Goal: Information Seeking & Learning: Learn about a topic

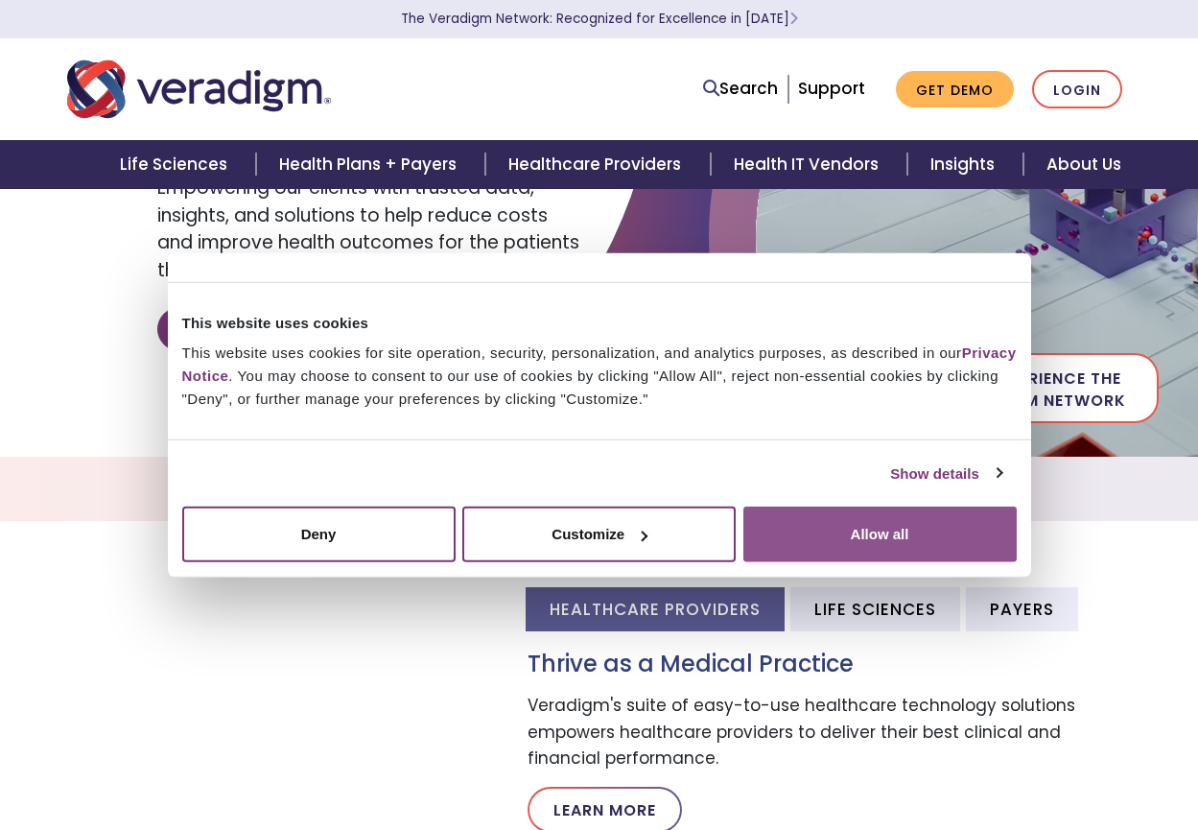
click at [831, 532] on button "Allow all" at bounding box center [879, 534] width 273 height 56
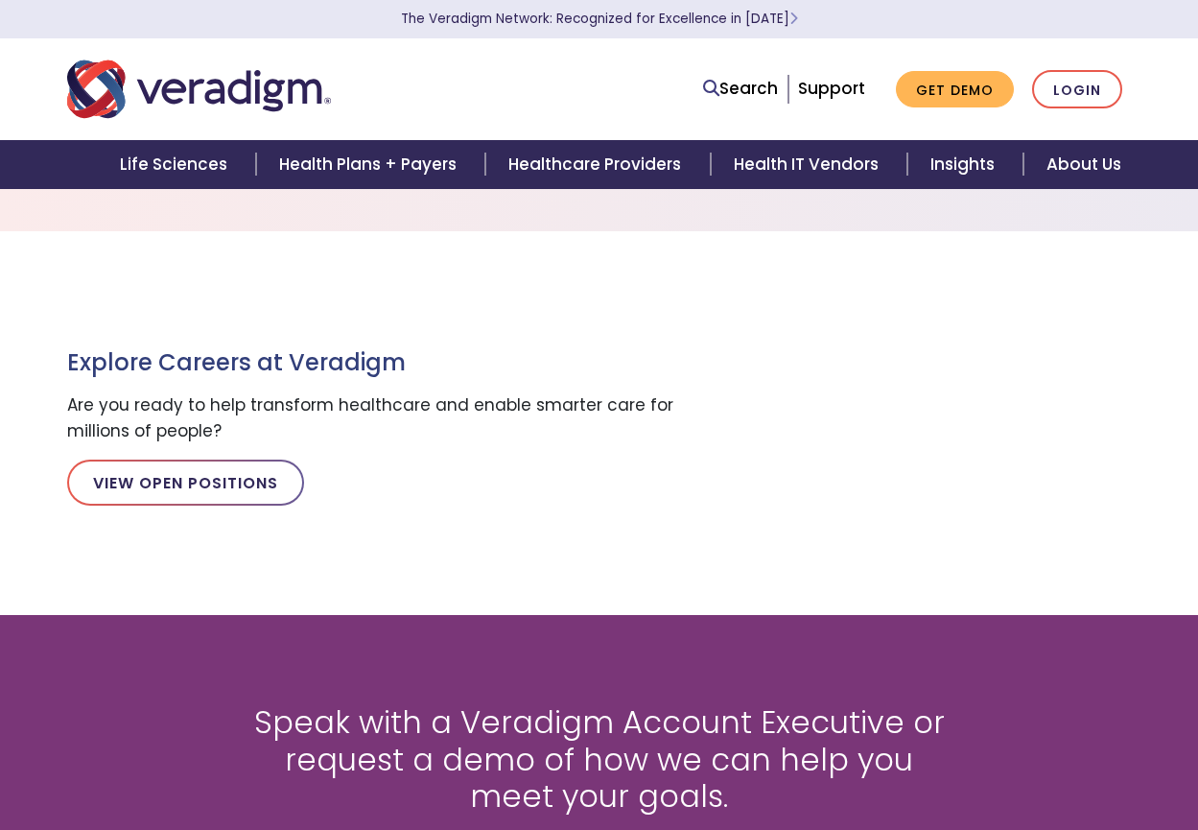
scroll to position [1570, 0]
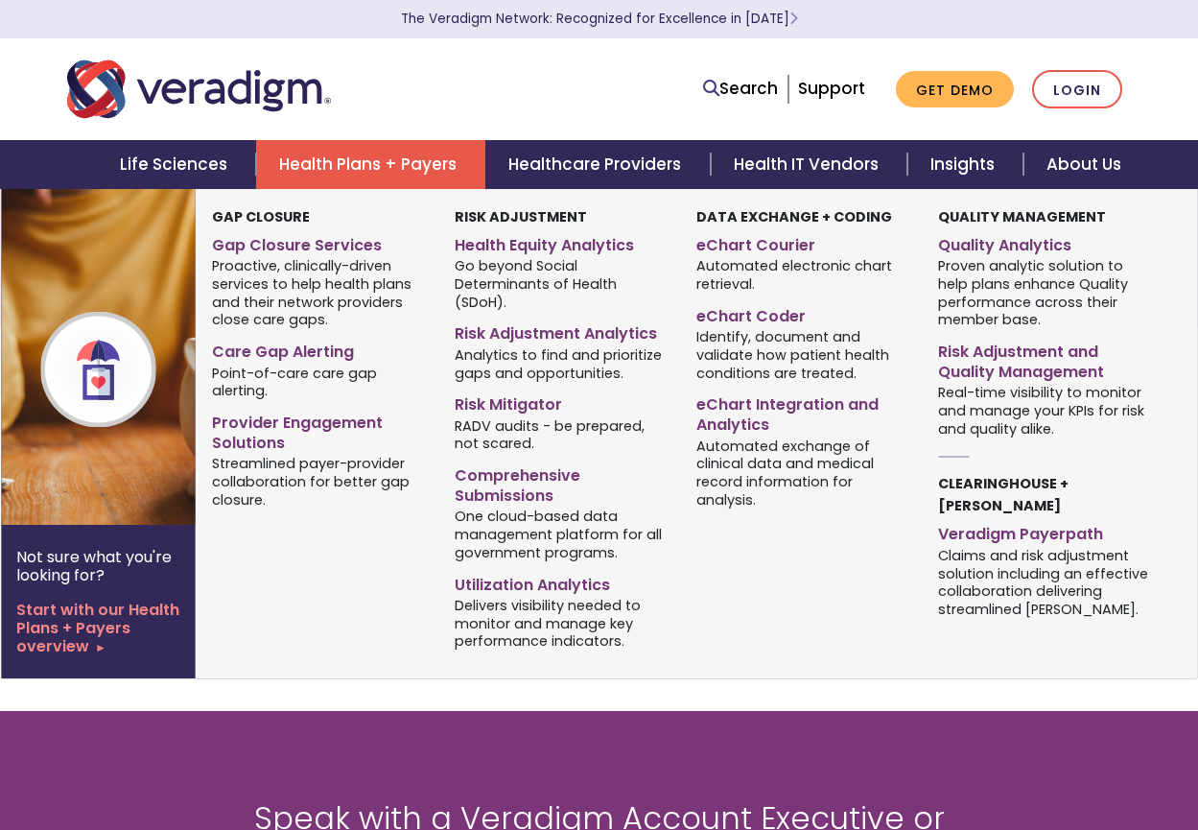
click at [433, 174] on link "Health Plans + Payers" at bounding box center [370, 164] width 229 height 49
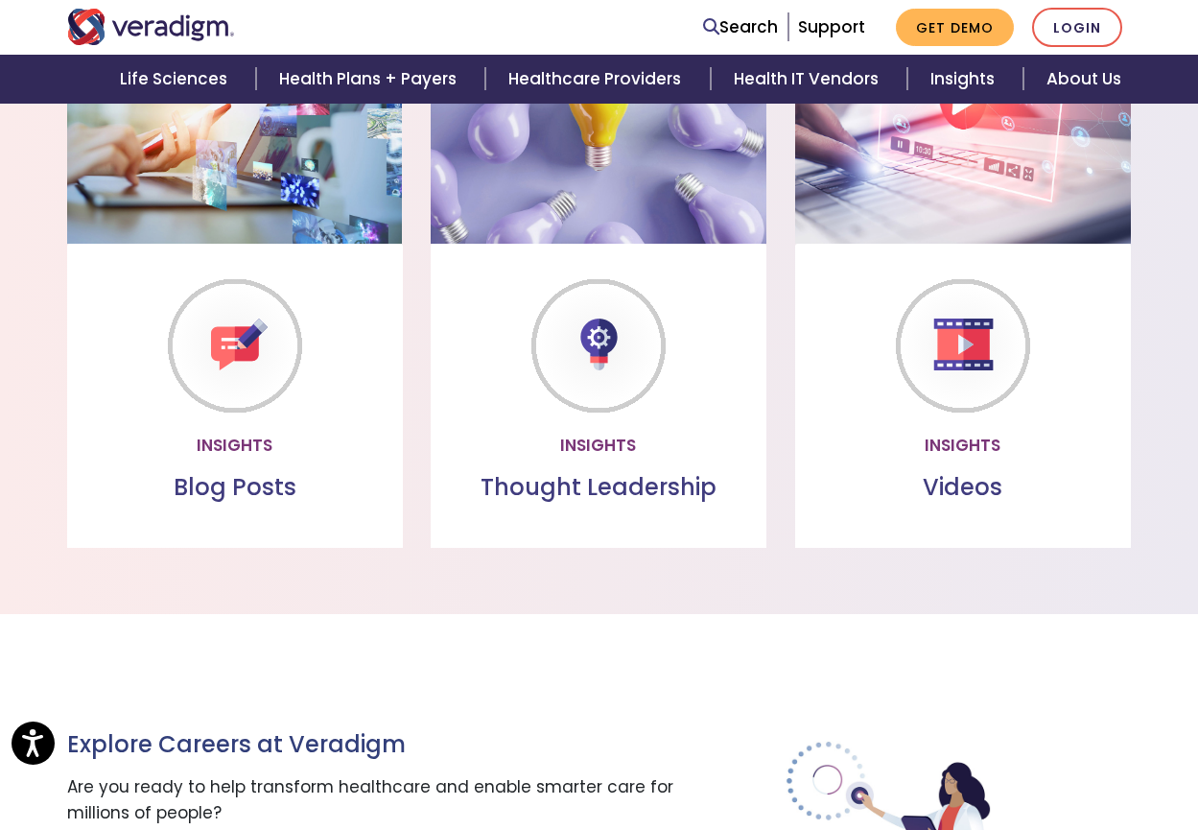
scroll to position [1186, 0]
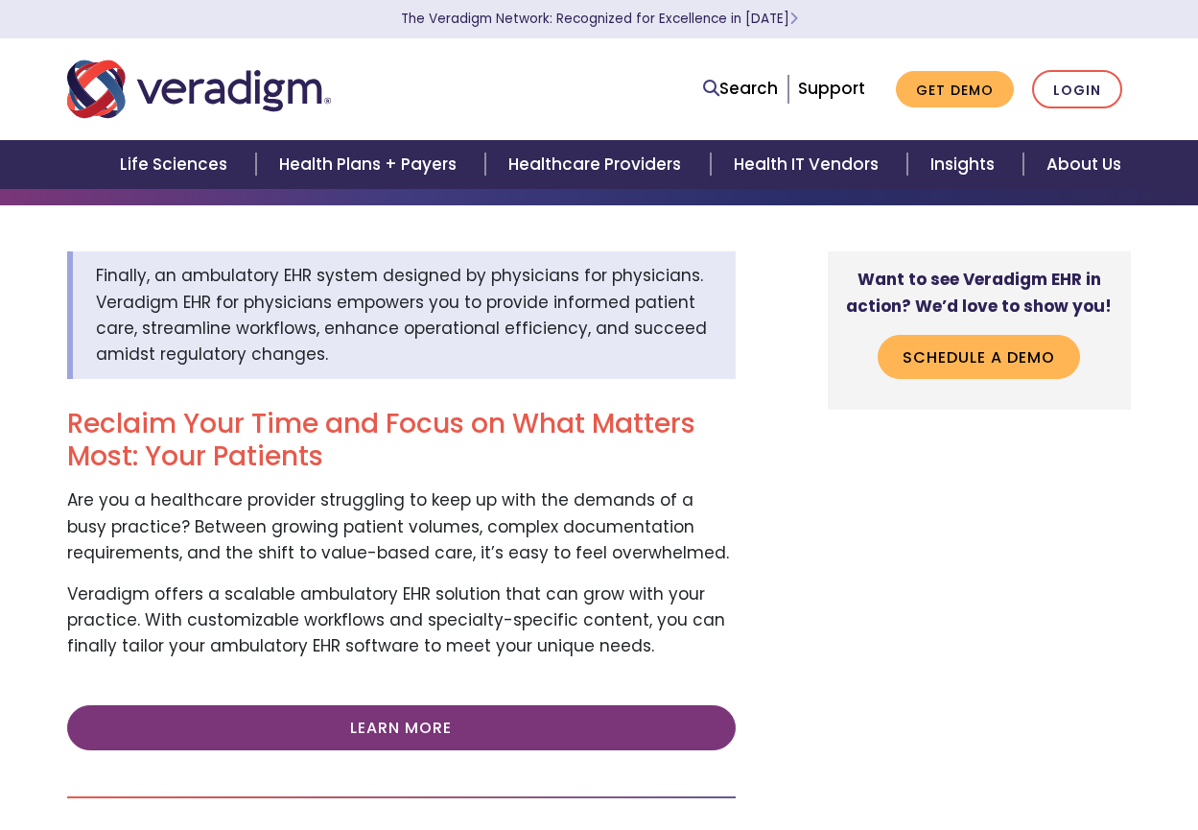
scroll to position [192, 0]
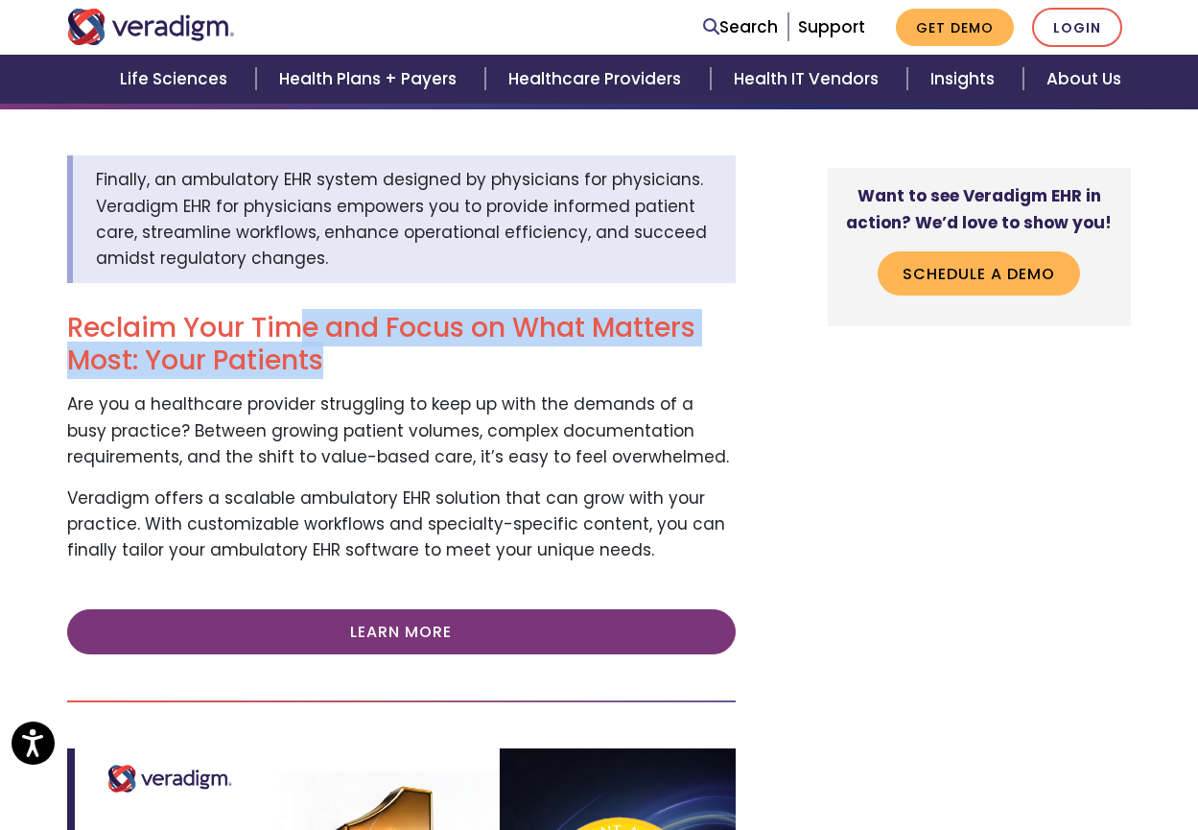
drag, startPoint x: 342, startPoint y: 312, endPoint x: 559, endPoint y: 359, distance: 221.8
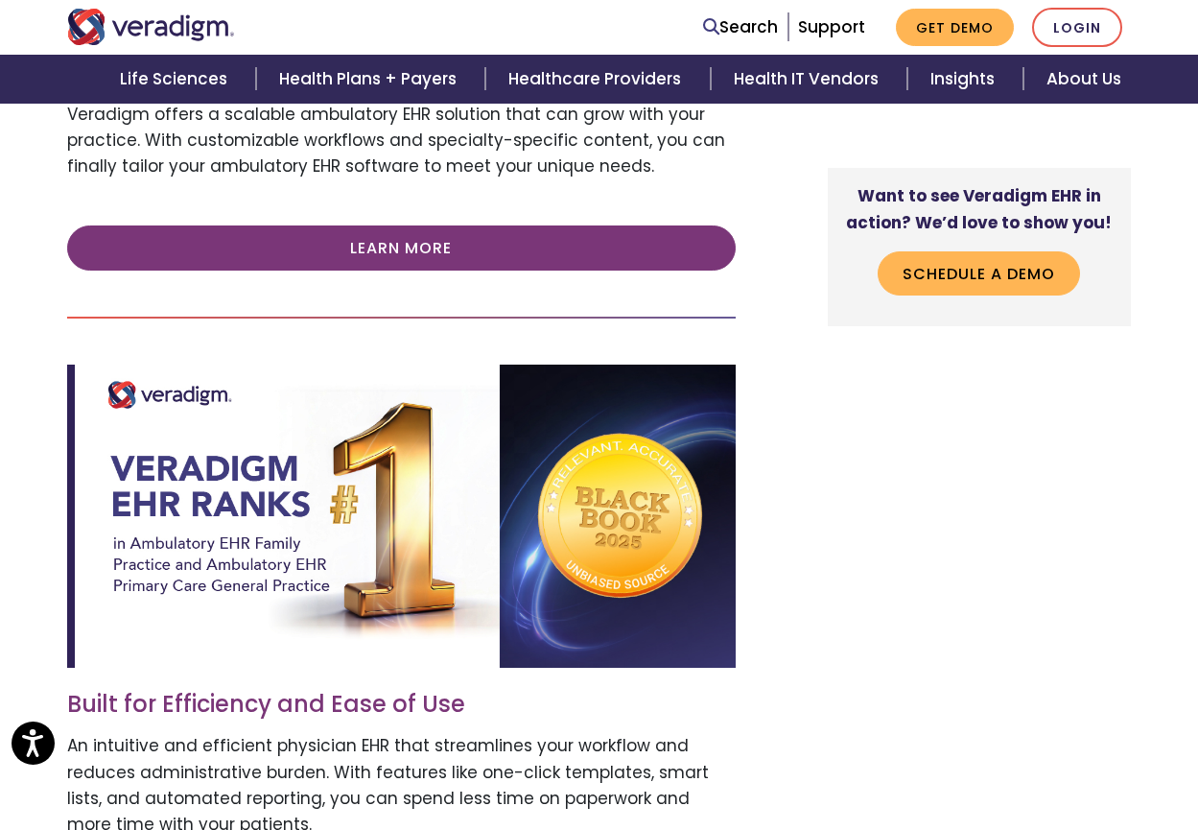
scroll to position [0, 0]
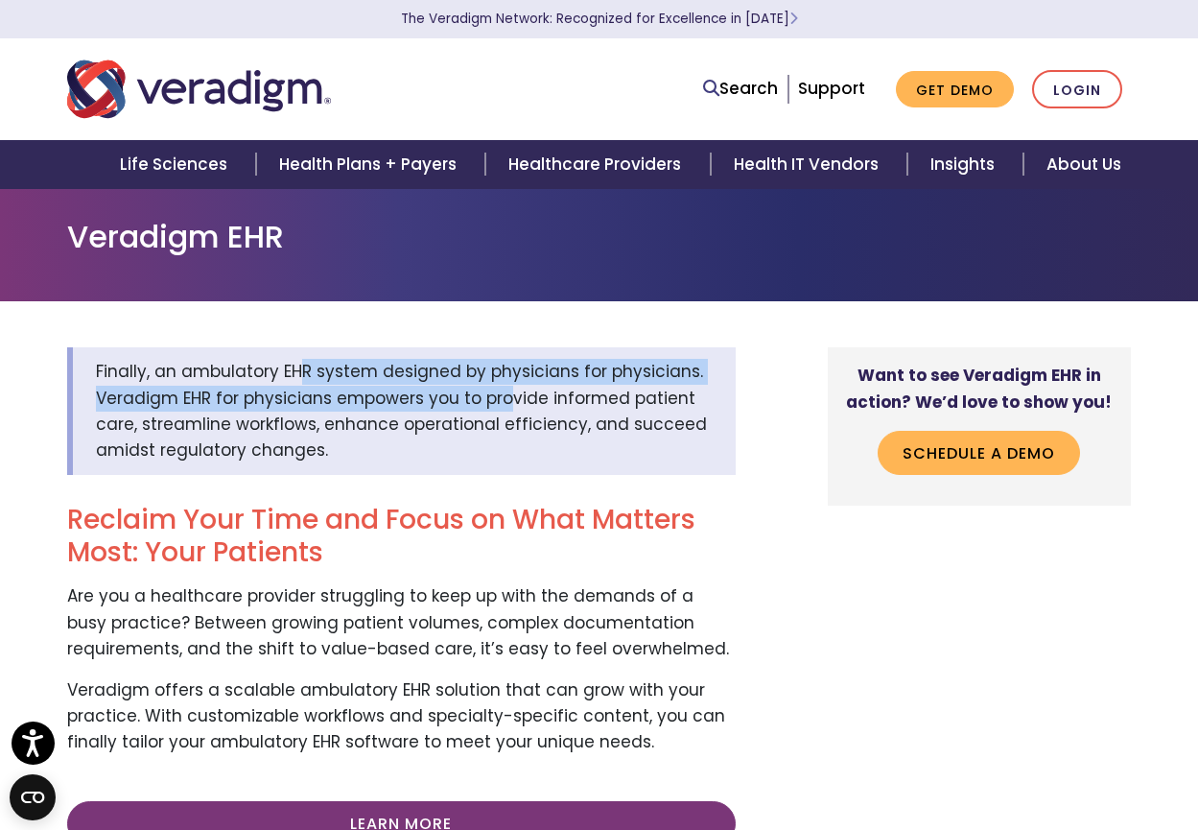
drag, startPoint x: 294, startPoint y: 352, endPoint x: 527, endPoint y: 406, distance: 239.2
click at [521, 406] on div "Finally, an ambulatory EHR system designed by physicians for physicians. Veradi…" at bounding box center [401, 411] width 668 height 128
click at [1094, 164] on link "About Us" at bounding box center [1083, 164] width 121 height 49
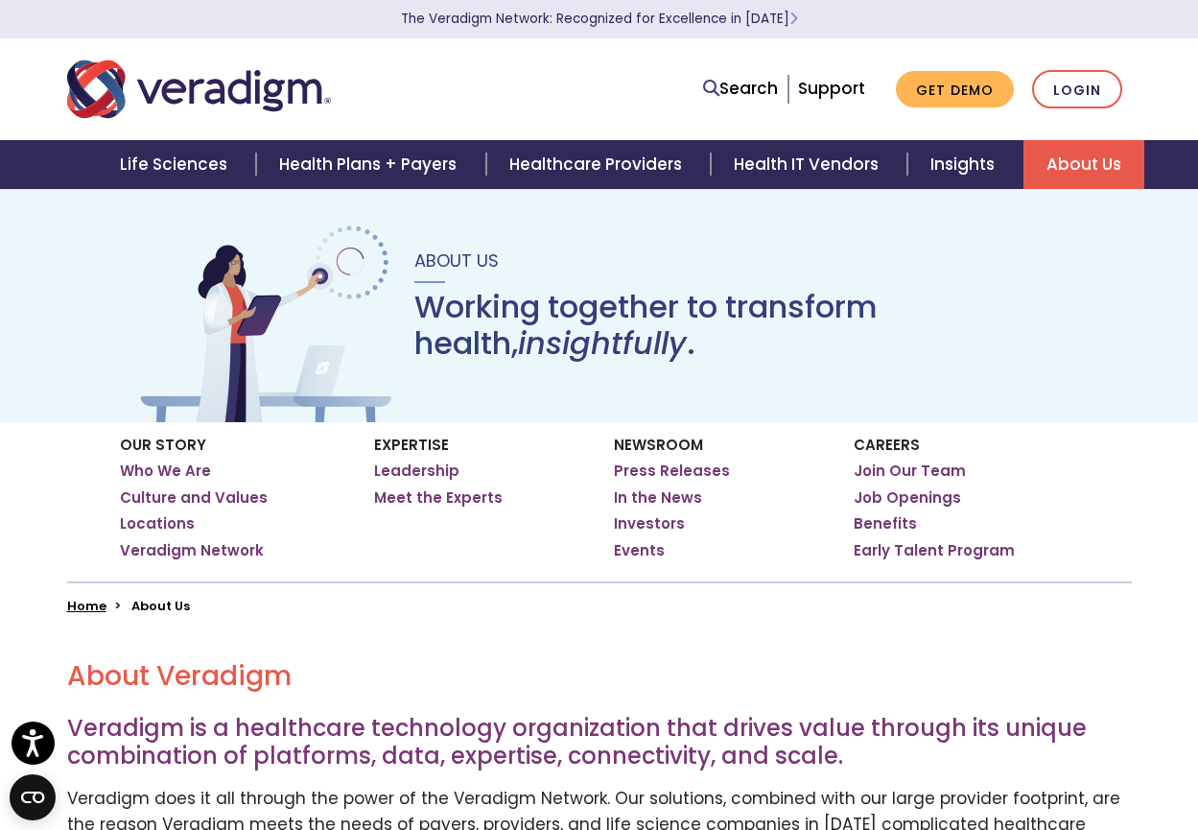
click at [246, 77] on img "Veradigm logo" at bounding box center [199, 89] width 264 height 63
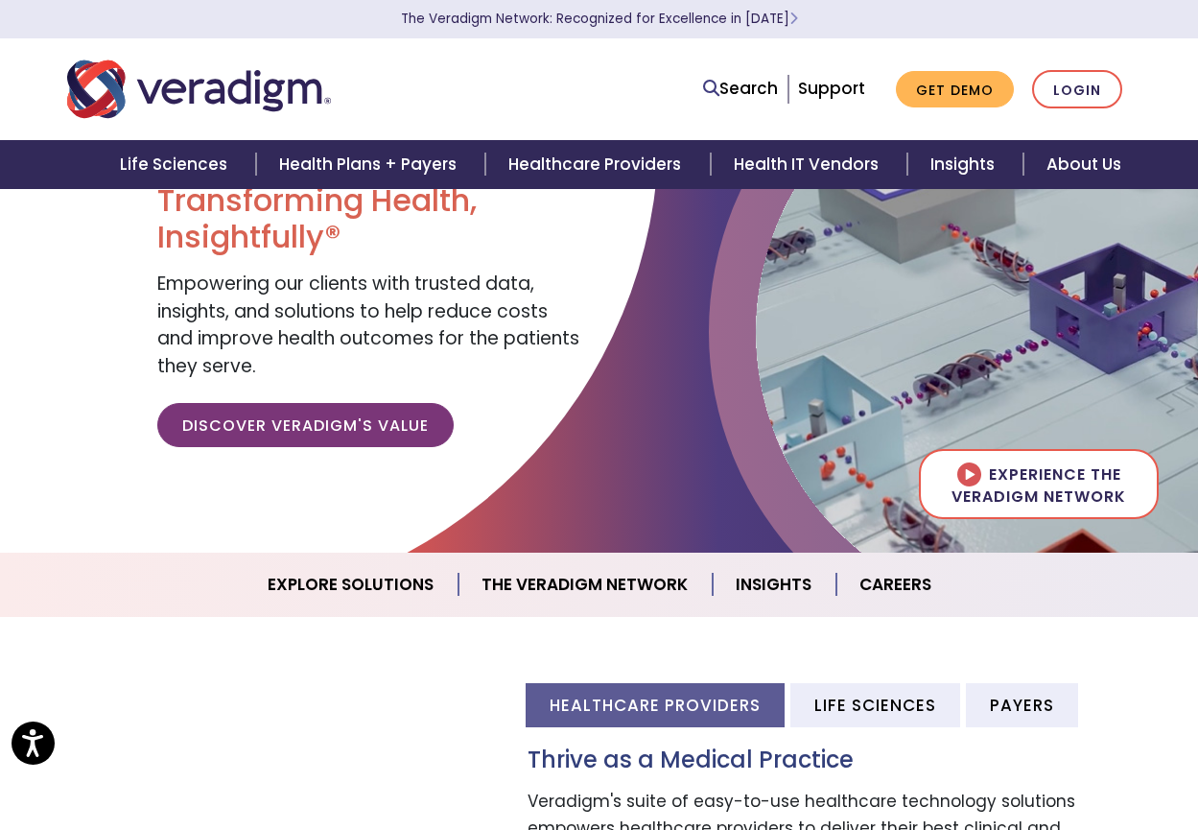
scroll to position [288, 0]
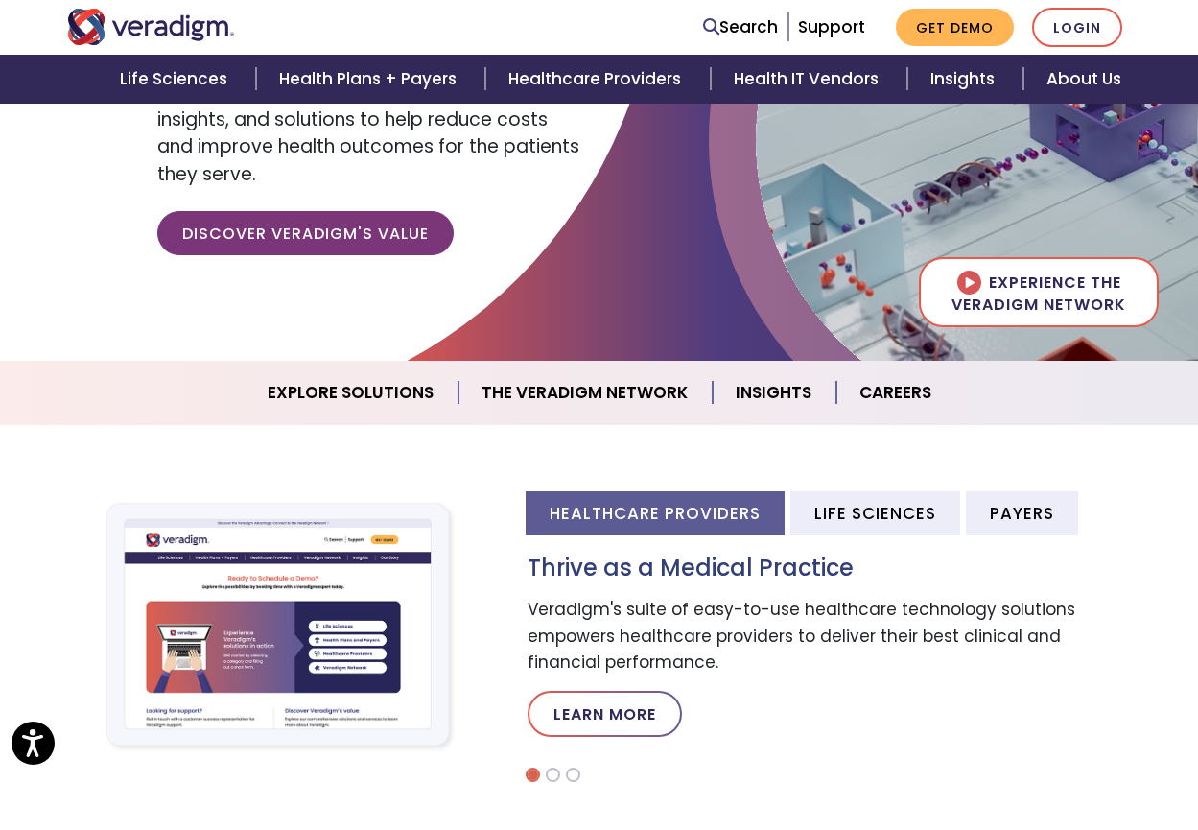
click at [576, 595] on div "Thrive as a Medical Practice Veradigm's suite of easy-to-use healthcare technol…" at bounding box center [829, 653] width 633 height 199
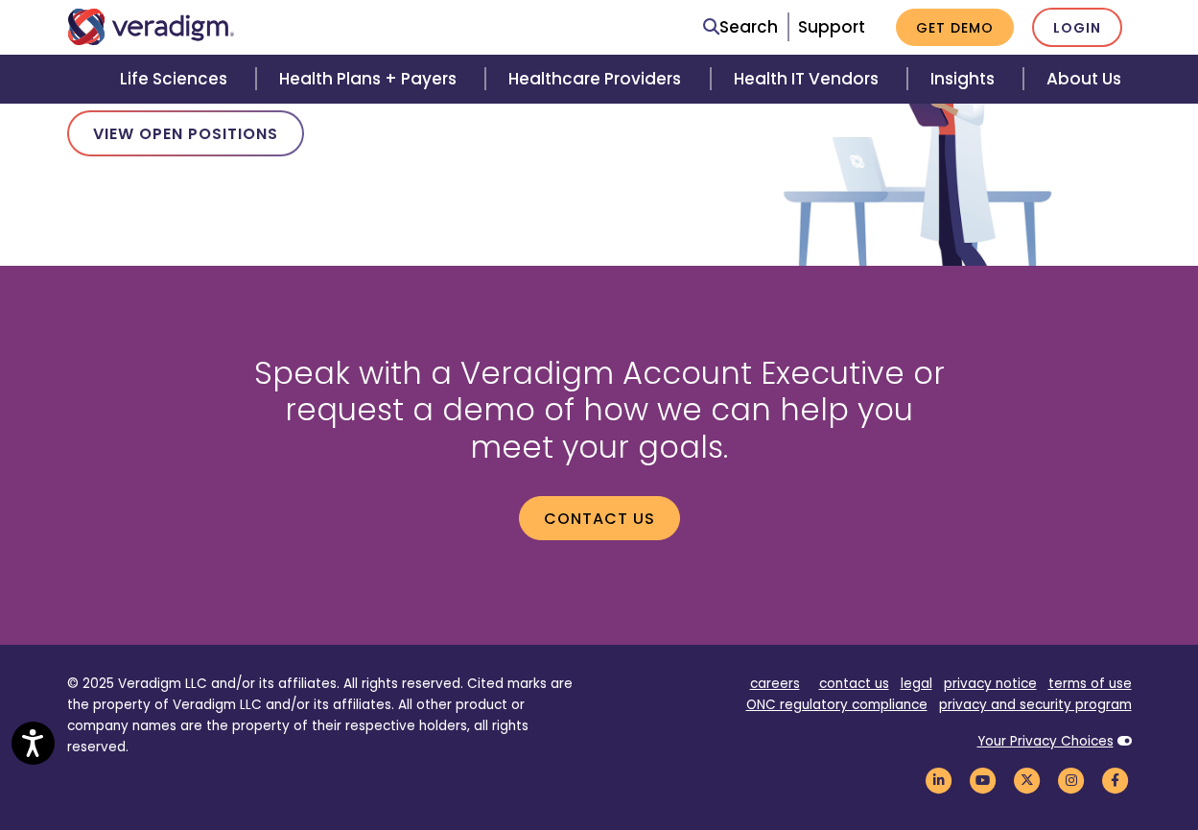
scroll to position [2528, 0]
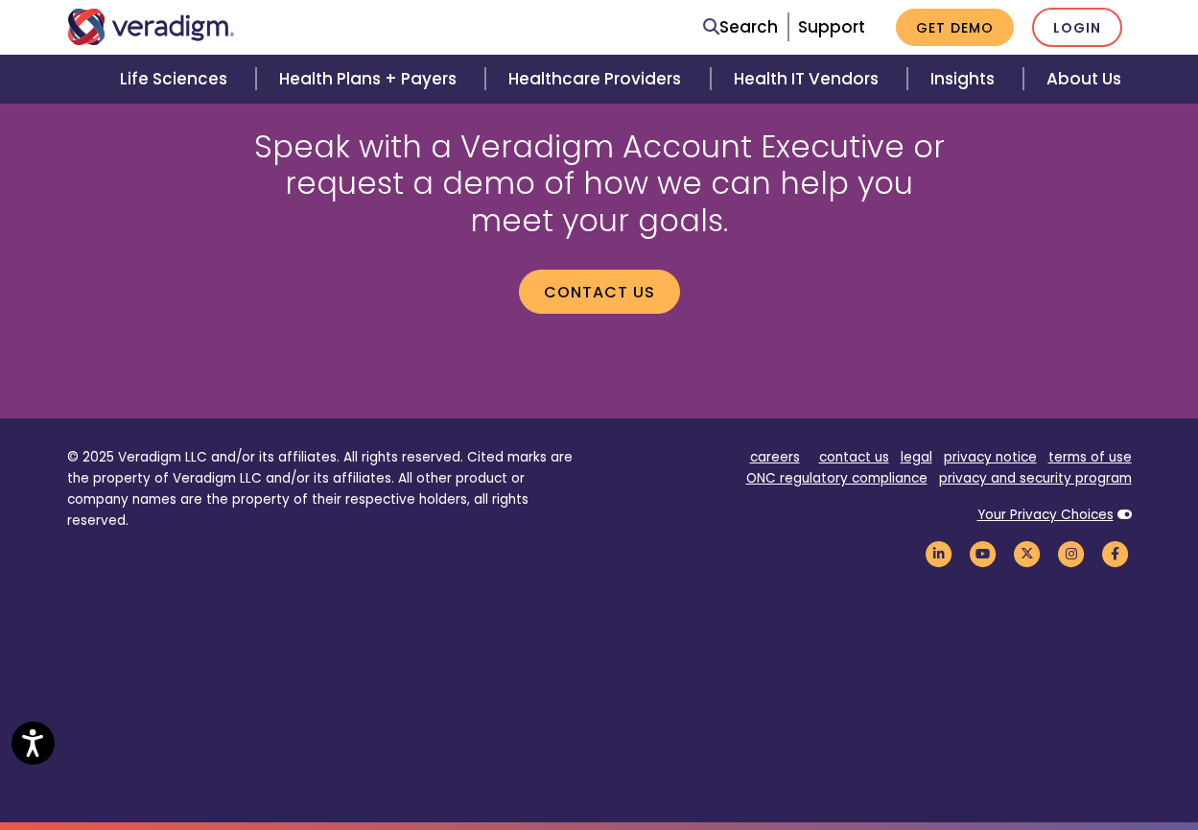
click at [803, 367] on div "Speak with a Veradigm Account Executive or request a demo of how we can help yo…" at bounding box center [599, 228] width 729 height 293
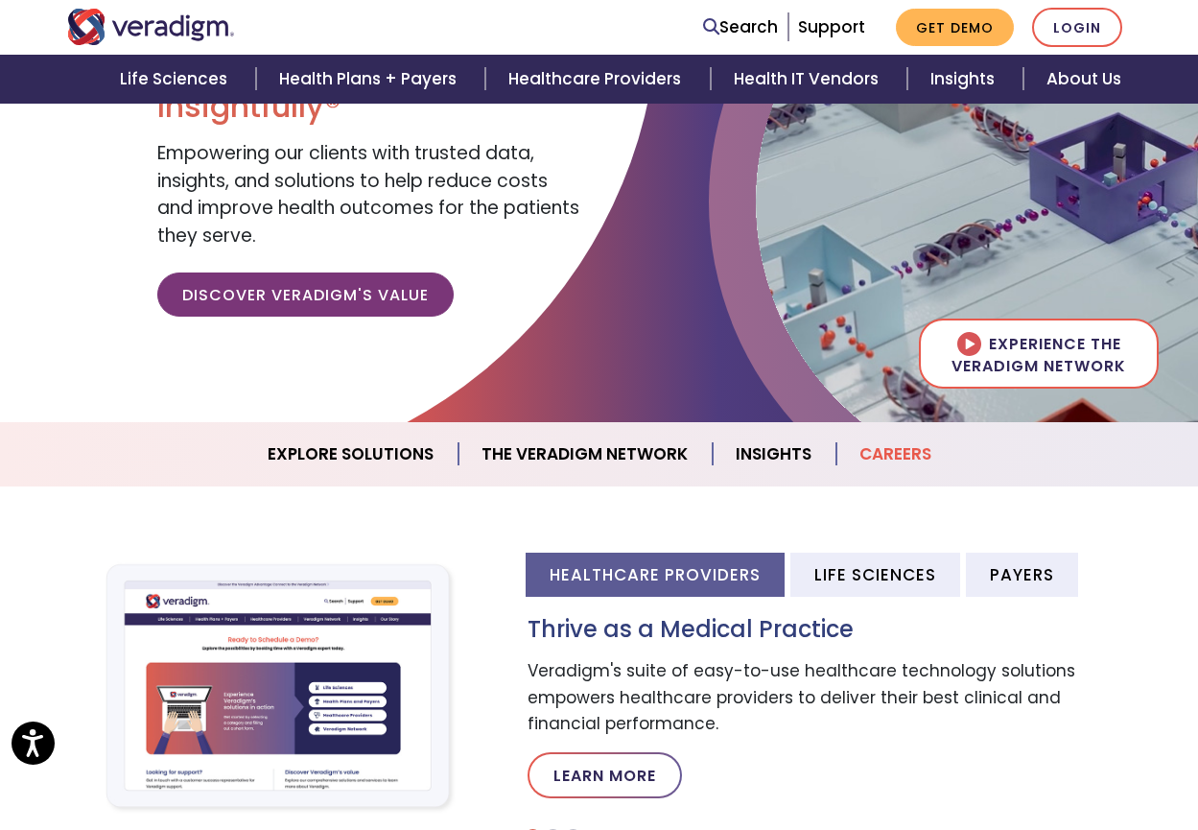
scroll to position [0, 0]
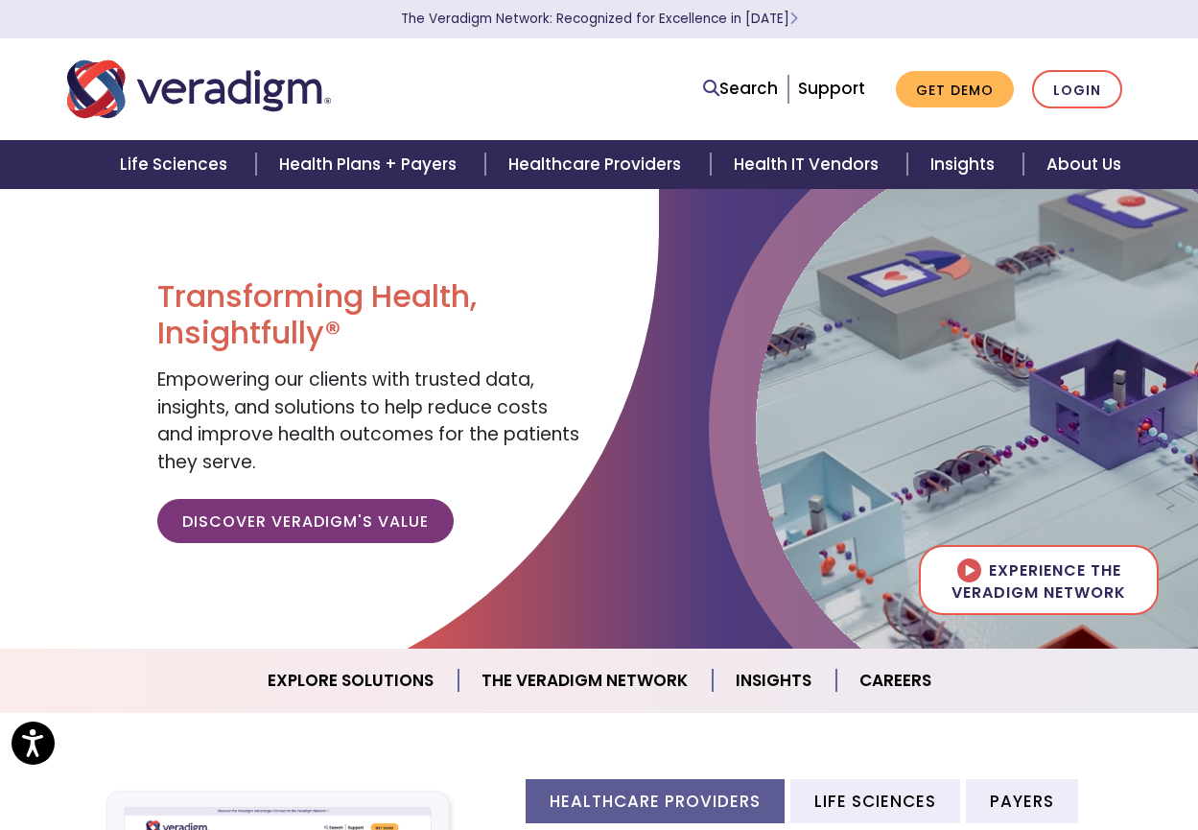
click at [202, 113] on img "Veradigm logo" at bounding box center [199, 89] width 264 height 63
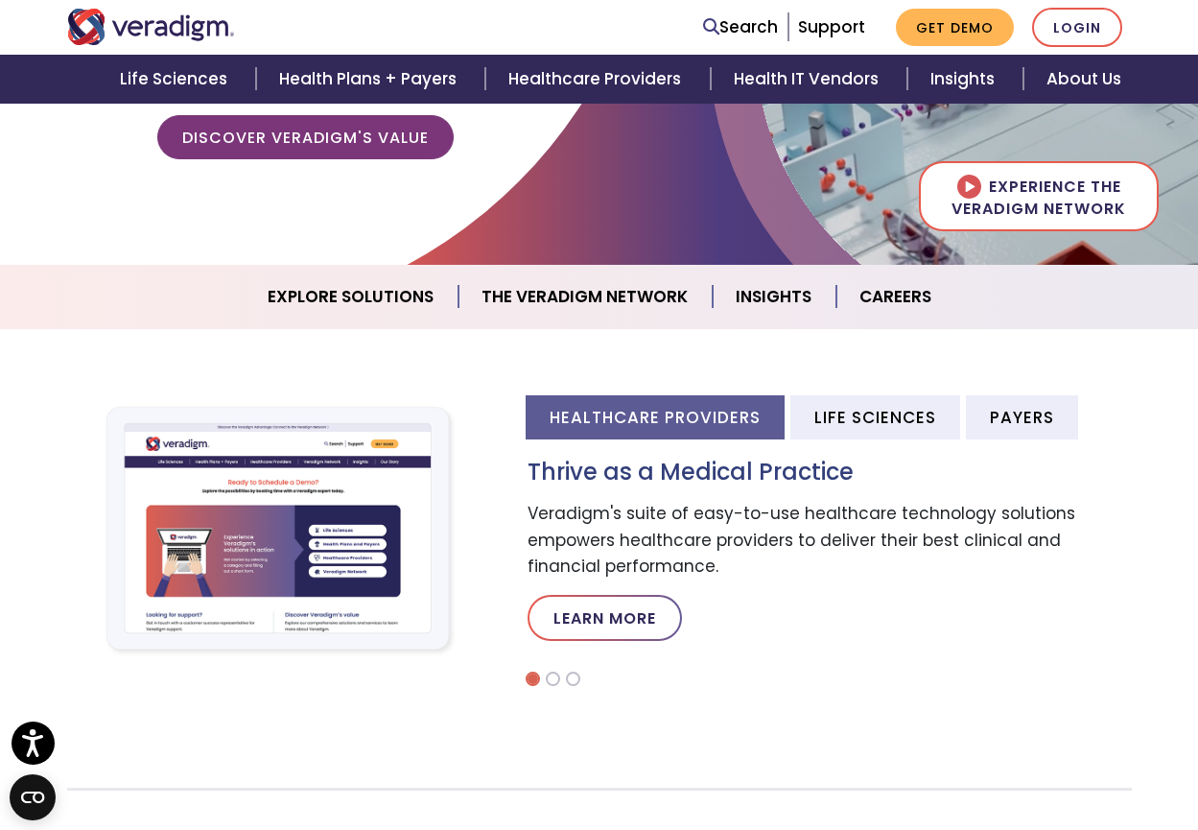
scroll to position [480, 0]
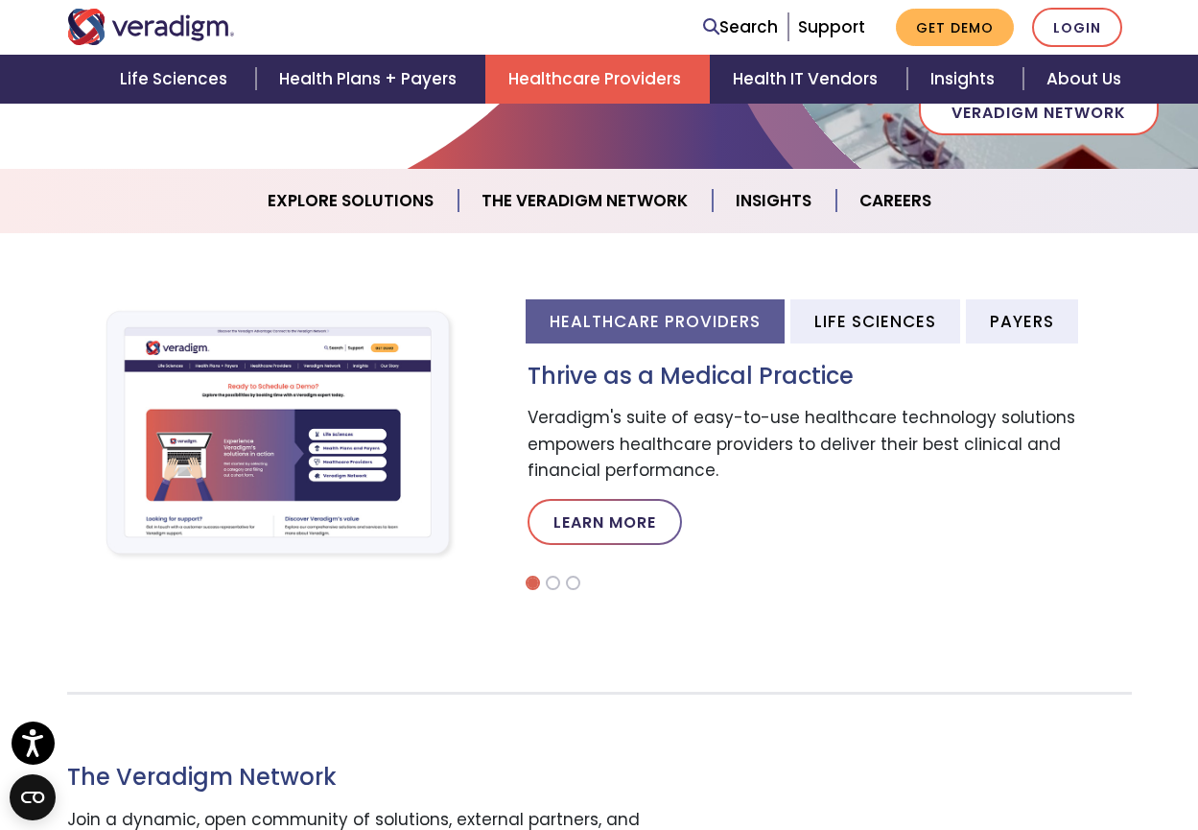
click at [584, 81] on link "Healthcare Providers" at bounding box center [597, 79] width 224 height 49
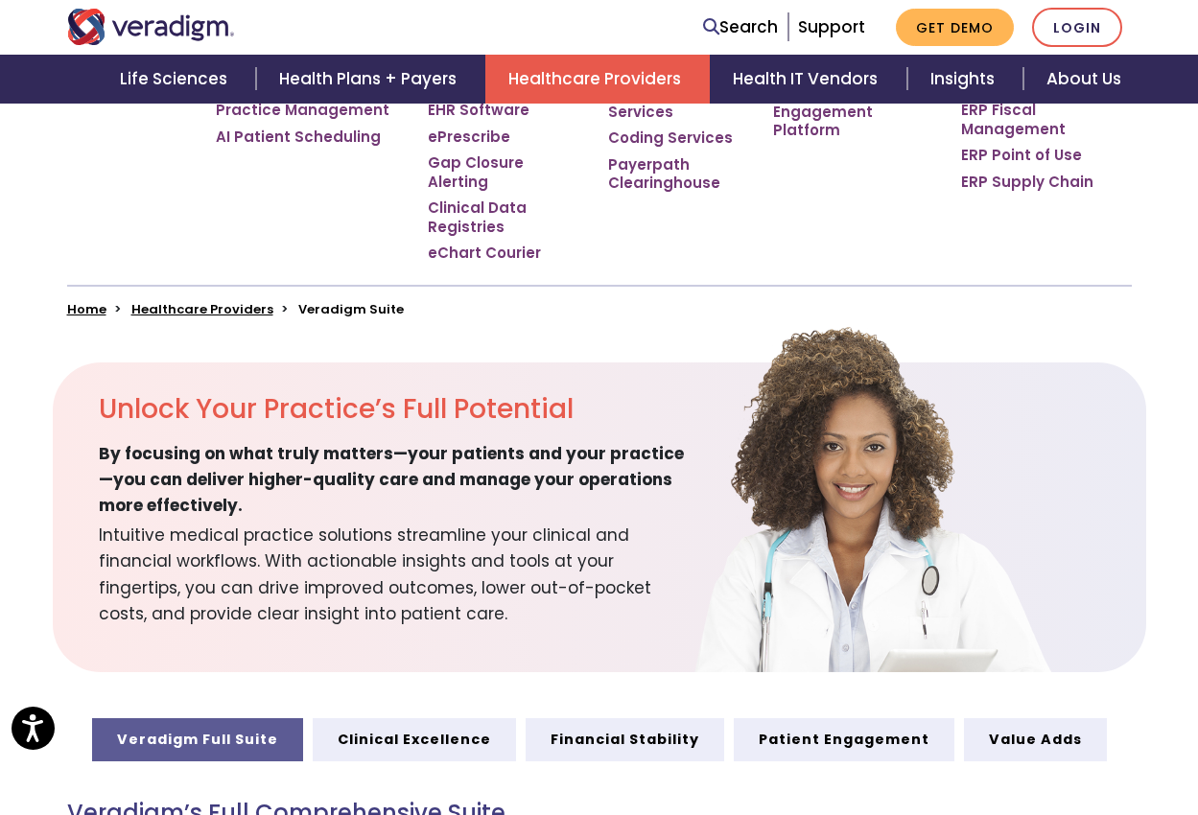
scroll to position [480, 0]
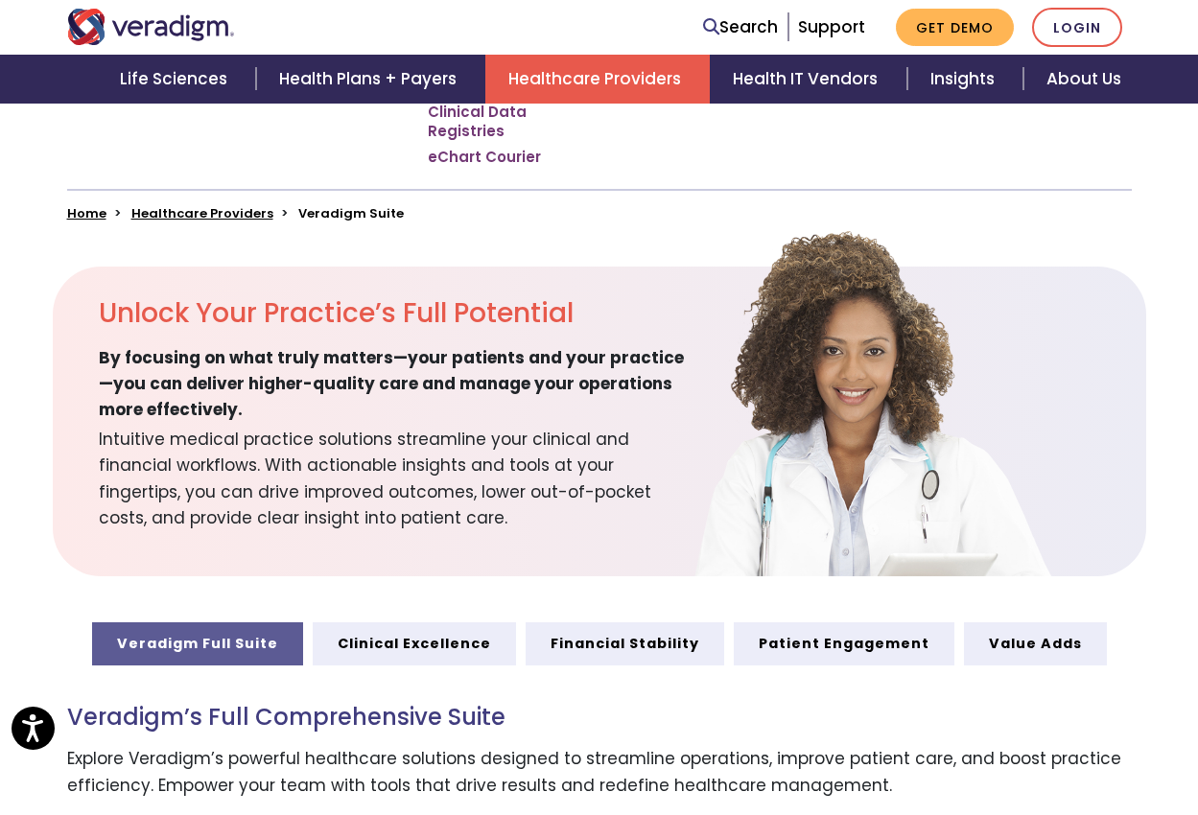
click at [343, 299] on h2 "Unlock Your Practice’s Full Potential" at bounding box center [395, 313] width 592 height 33
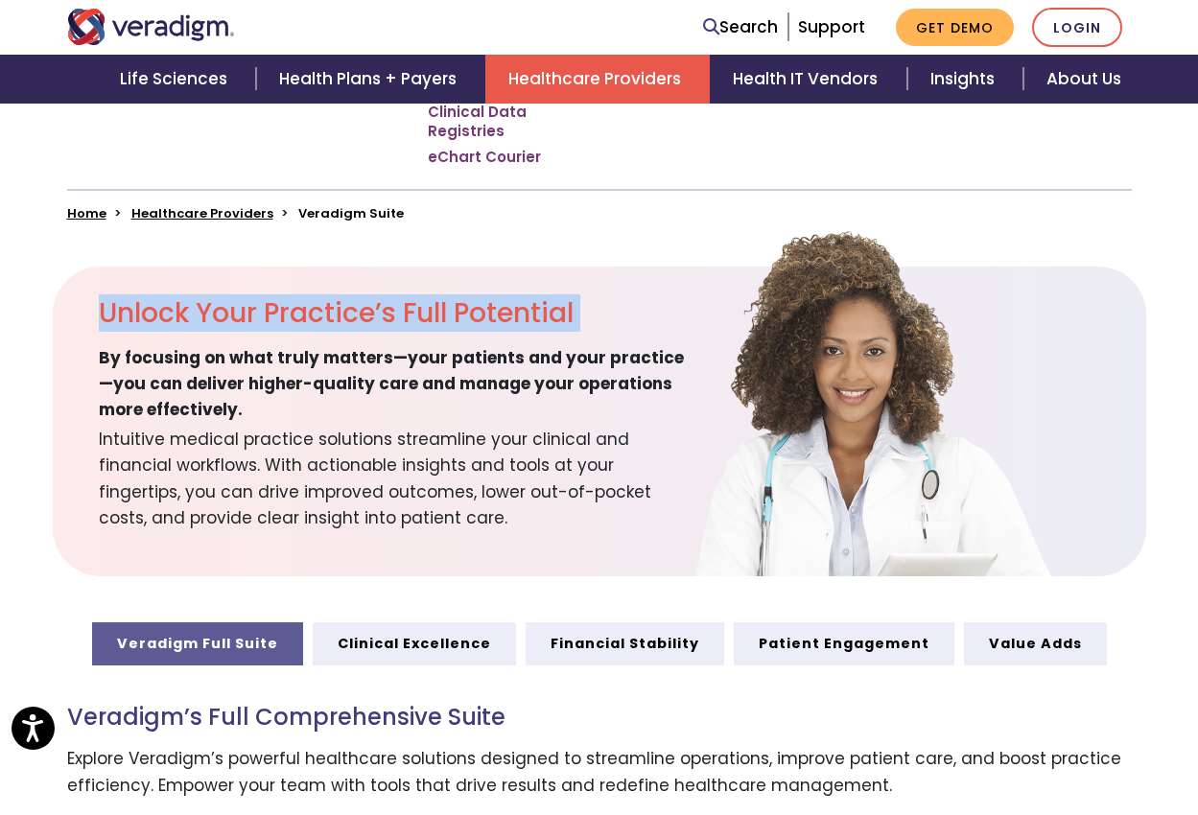
click at [343, 299] on h2 "Unlock Your Practice’s Full Potential" at bounding box center [395, 313] width 592 height 33
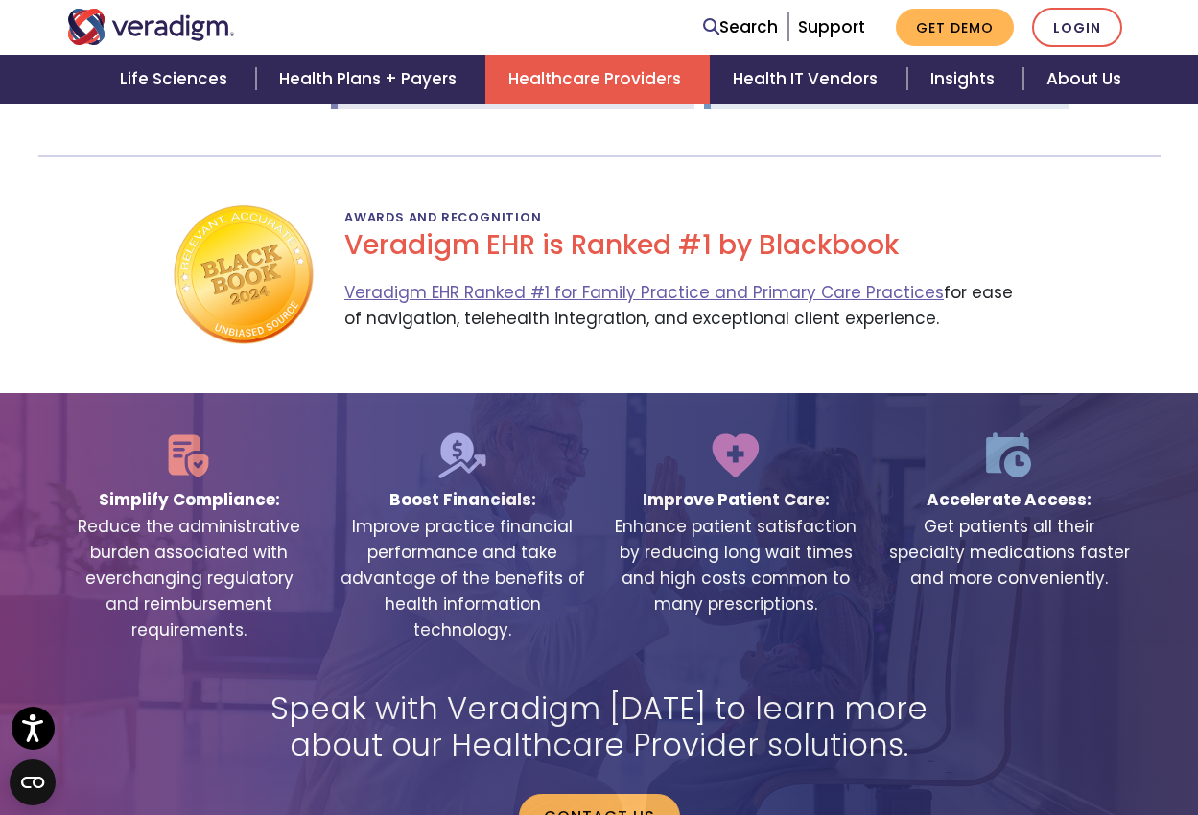
scroll to position [2773, 0]
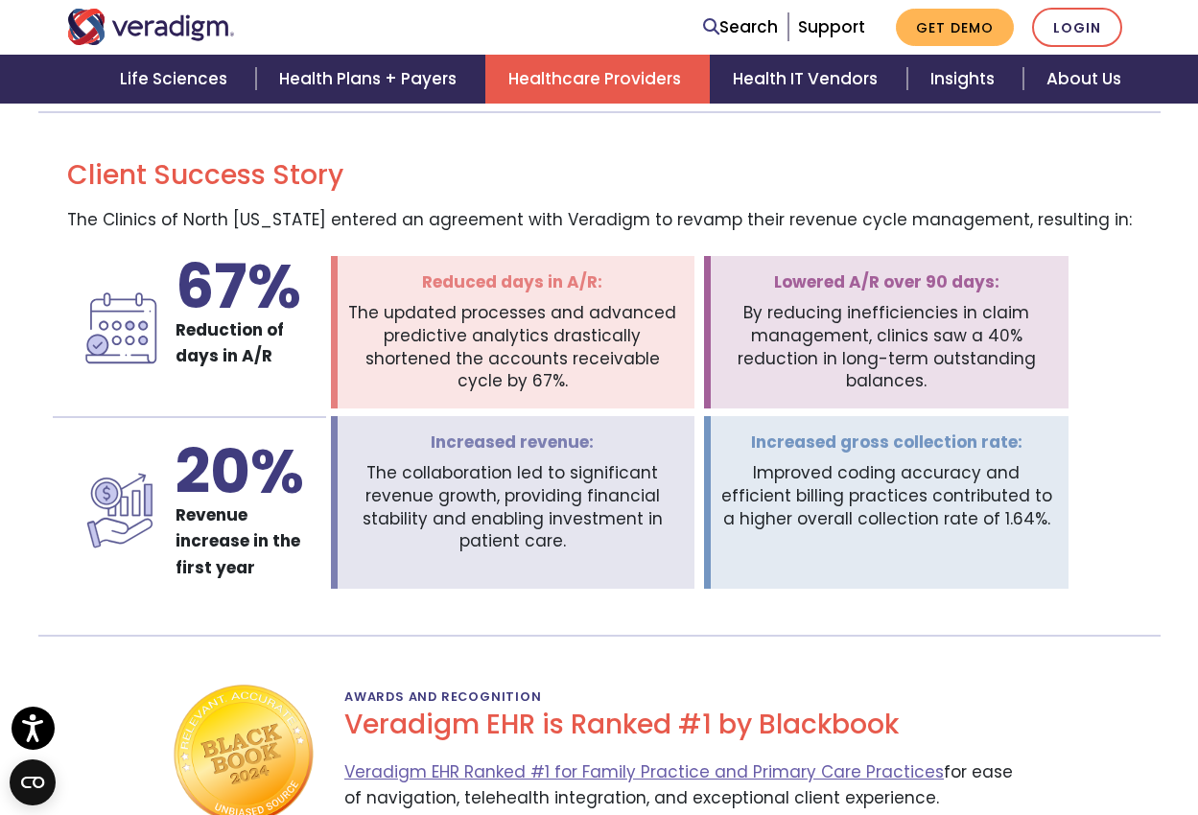
click at [142, 16] on img "Veradigm logo" at bounding box center [151, 27] width 168 height 36
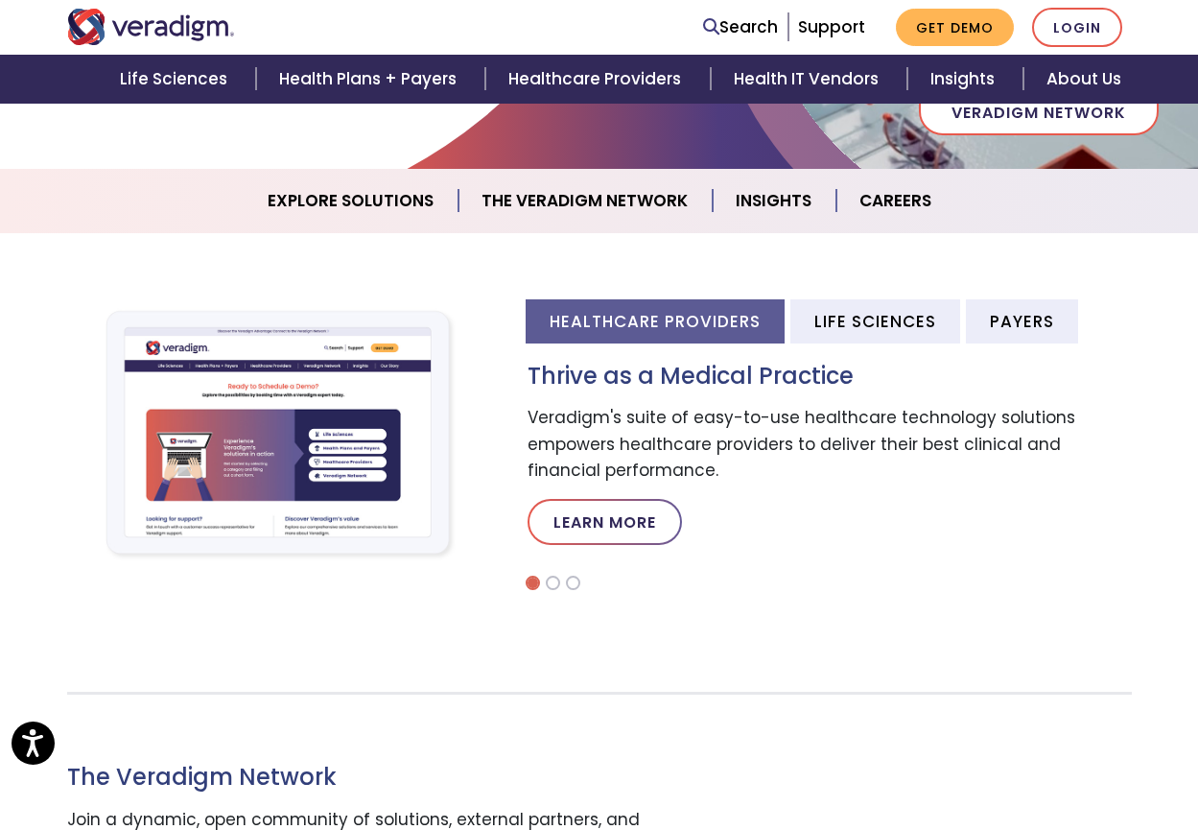
scroll to position [384, 0]
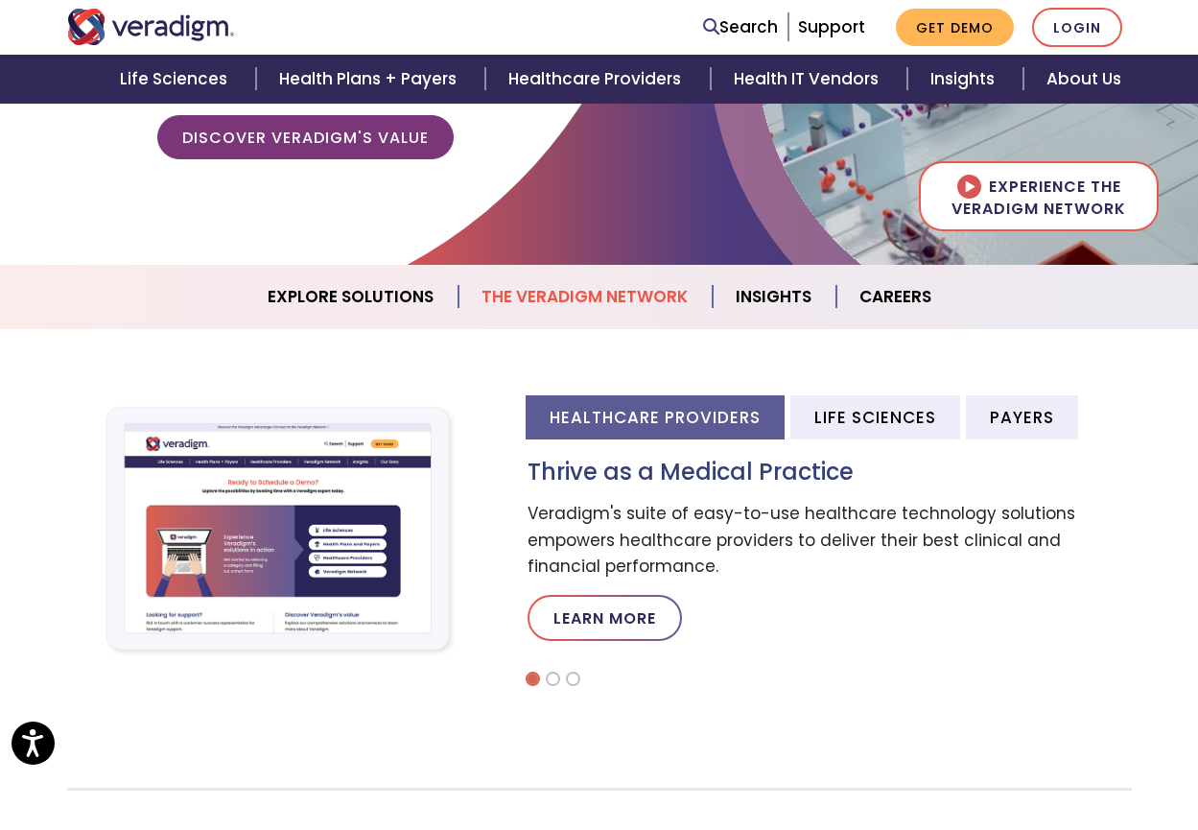
click at [570, 296] on link "The Veradigm Network" at bounding box center [585, 296] width 254 height 49
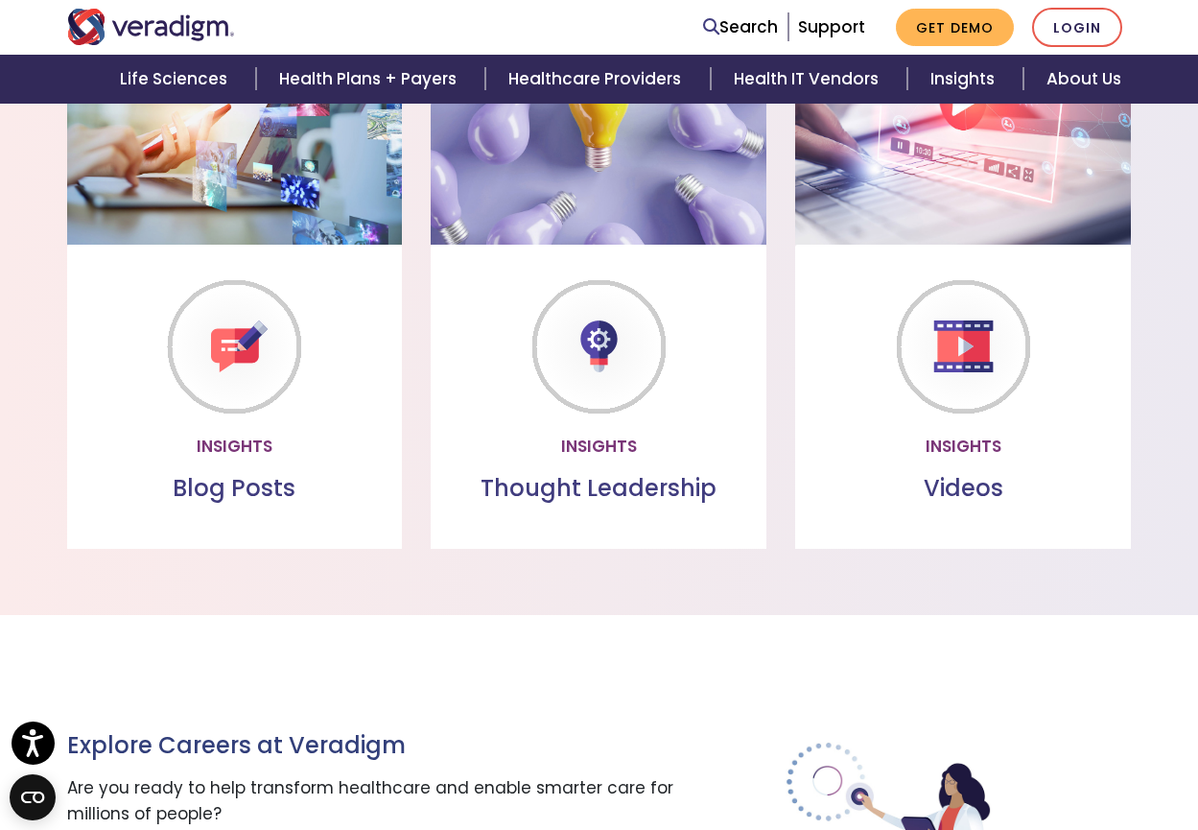
scroll to position [1473, 0]
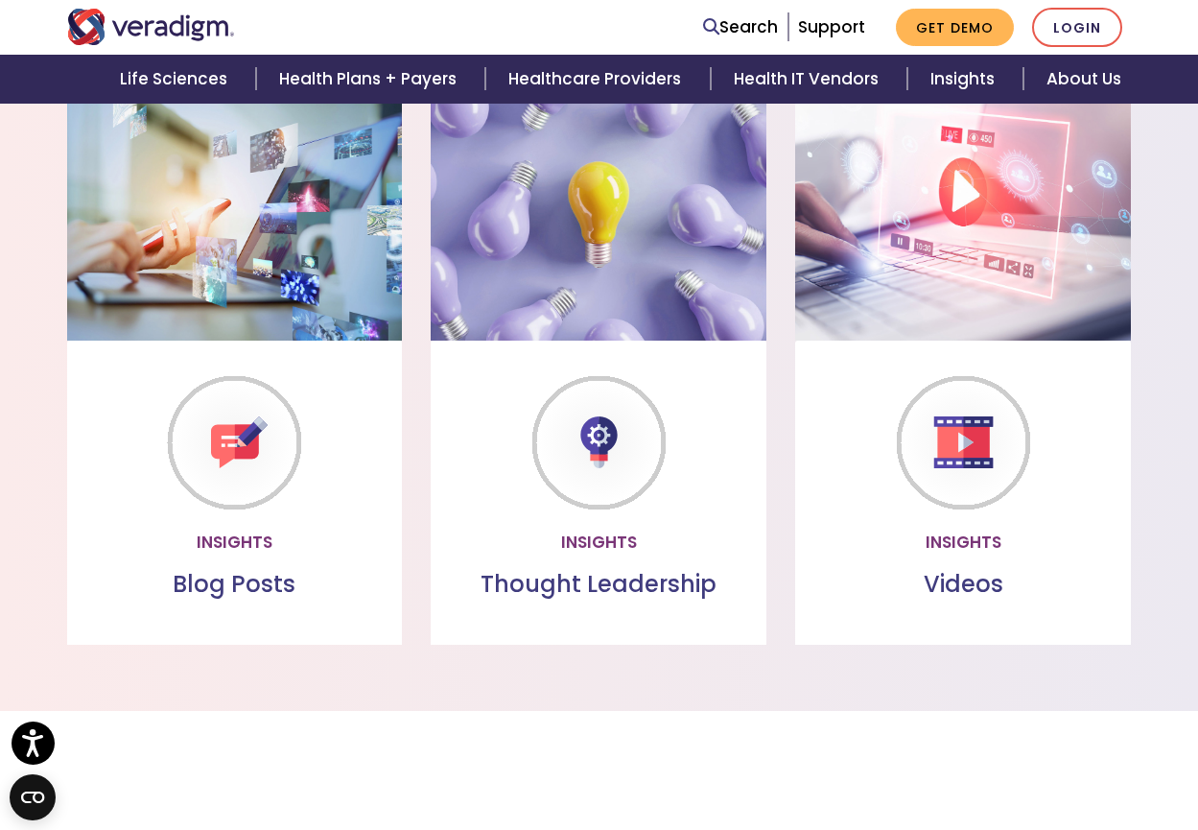
click at [145, 44] on img "Veradigm logo" at bounding box center [151, 27] width 168 height 36
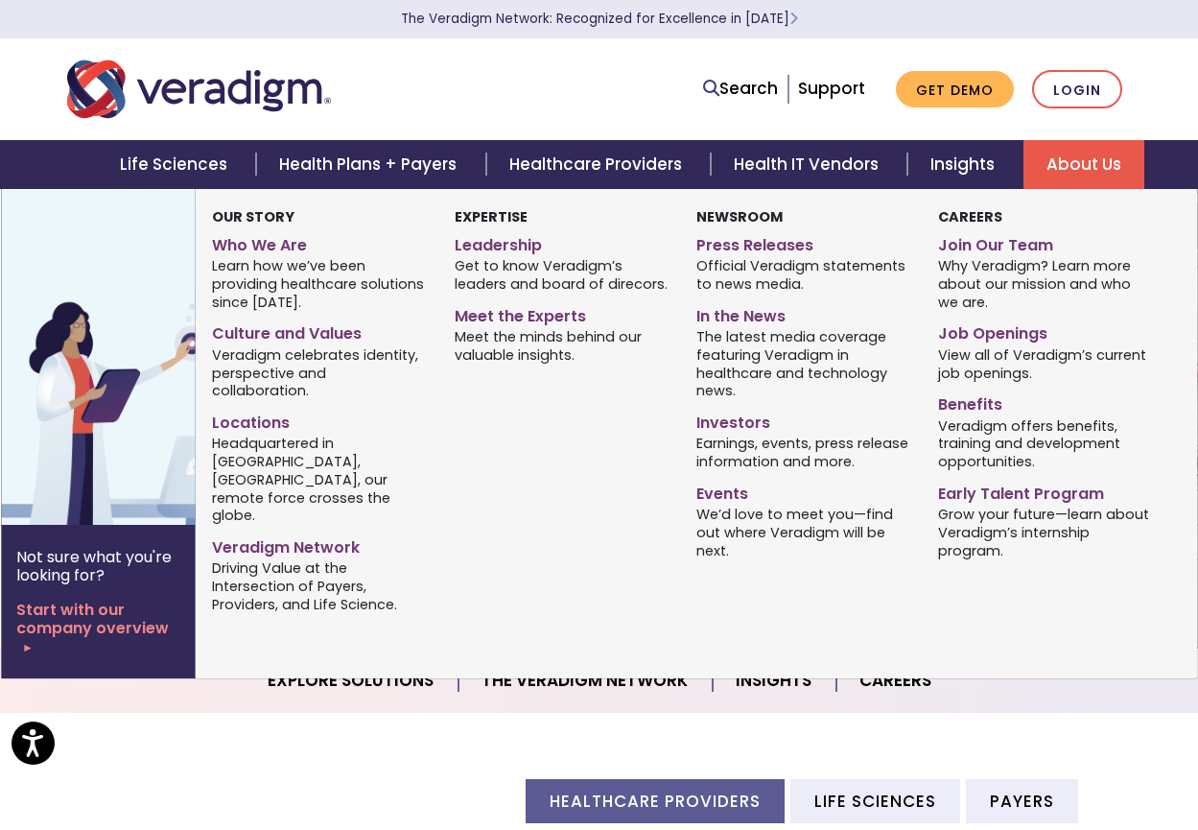
click at [1089, 153] on link "About Us" at bounding box center [1083, 164] width 121 height 49
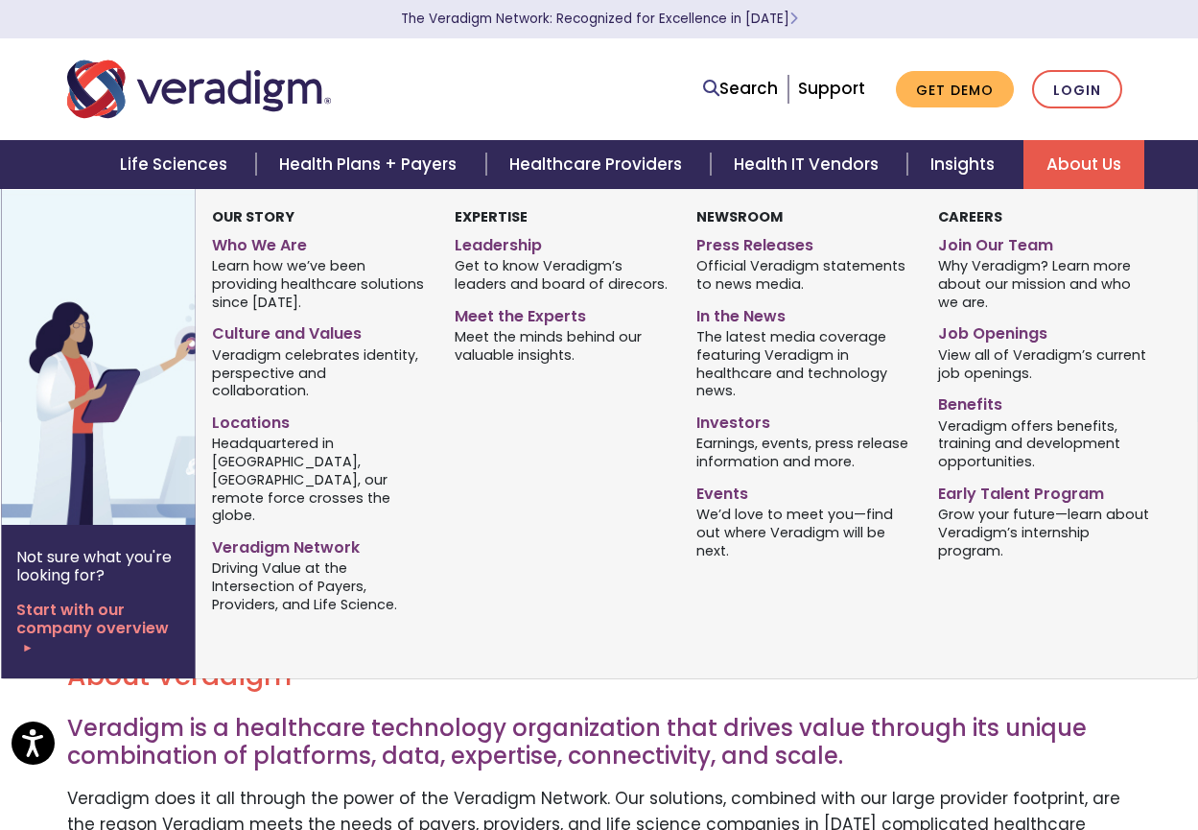
click at [286, 558] on span "Driving Value at the Intersection of Payers, Providers, and Life Science." at bounding box center [318, 586] width 213 height 56
click at [524, 463] on div "Expertise Leadership Get to know Veradigm’s leaders and board of direcors. Meet…" at bounding box center [561, 412] width 242 height 413
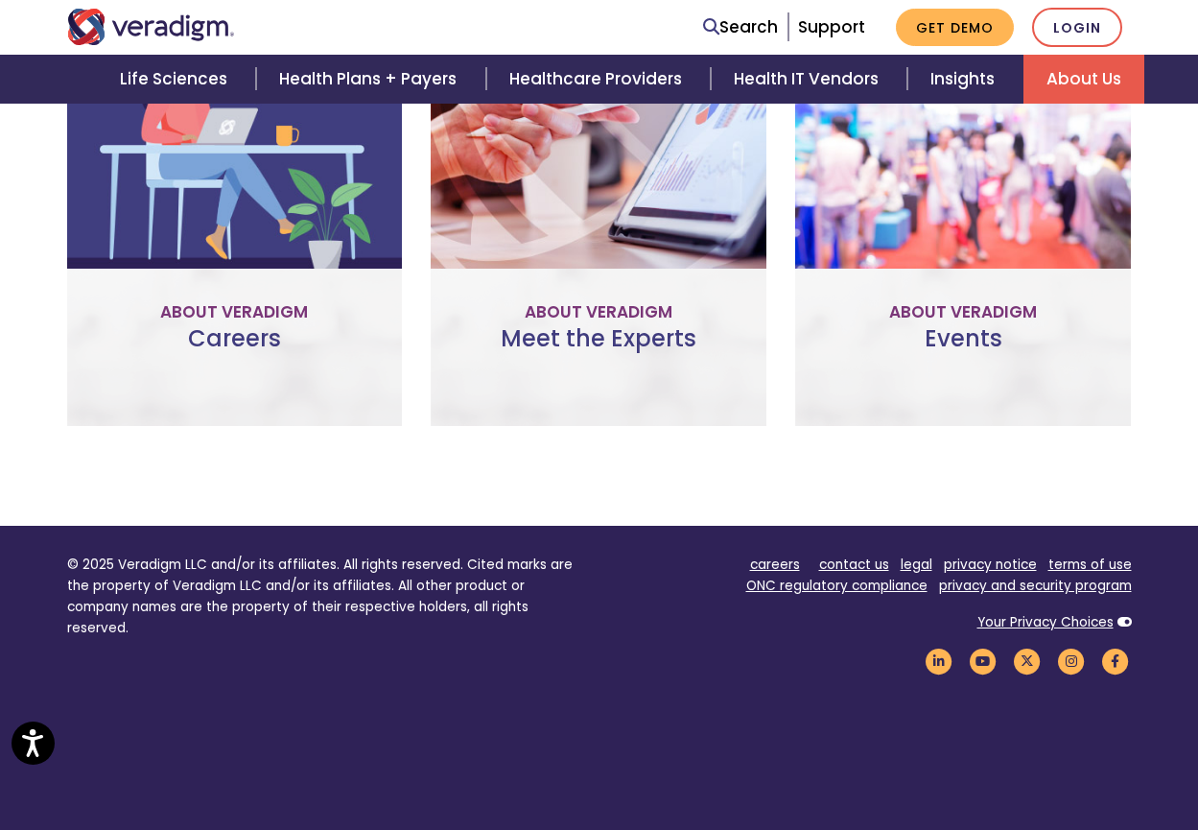
scroll to position [1424, 0]
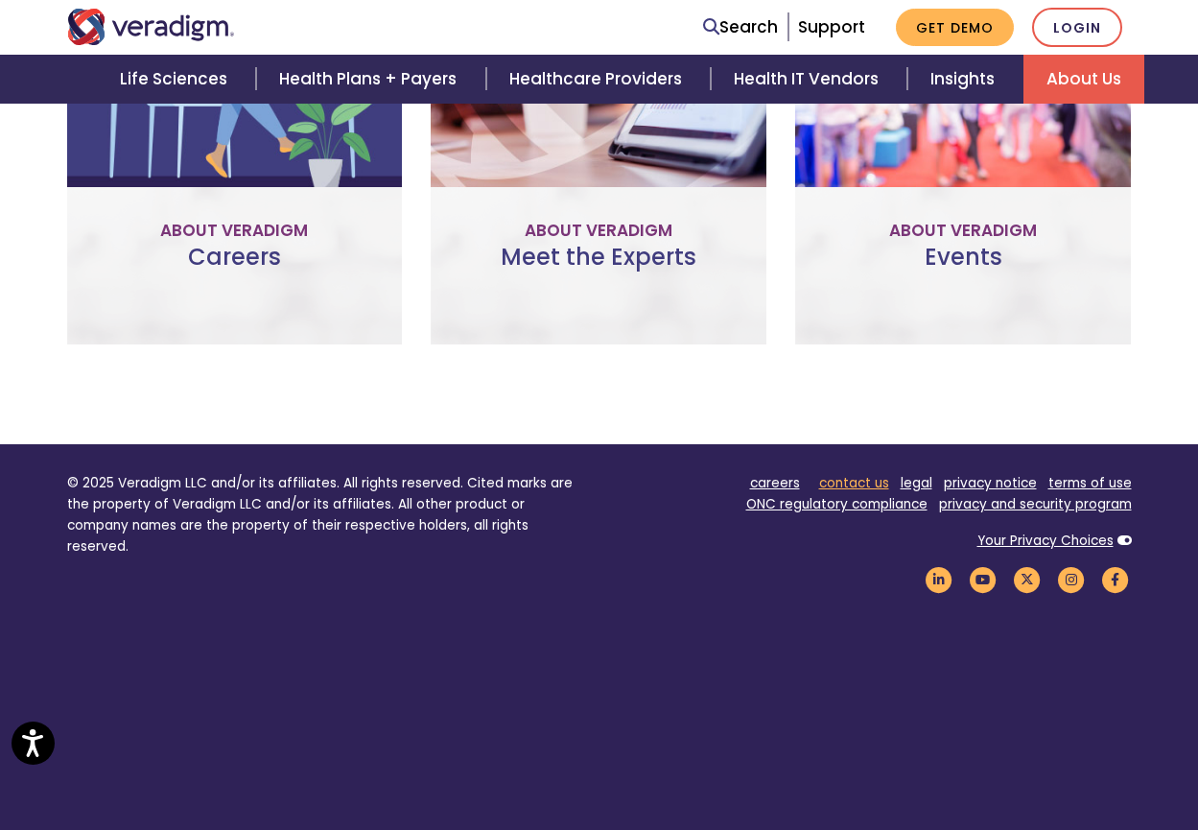
click at [878, 474] on link "contact us" at bounding box center [854, 483] width 70 height 18
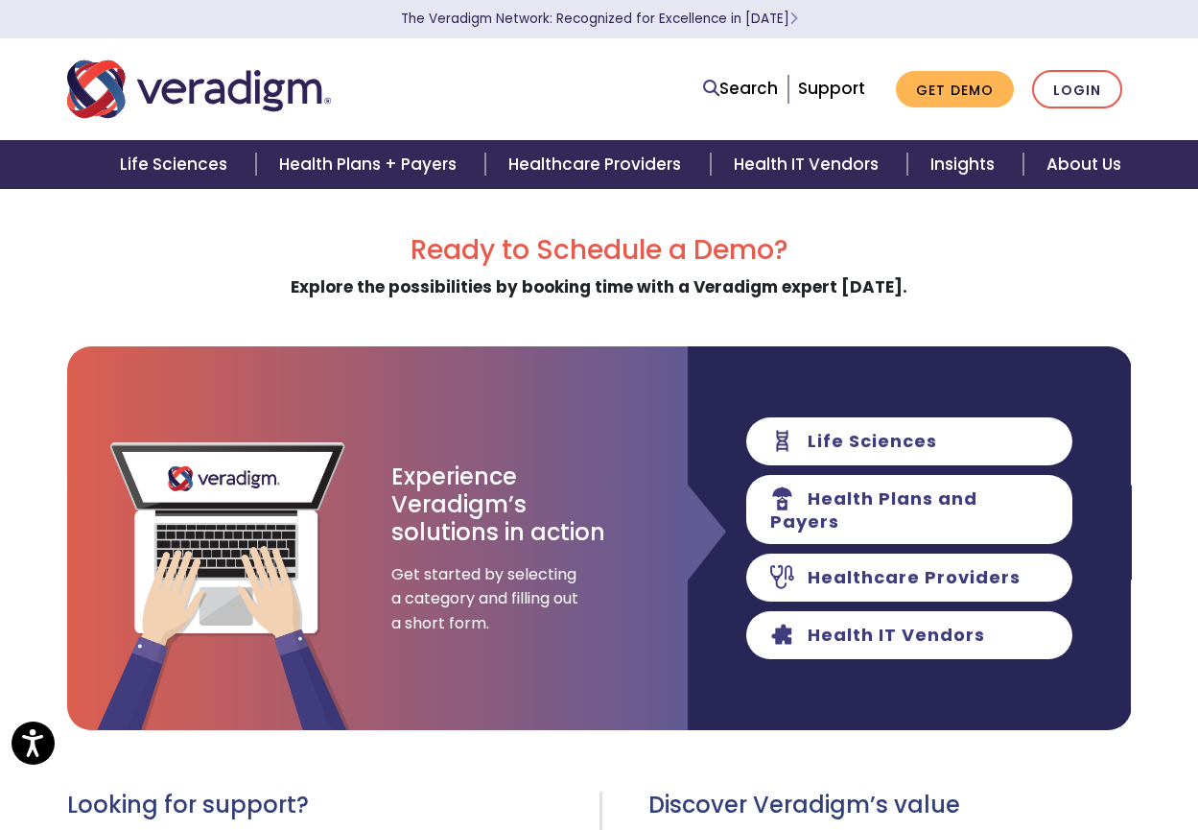
scroll to position [192, 0]
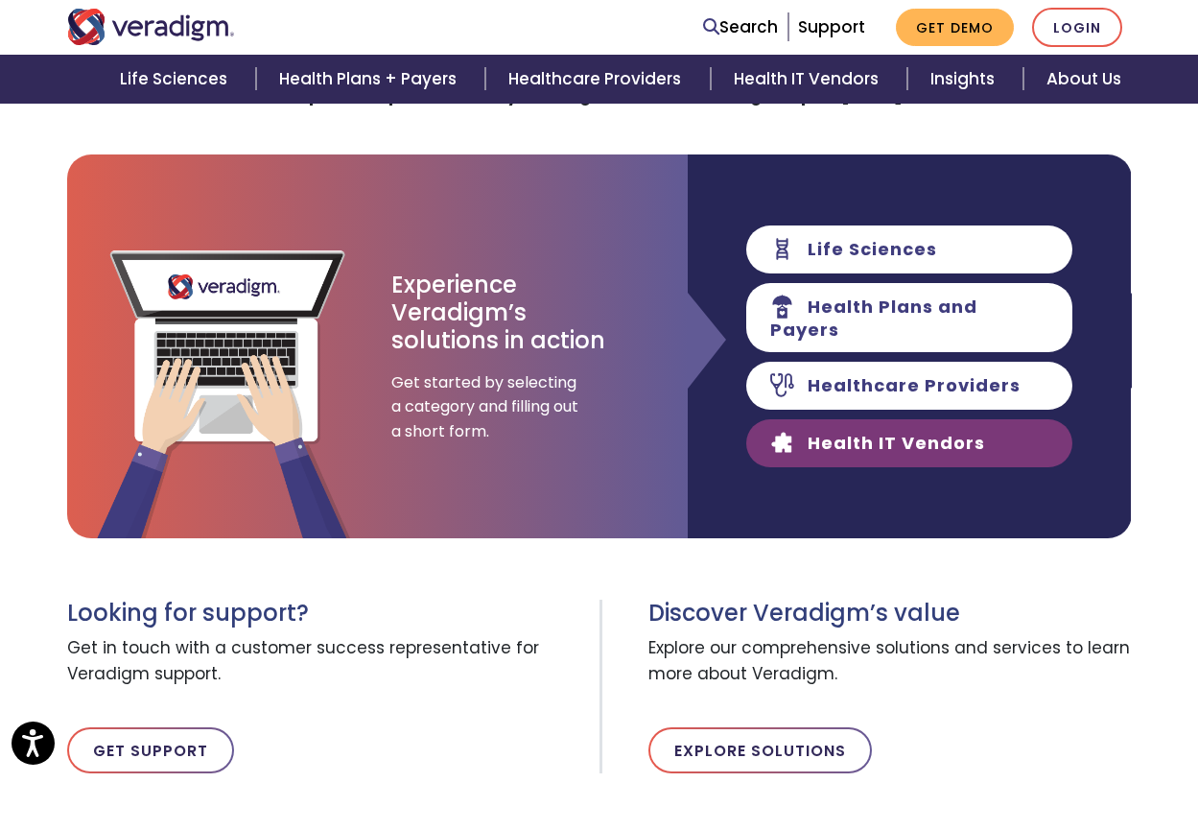
click at [840, 444] on link "Health IT Vendors" at bounding box center [909, 443] width 326 height 48
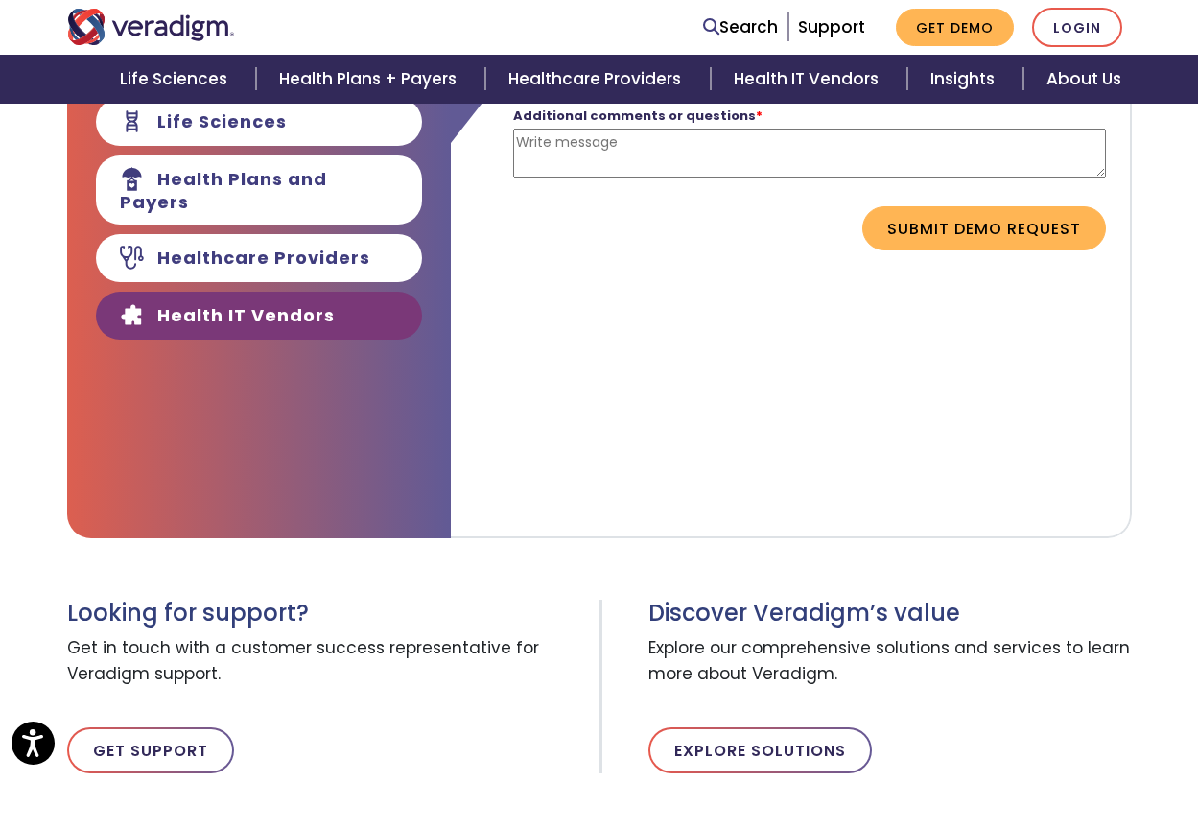
scroll to position [959, 0]
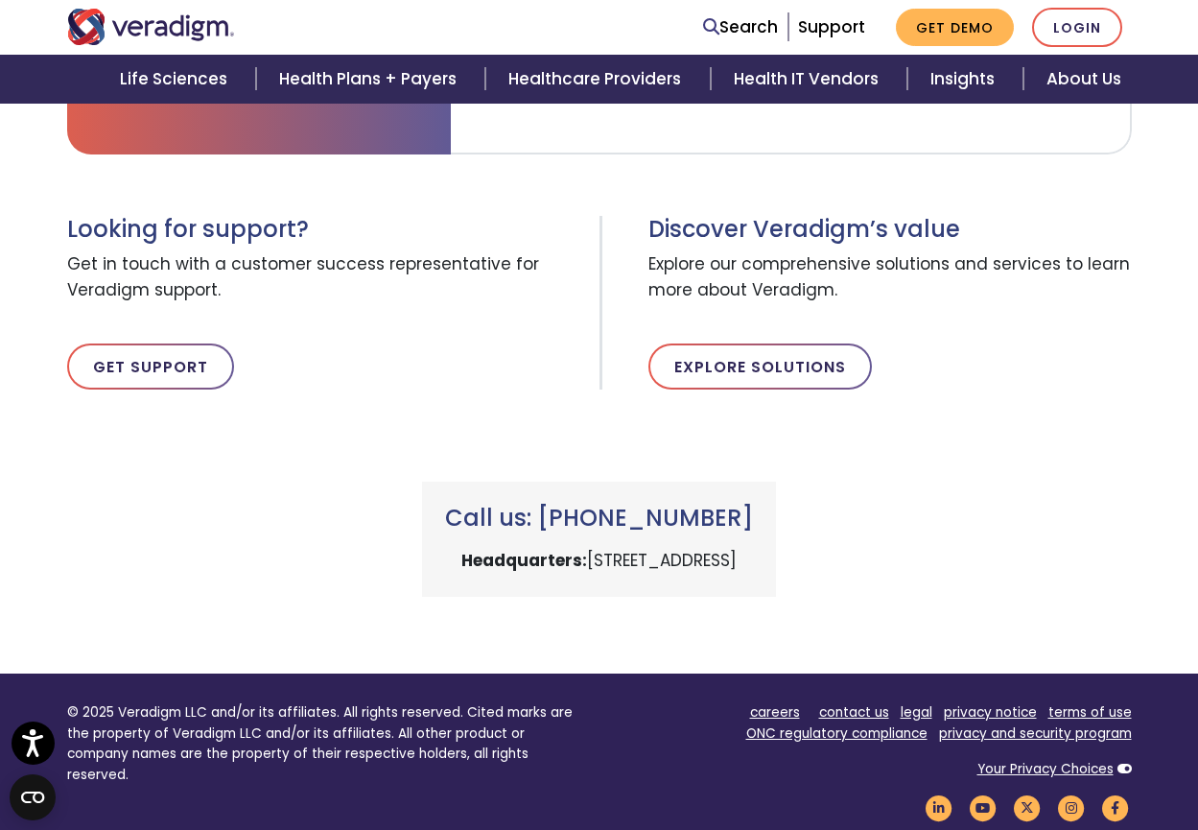
drag, startPoint x: 762, startPoint y: 515, endPoint x: 536, endPoint y: 529, distance: 226.8
click at [536, 529] on h3 "Call us: +1 (800) 877-5678" at bounding box center [599, 518] width 308 height 28
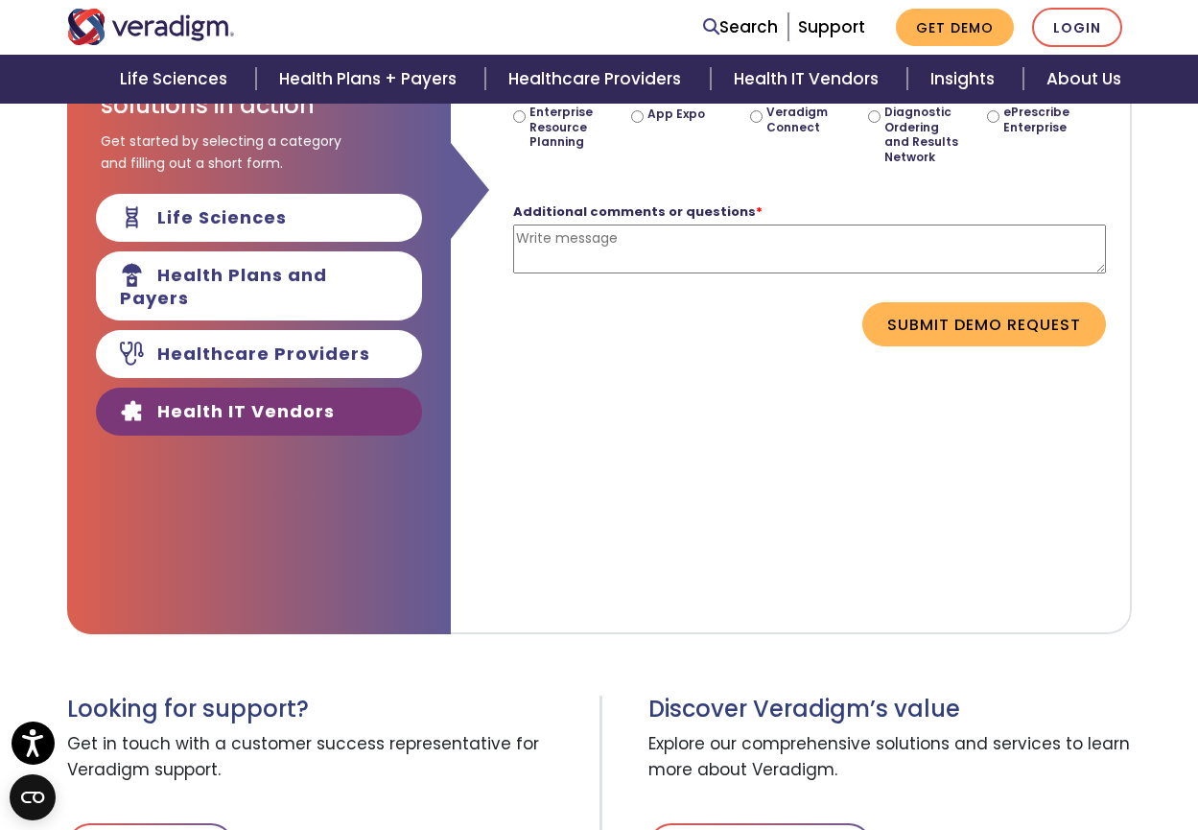
scroll to position [384, 0]
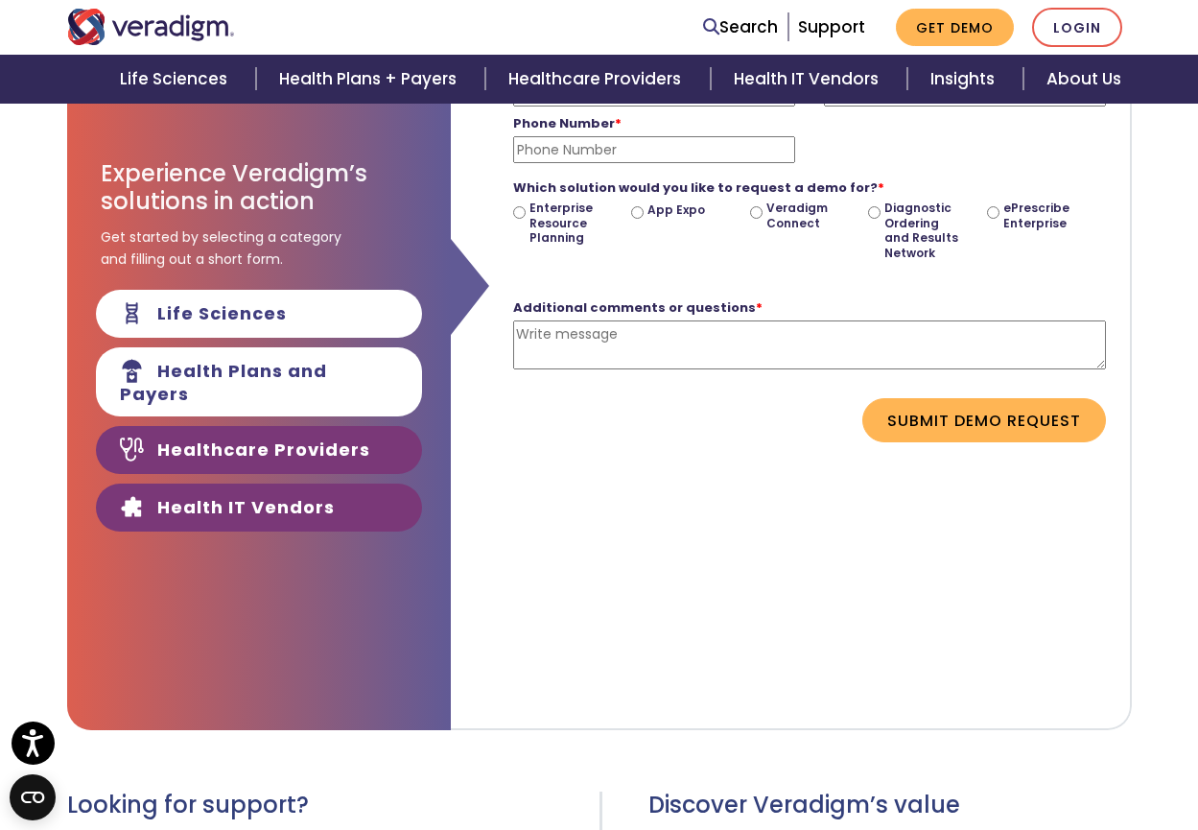
click at [286, 437] on link "Healthcare Providers" at bounding box center [259, 450] width 326 height 48
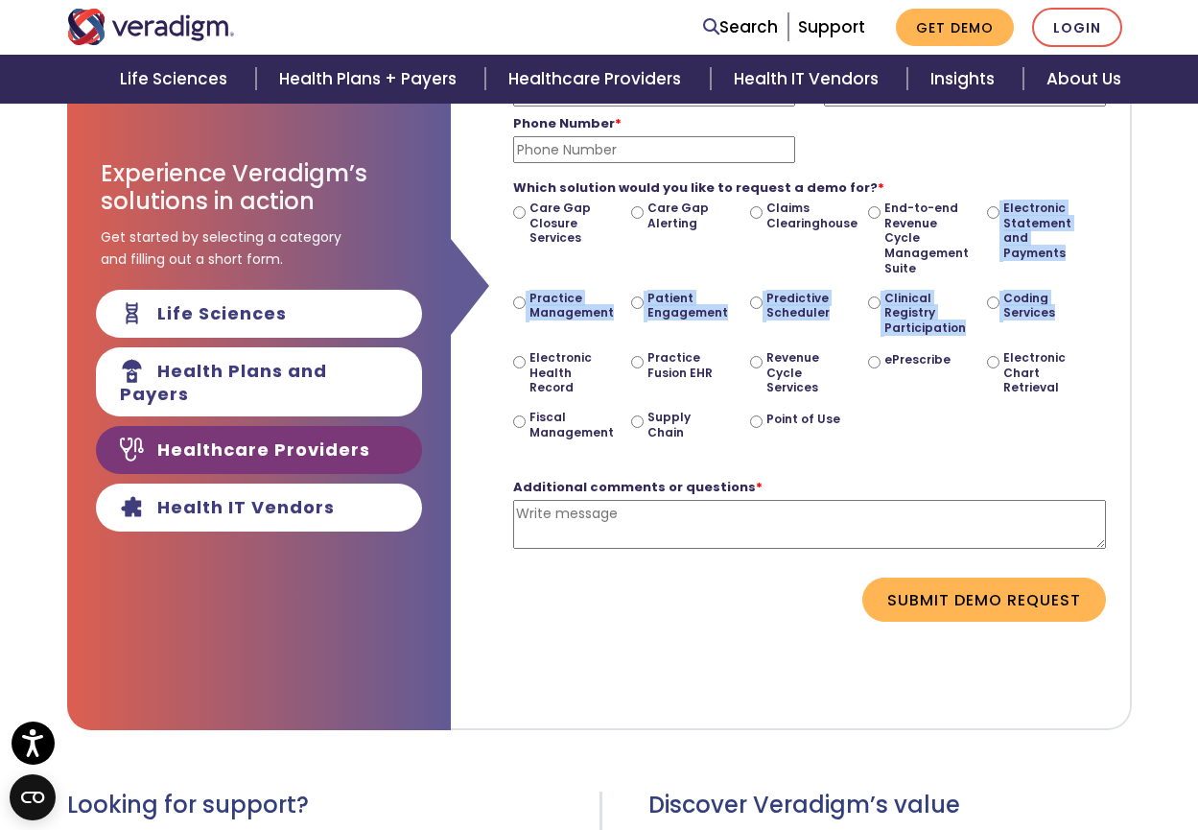
drag, startPoint x: 975, startPoint y: 287, endPoint x: 1059, endPoint y: 346, distance: 102.5
click at [1056, 340] on div "Care Gap Closure Services Care Gap Alerting Claims Clearinghouse End-to-end Rev…" at bounding box center [809, 327] width 593 height 254
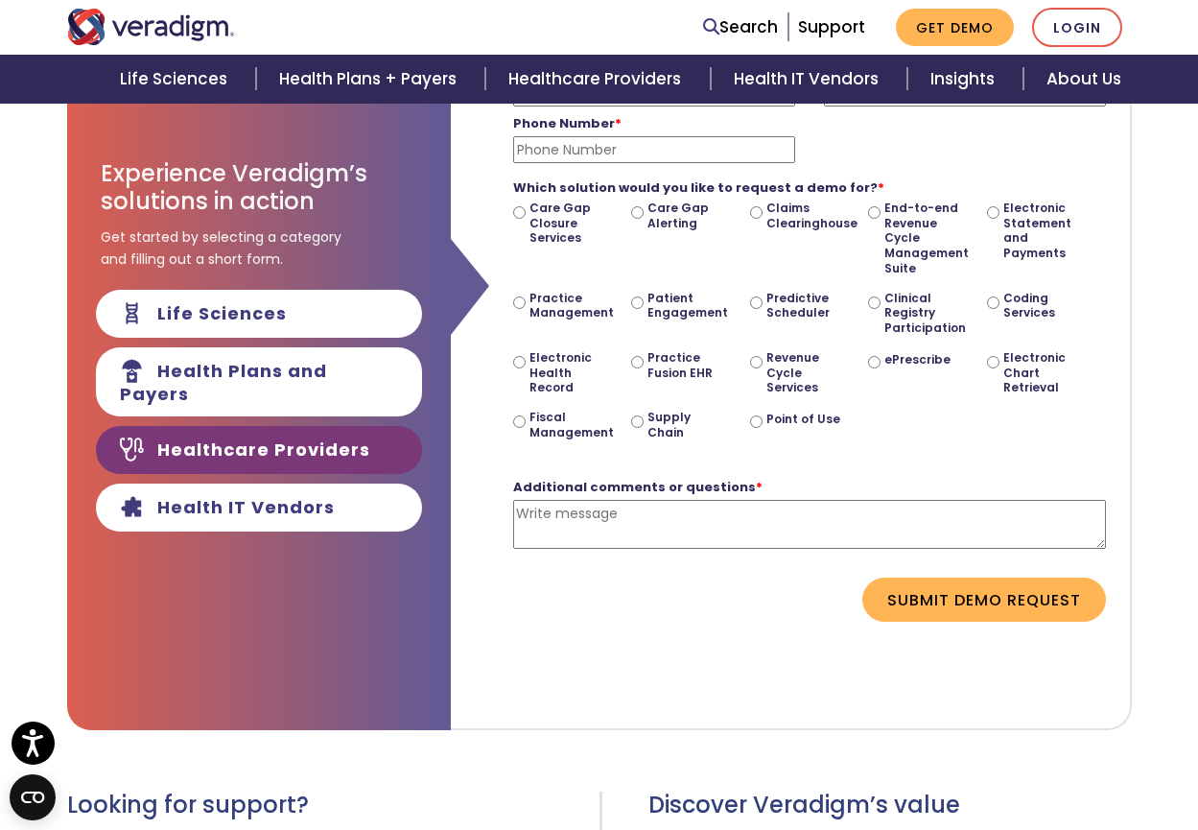
click at [1047, 346] on div "Coding Services" at bounding box center [1046, 320] width 119 height 59
drag, startPoint x: 691, startPoint y: 437, endPoint x: 645, endPoint y: 423, distance: 48.2
click at [645, 423] on div "Supply Chain" at bounding box center [690, 432] width 119 height 45
click at [1062, 386] on label "Electronic Chart Retrieval" at bounding box center [1041, 372] width 77 height 45
click at [999, 368] on input "Electronic Chart Retrieval" at bounding box center [993, 362] width 12 height 12
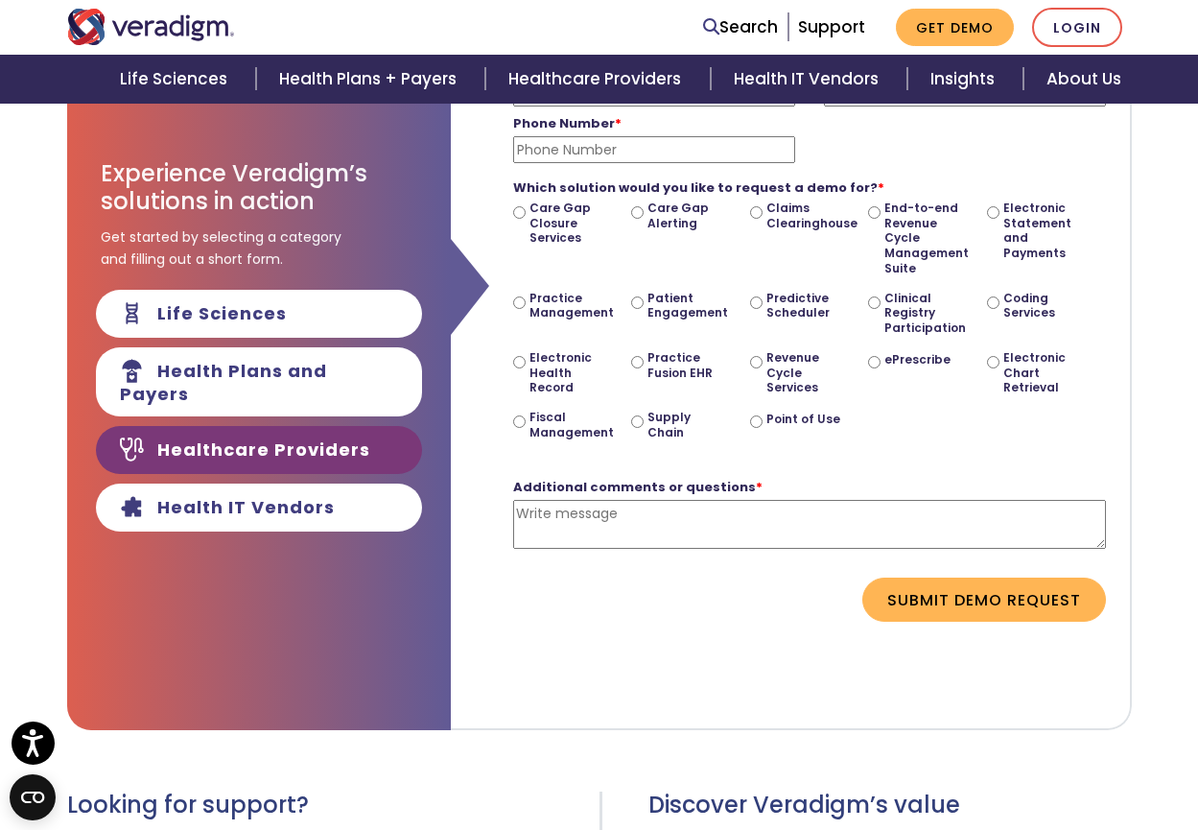
radio input "true"
drag, startPoint x: 1062, startPoint y: 386, endPoint x: 982, endPoint y: 364, distance: 82.3
click at [982, 364] on div "Care Gap Closure Services Care Gap Alerting Claims Clearinghouse End-to-end Rev…" at bounding box center [809, 327] width 593 height 254
click at [1087, 402] on div "Electronic Chart Retrieval" at bounding box center [1046, 379] width 119 height 59
drag, startPoint x: 1068, startPoint y: 394, endPoint x: 964, endPoint y: 371, distance: 107.0
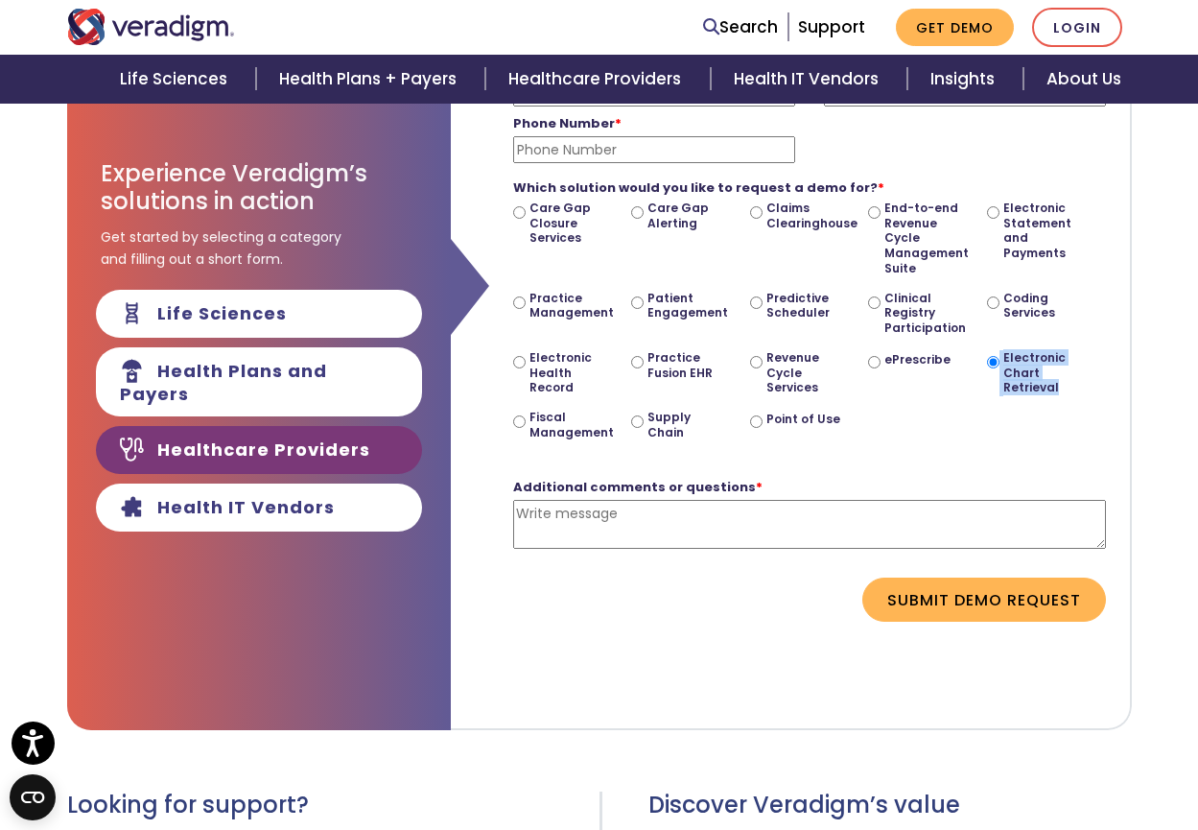
click at [964, 371] on div "Care Gap Closure Services Care Gap Alerting Claims Clearinghouse End-to-end Rev…" at bounding box center [809, 327] width 593 height 254
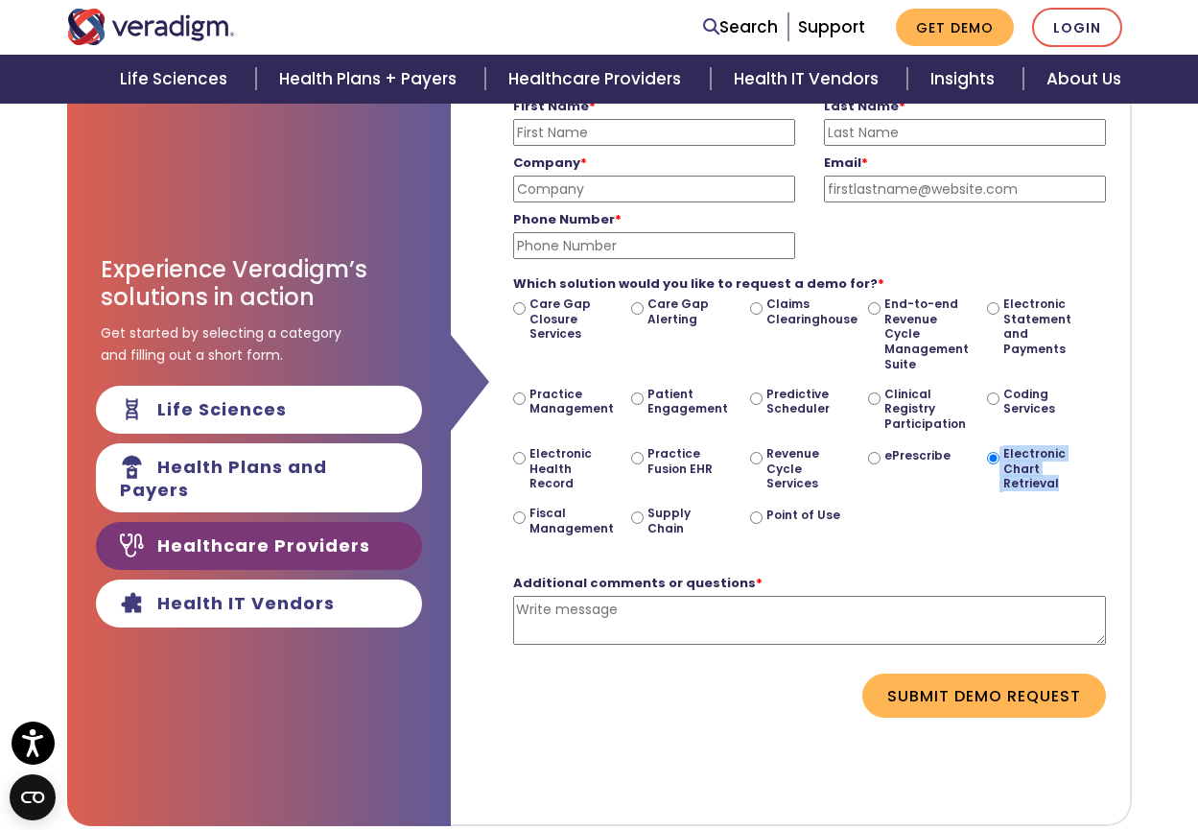
scroll to position [192, 0]
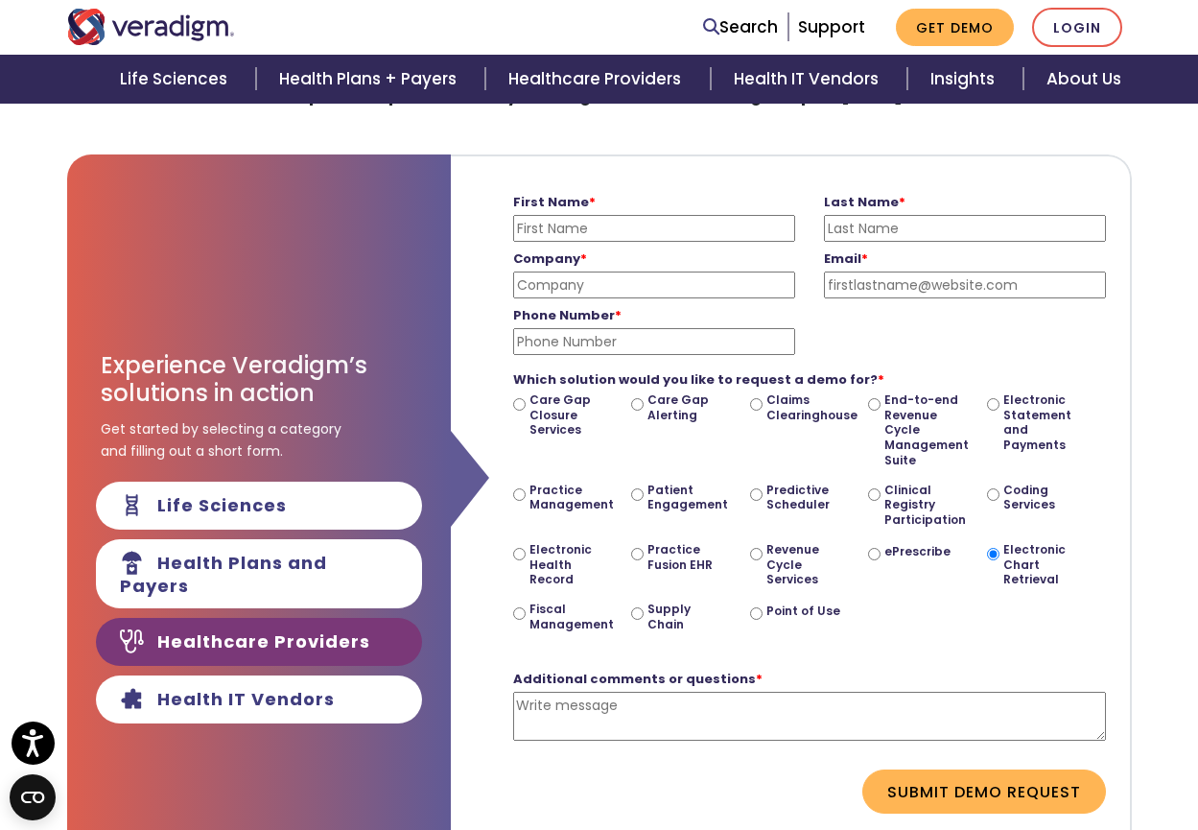
click at [644, 291] on input "Company *" at bounding box center [654, 284] width 282 height 27
click at [875, 282] on input "Email *" at bounding box center [965, 284] width 282 height 27
click at [656, 339] on input "Phone Number *" at bounding box center [654, 341] width 282 height 27
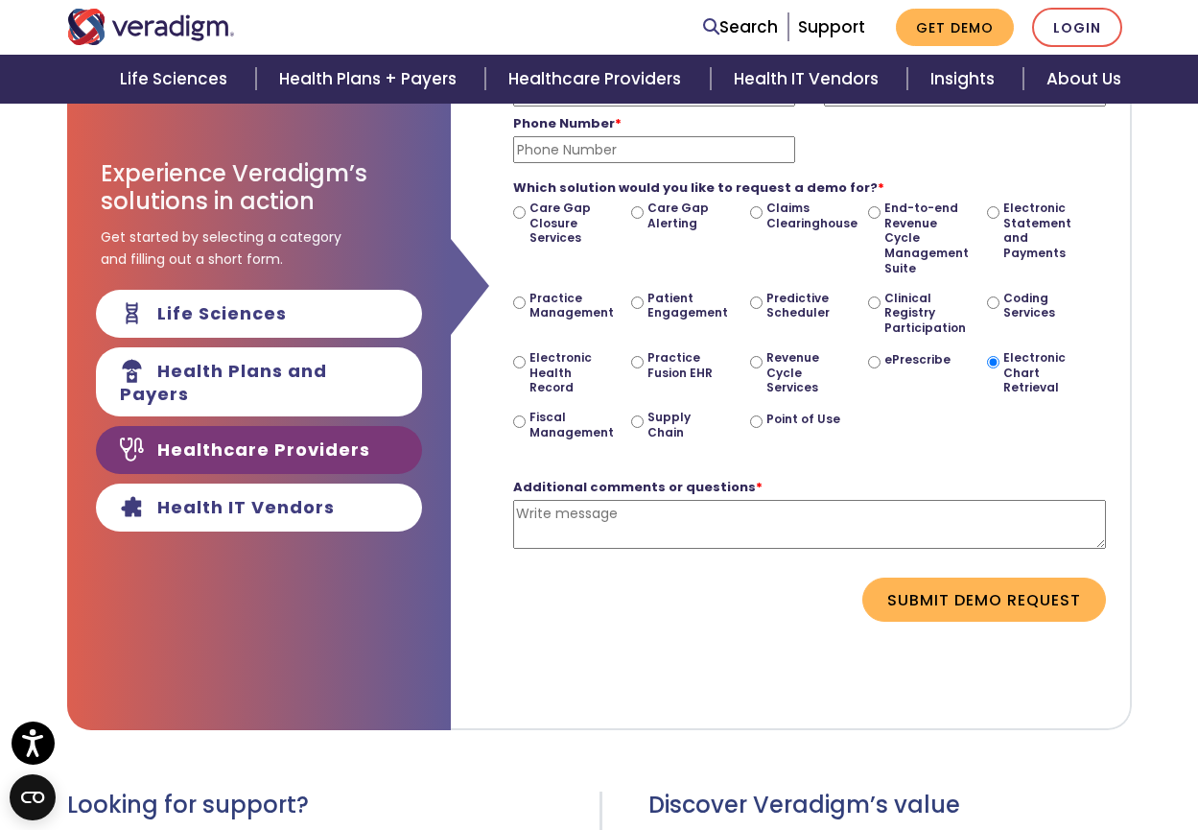
drag, startPoint x: 864, startPoint y: 586, endPoint x: 1059, endPoint y: 624, distance: 198.4
click at [1057, 624] on form "First Name * Please enter your first name Last Name * Please enter your last na…" at bounding box center [790, 308] width 650 height 687
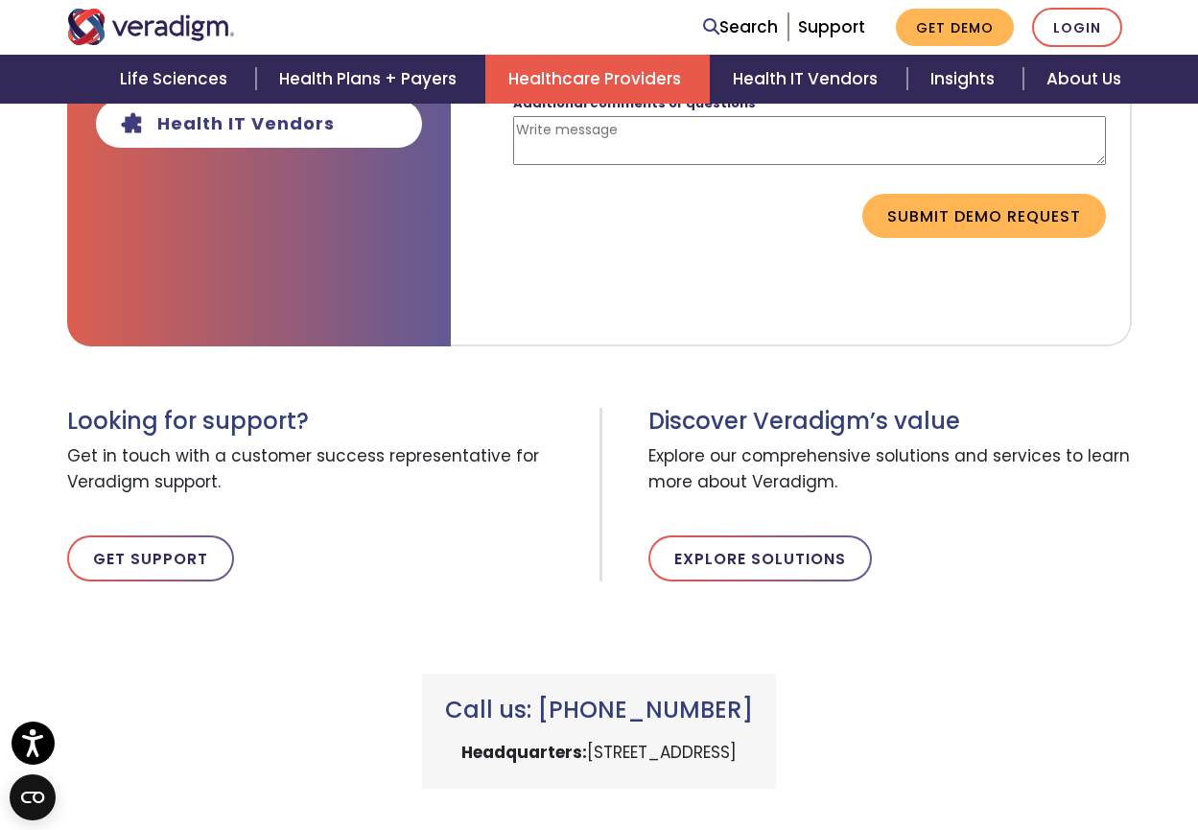
click at [599, 66] on link "Healthcare Providers" at bounding box center [597, 79] width 224 height 49
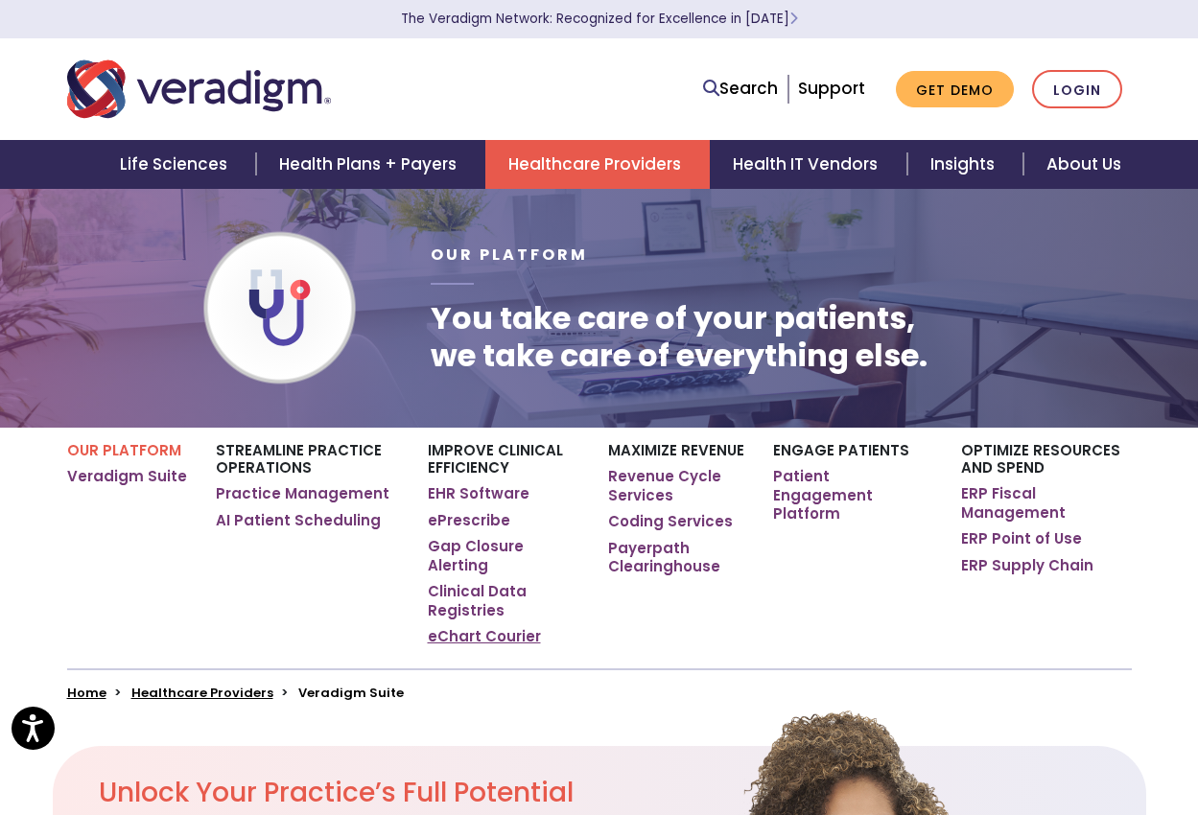
click at [468, 627] on link "eChart Courier" at bounding box center [484, 636] width 113 height 19
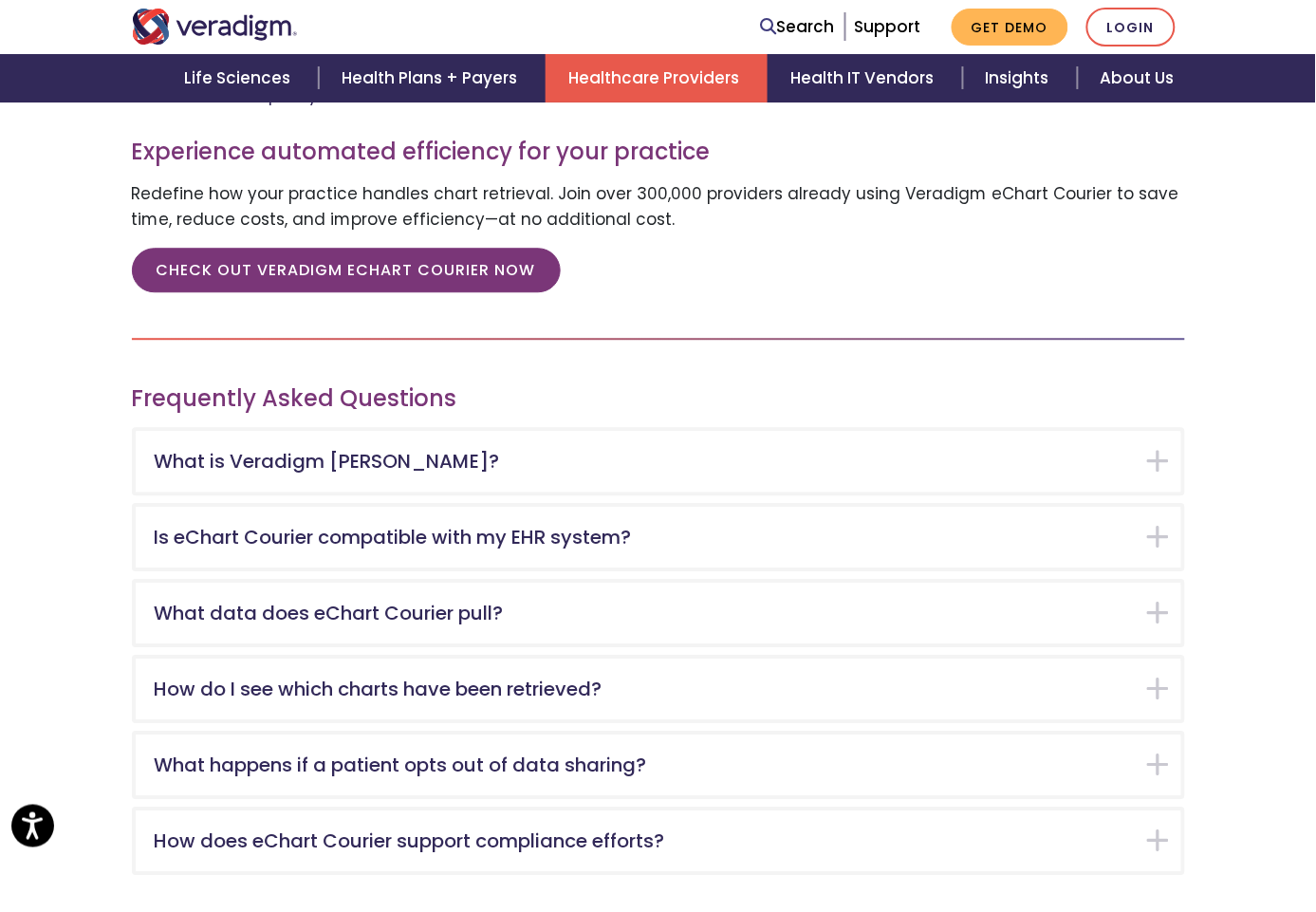
scroll to position [2782, 0]
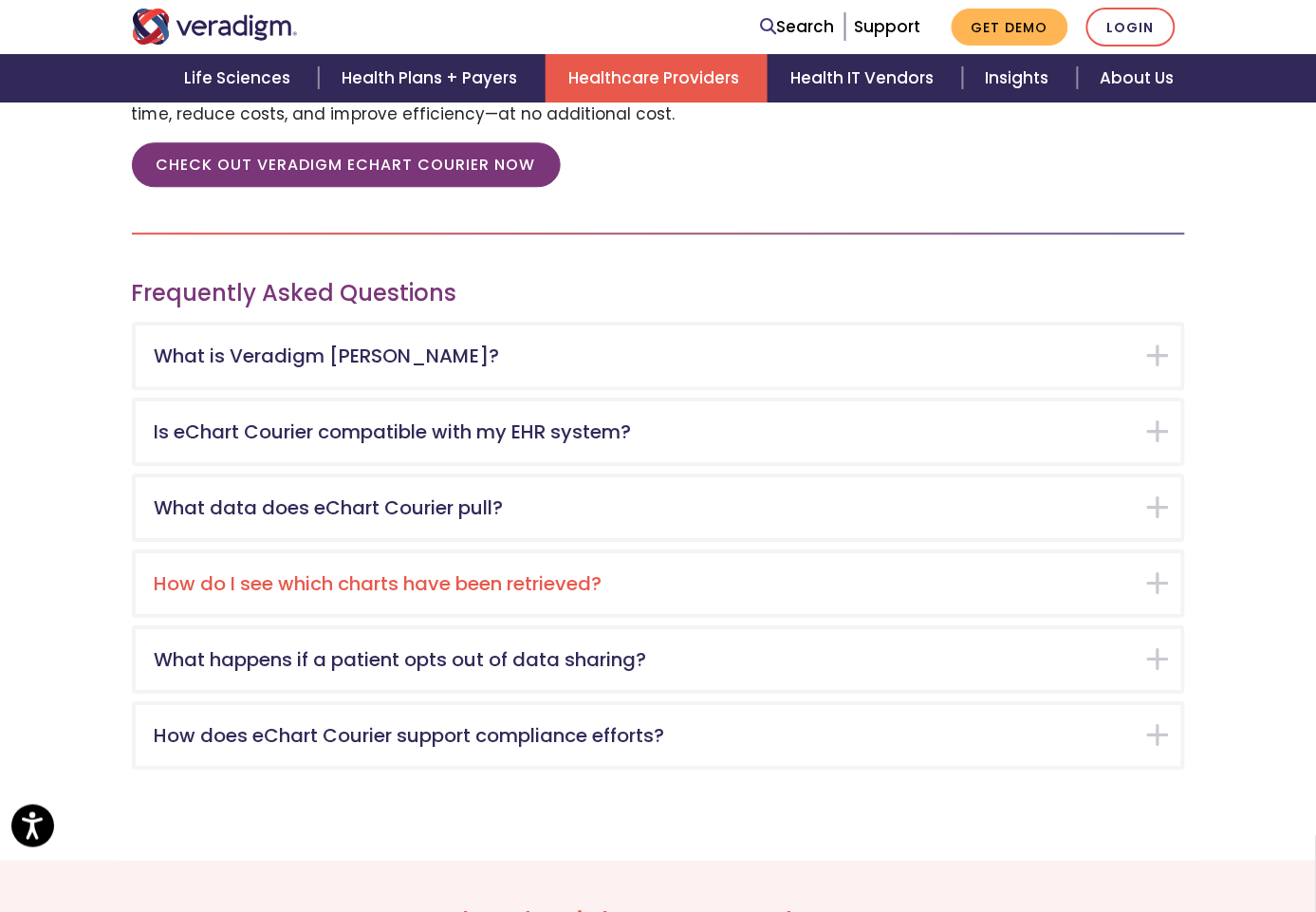
click at [613, 579] on div "How do I see which charts have been retrieved?" at bounding box center [658, 583] width 1046 height 60
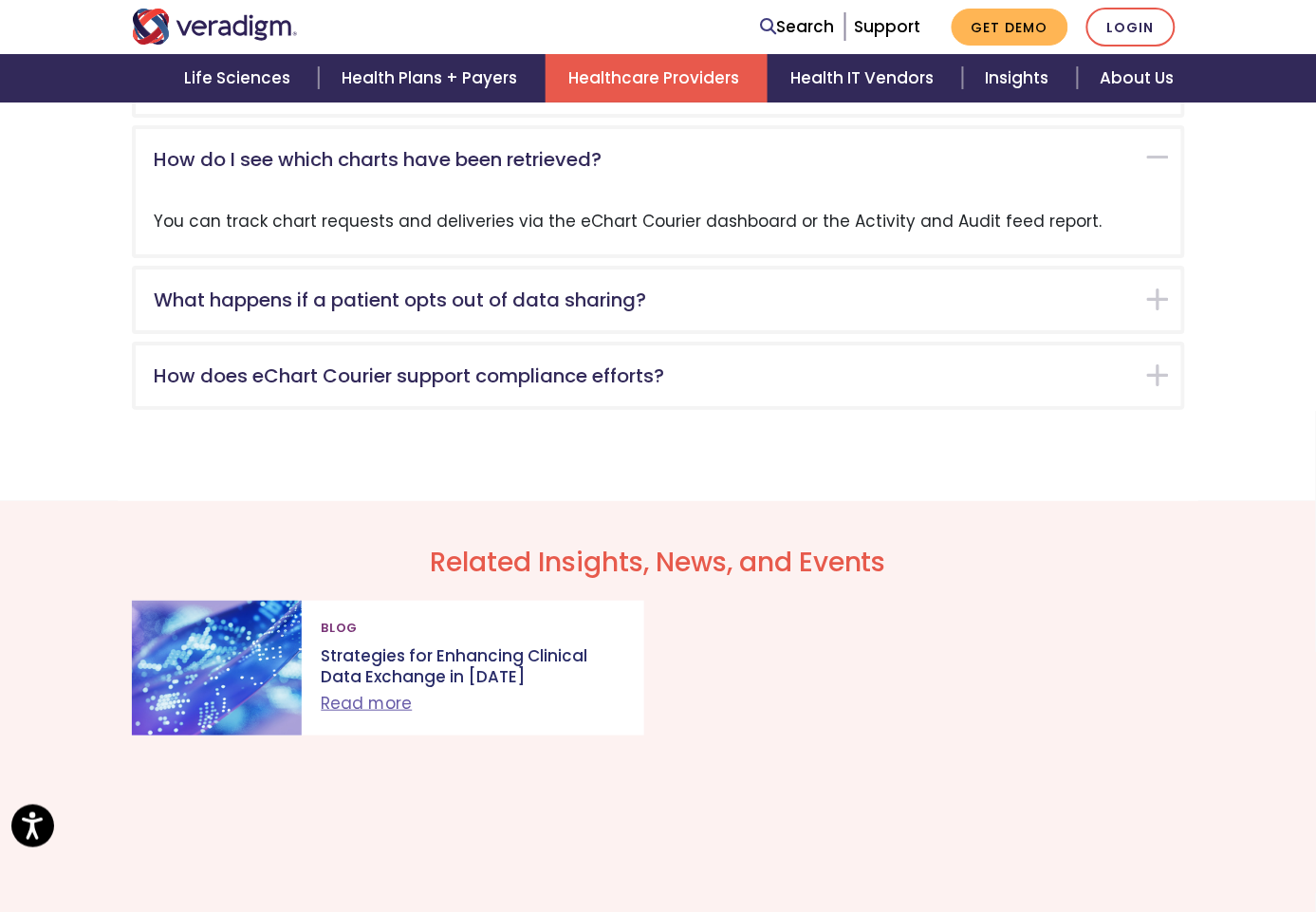
scroll to position [3100, 0]
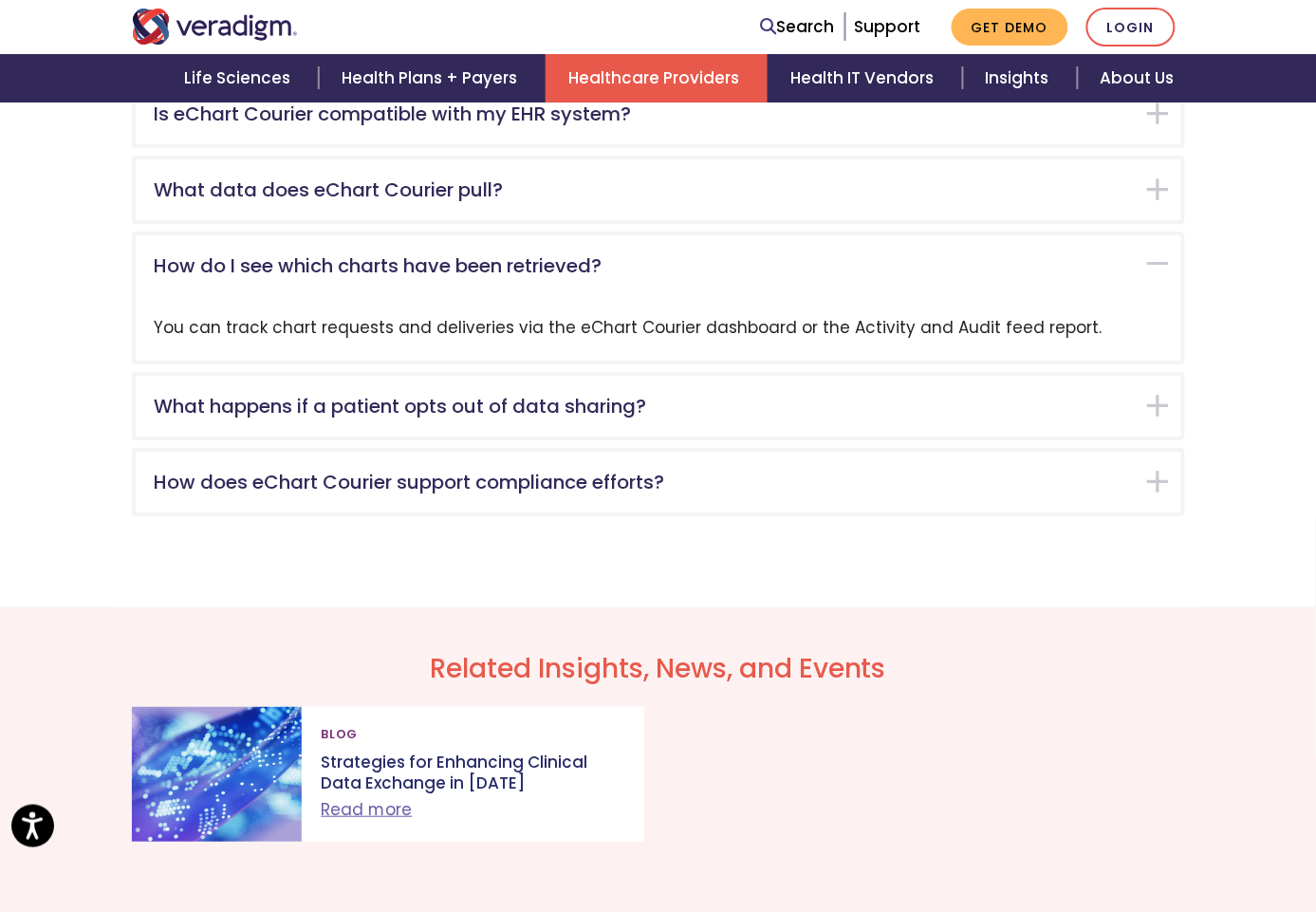
drag, startPoint x: 237, startPoint y: 297, endPoint x: 997, endPoint y: 305, distance: 760.0
click at [997, 305] on div "You can track chart requests and deliveries via the eChart Courier dashboard or…" at bounding box center [658, 327] width 1046 height 63
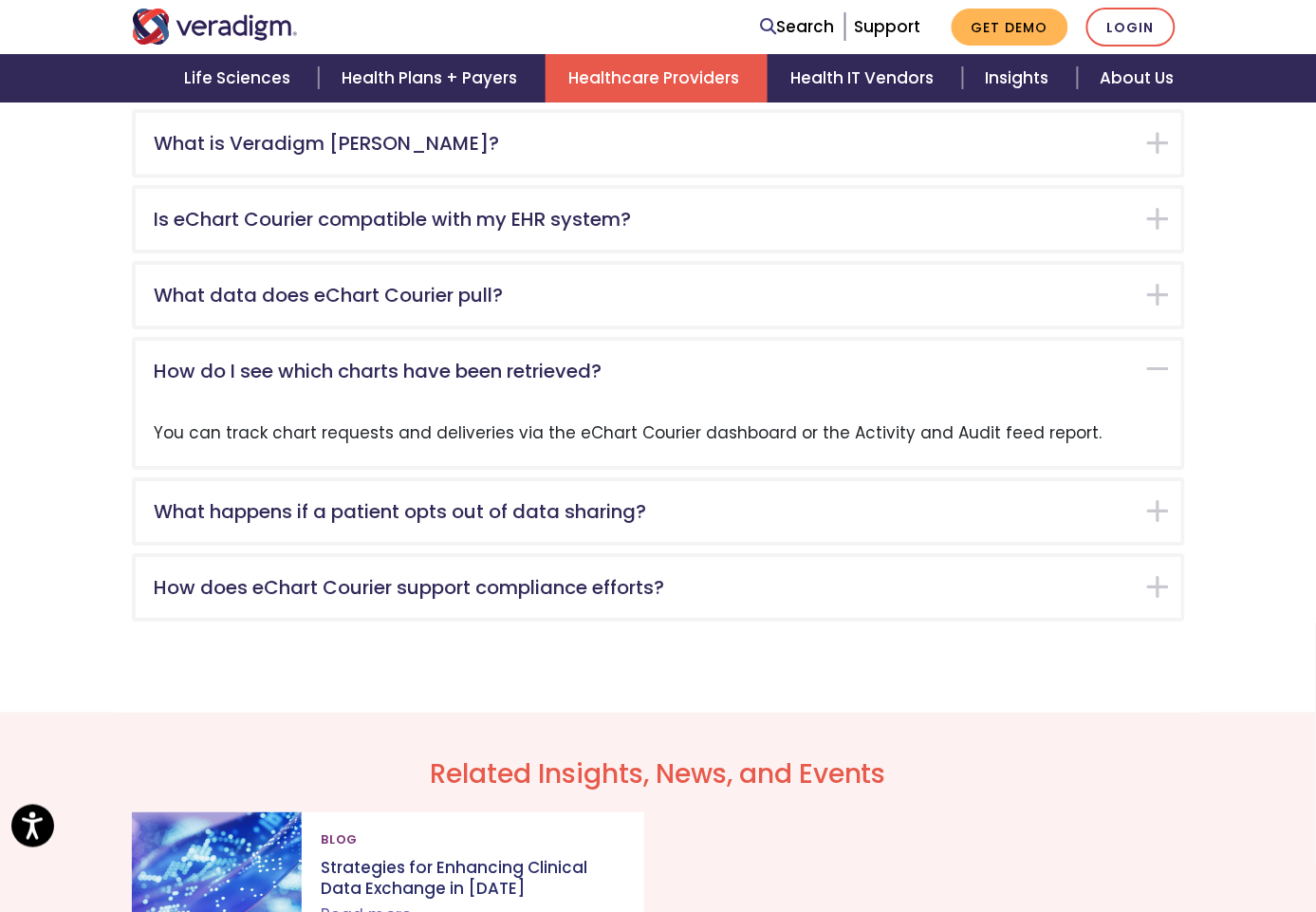
scroll to position [2889, 0]
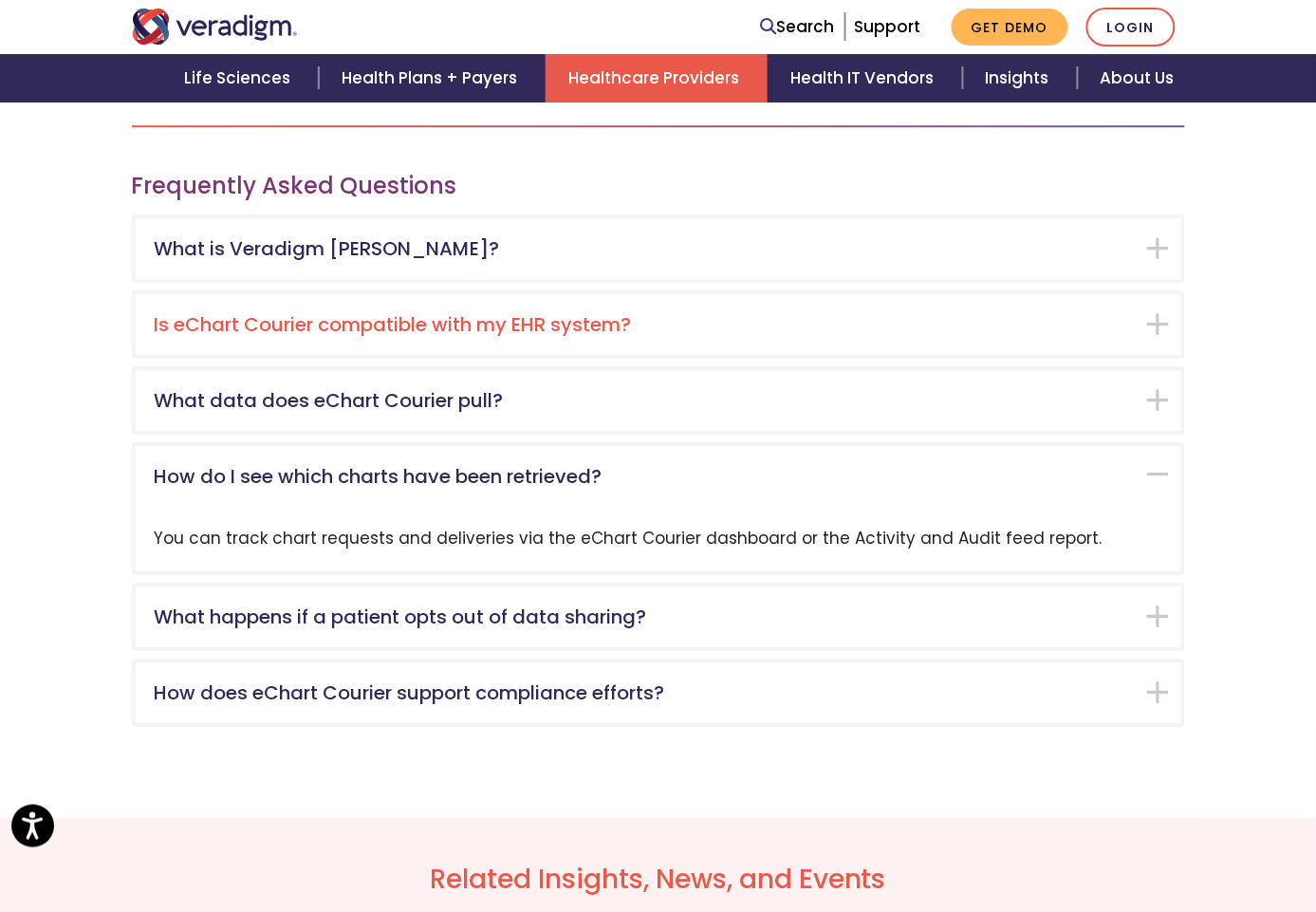
click at [1111, 313] on h5 "Is eChart Courier compatible with my EHR system?" at bounding box center [644, 323] width 980 height 23
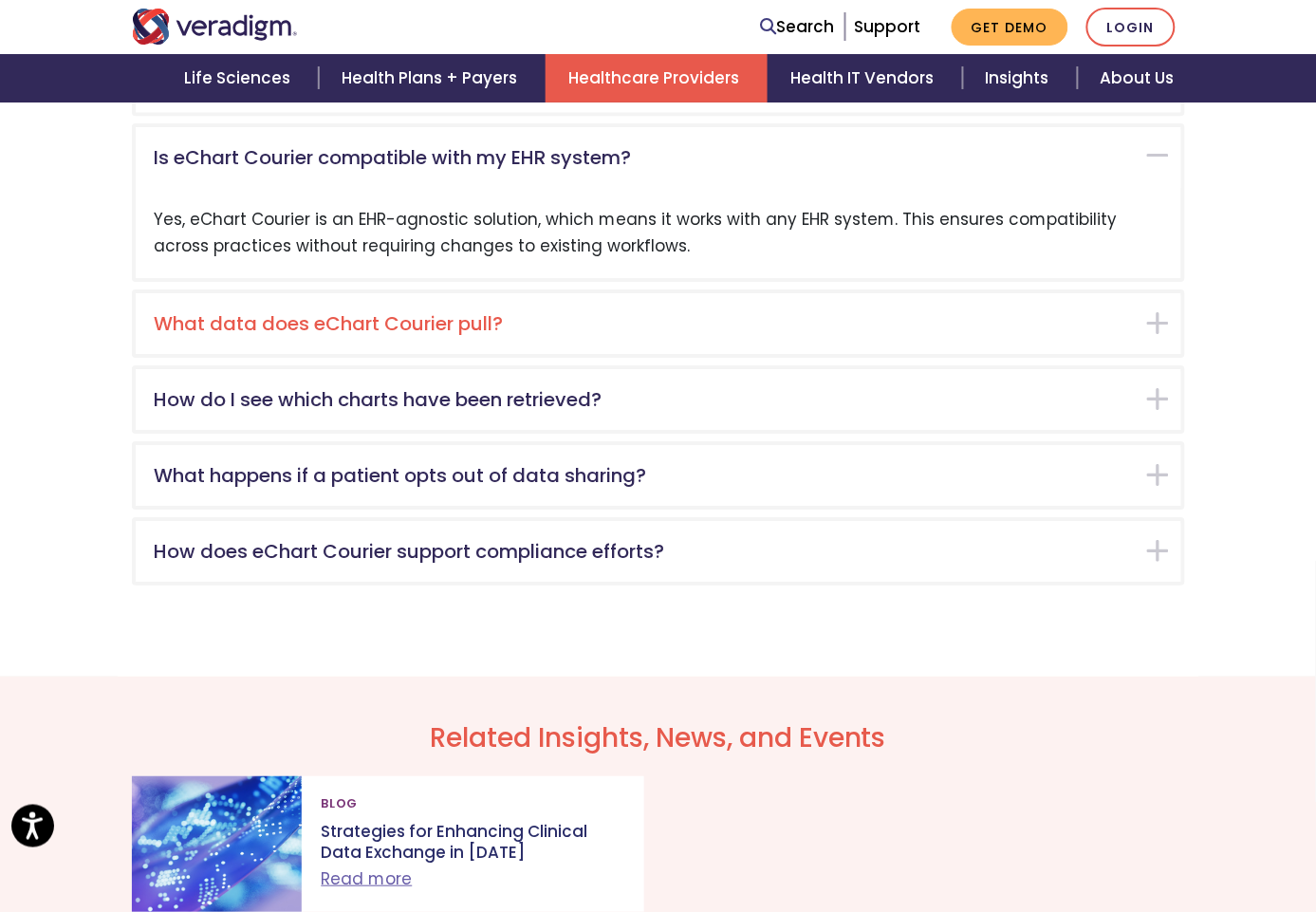
scroll to position [2846, 0]
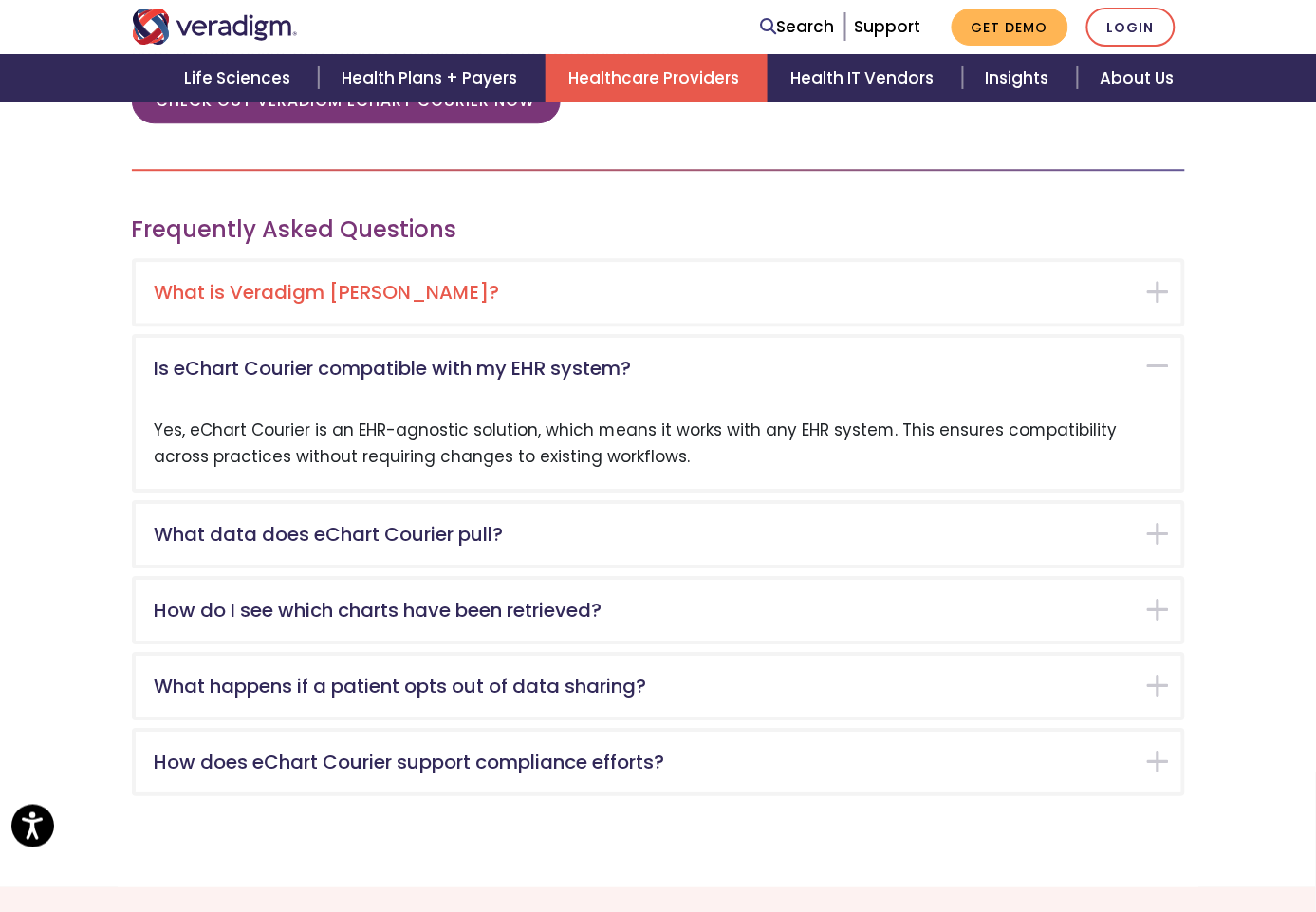
click at [376, 290] on div "What is Veradigm eChart Courier?" at bounding box center [658, 292] width 1046 height 60
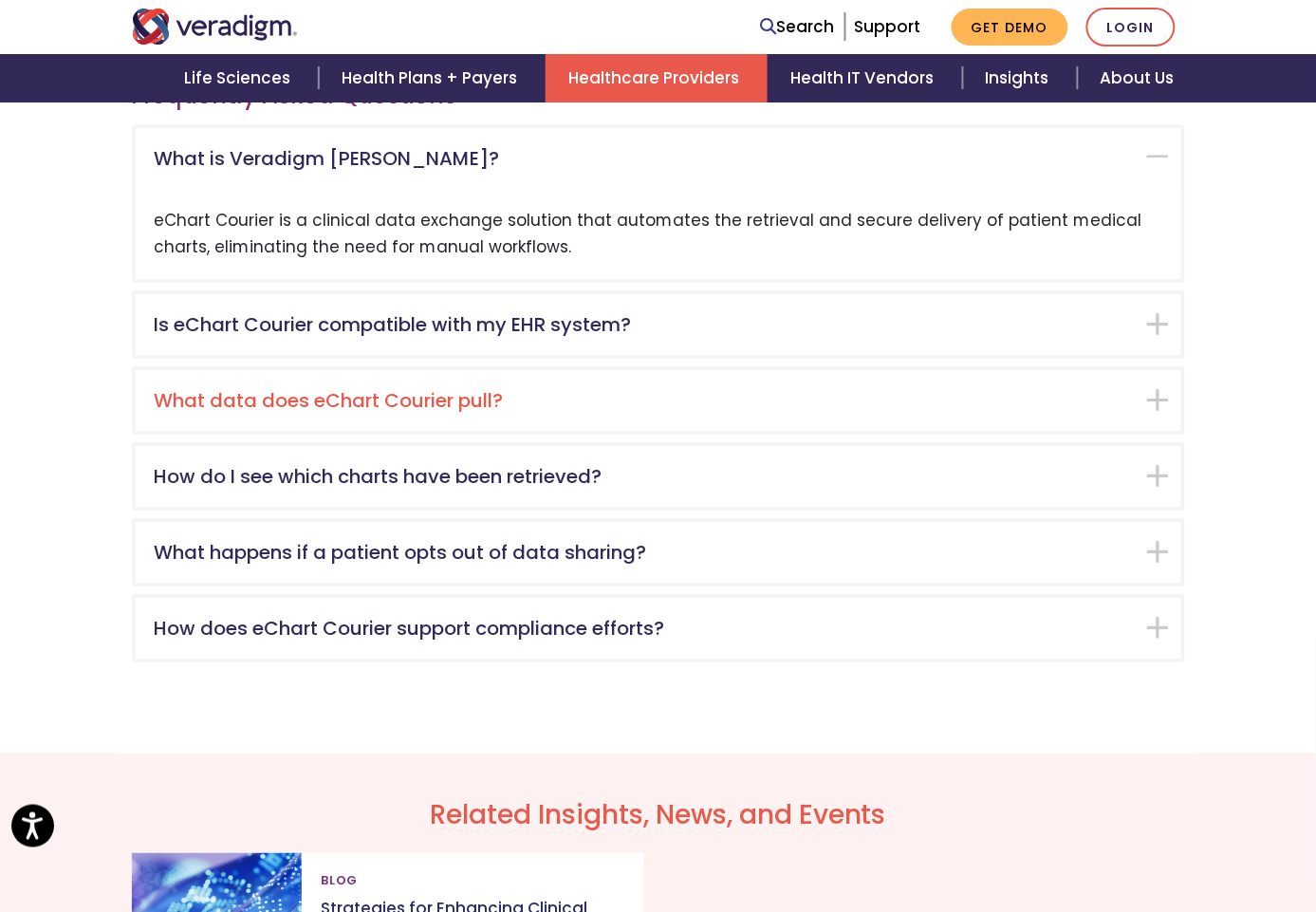
scroll to position [2981, 0]
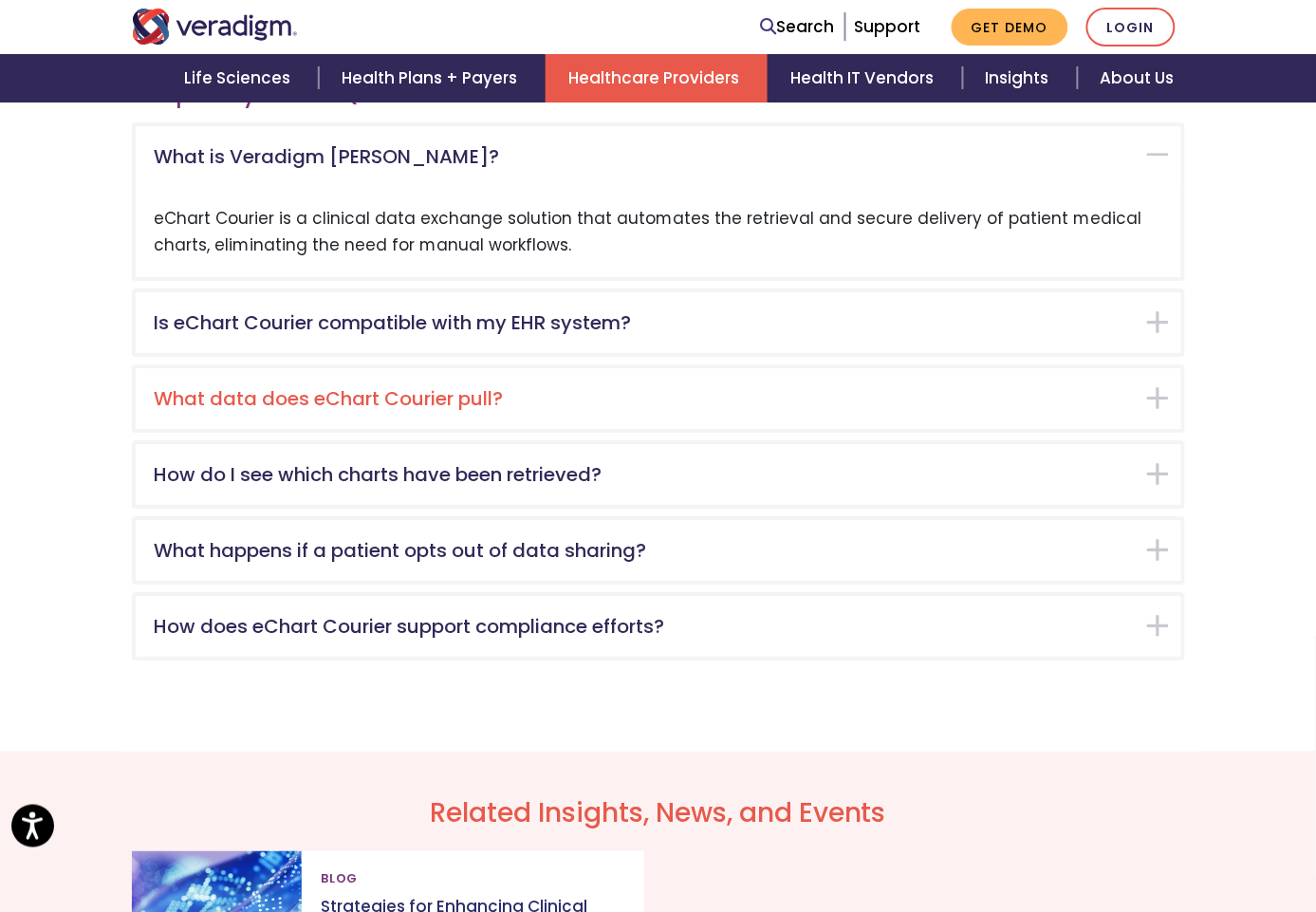
click at [393, 390] on h5 "What data does eChart Courier pull?" at bounding box center [644, 398] width 980 height 23
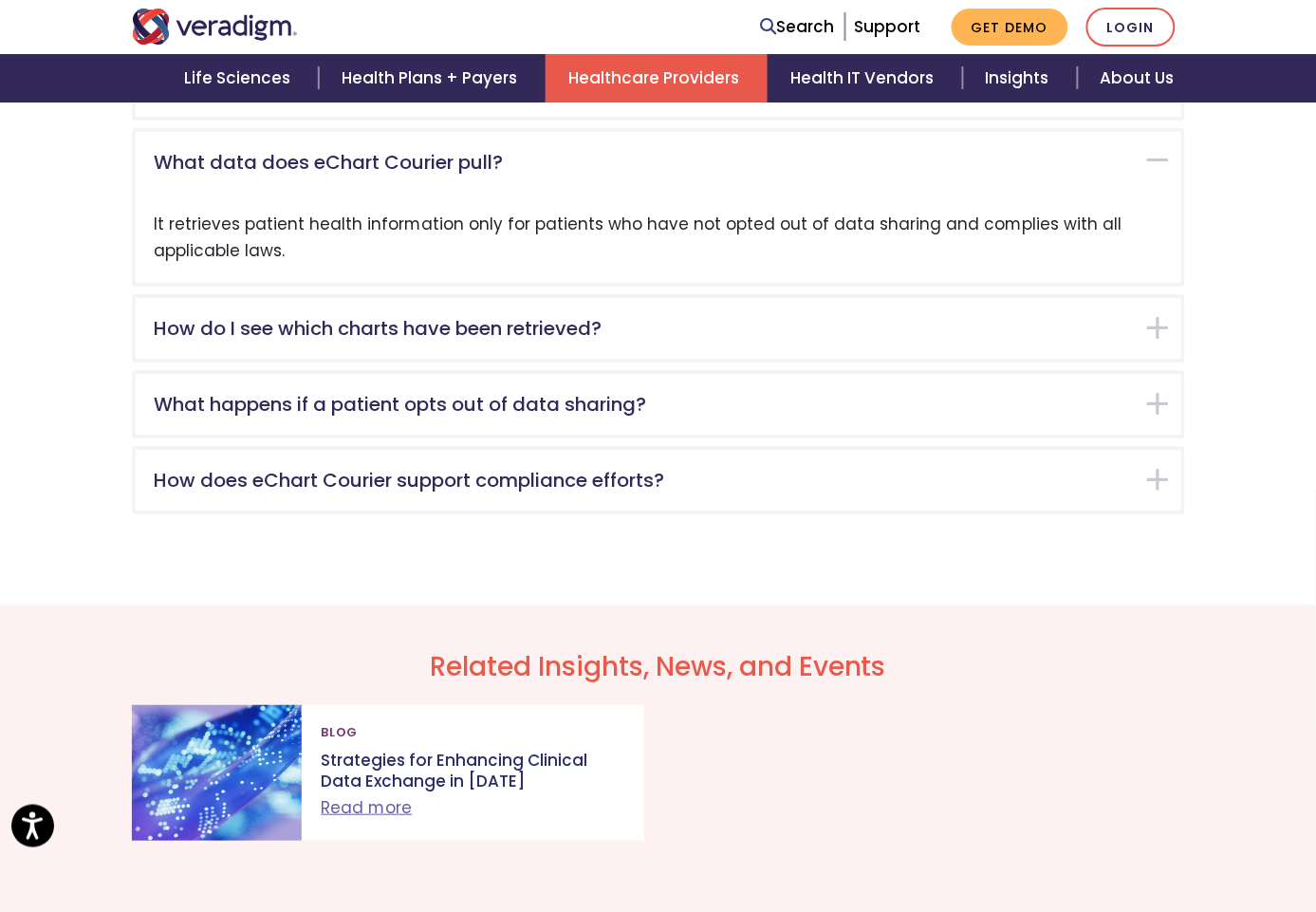
scroll to position [3132, 0]
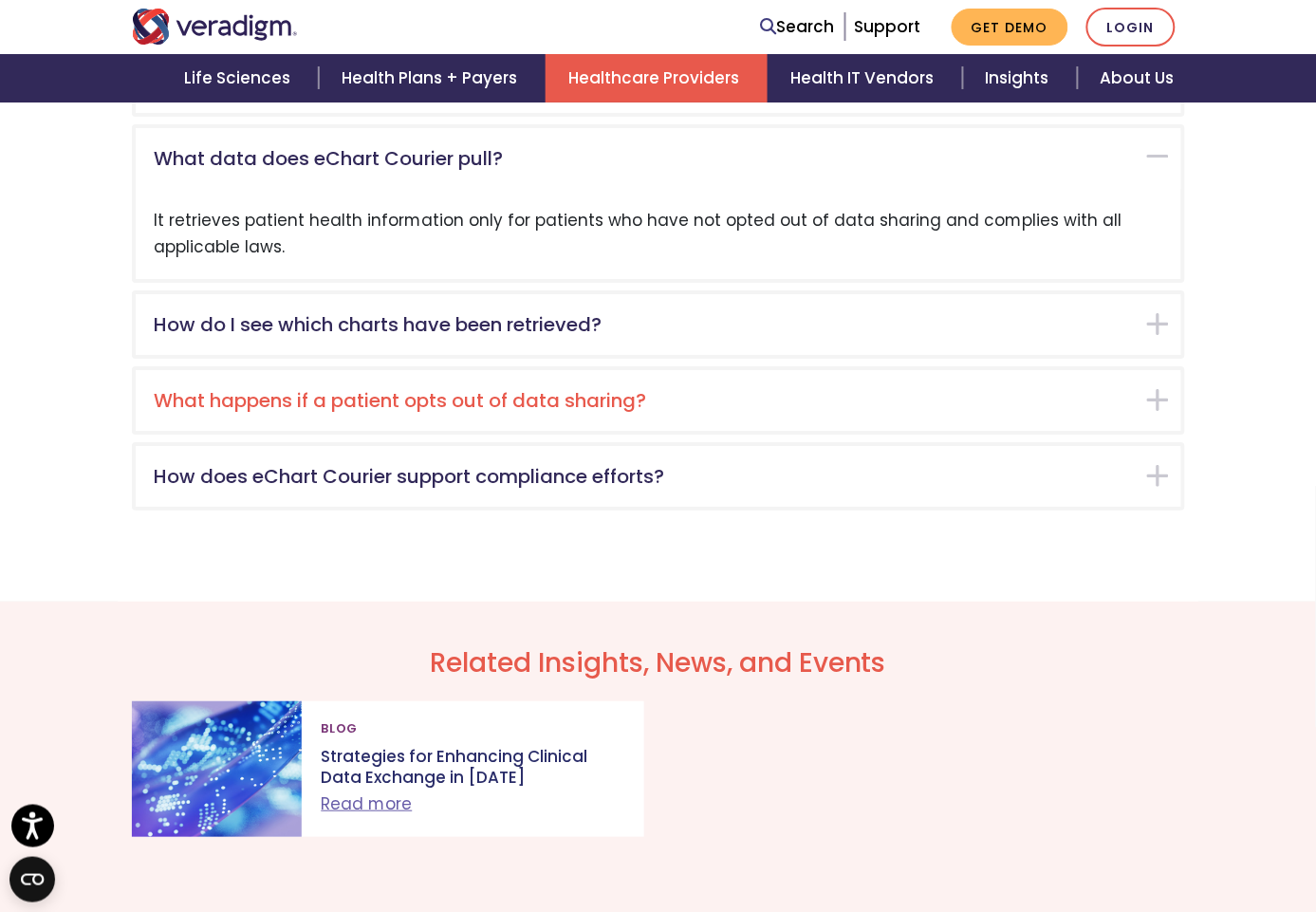
click at [366, 373] on div "What happens if a patient opts out of data sharing?" at bounding box center [658, 400] width 1046 height 60
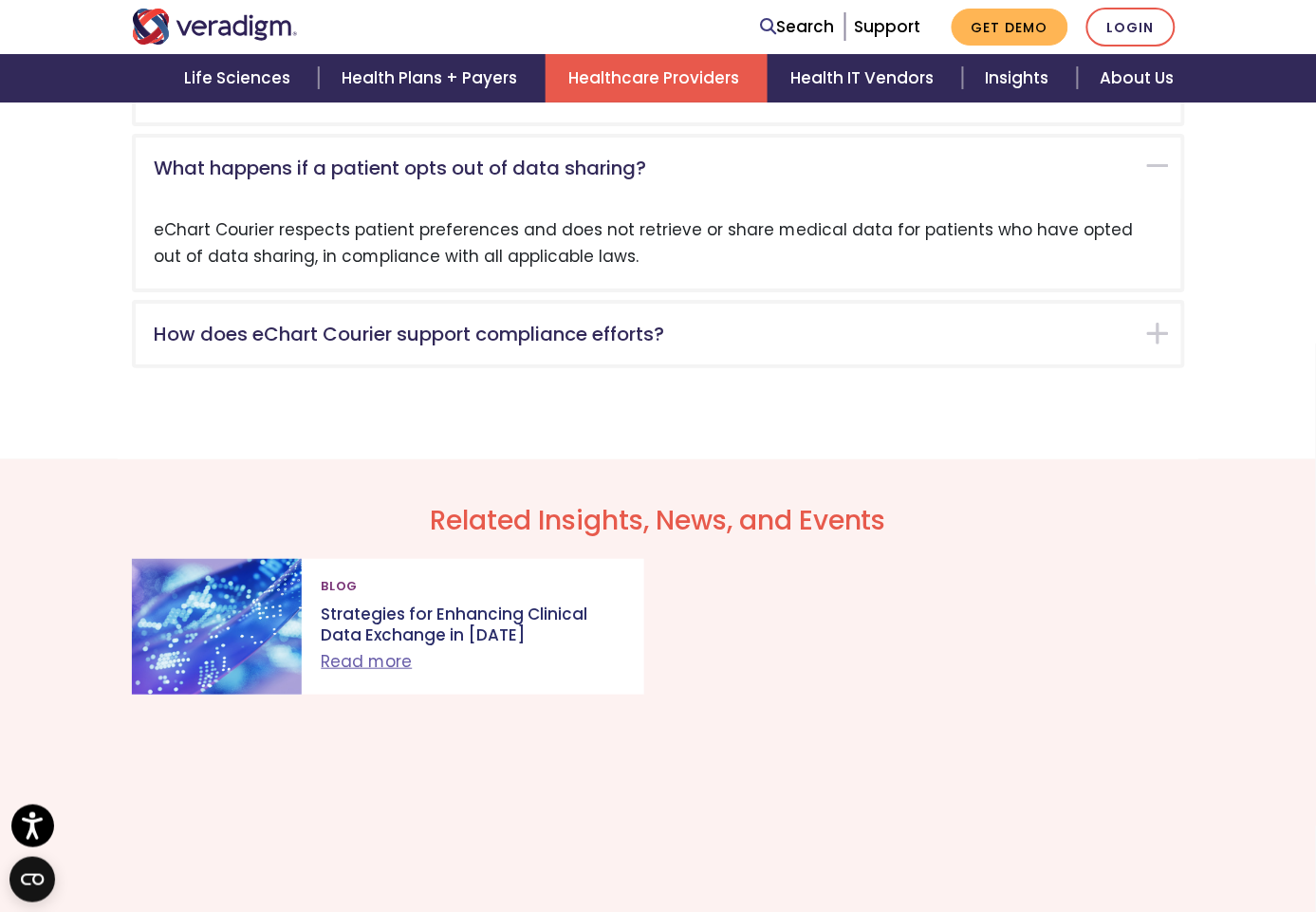
scroll to position [3280, 0]
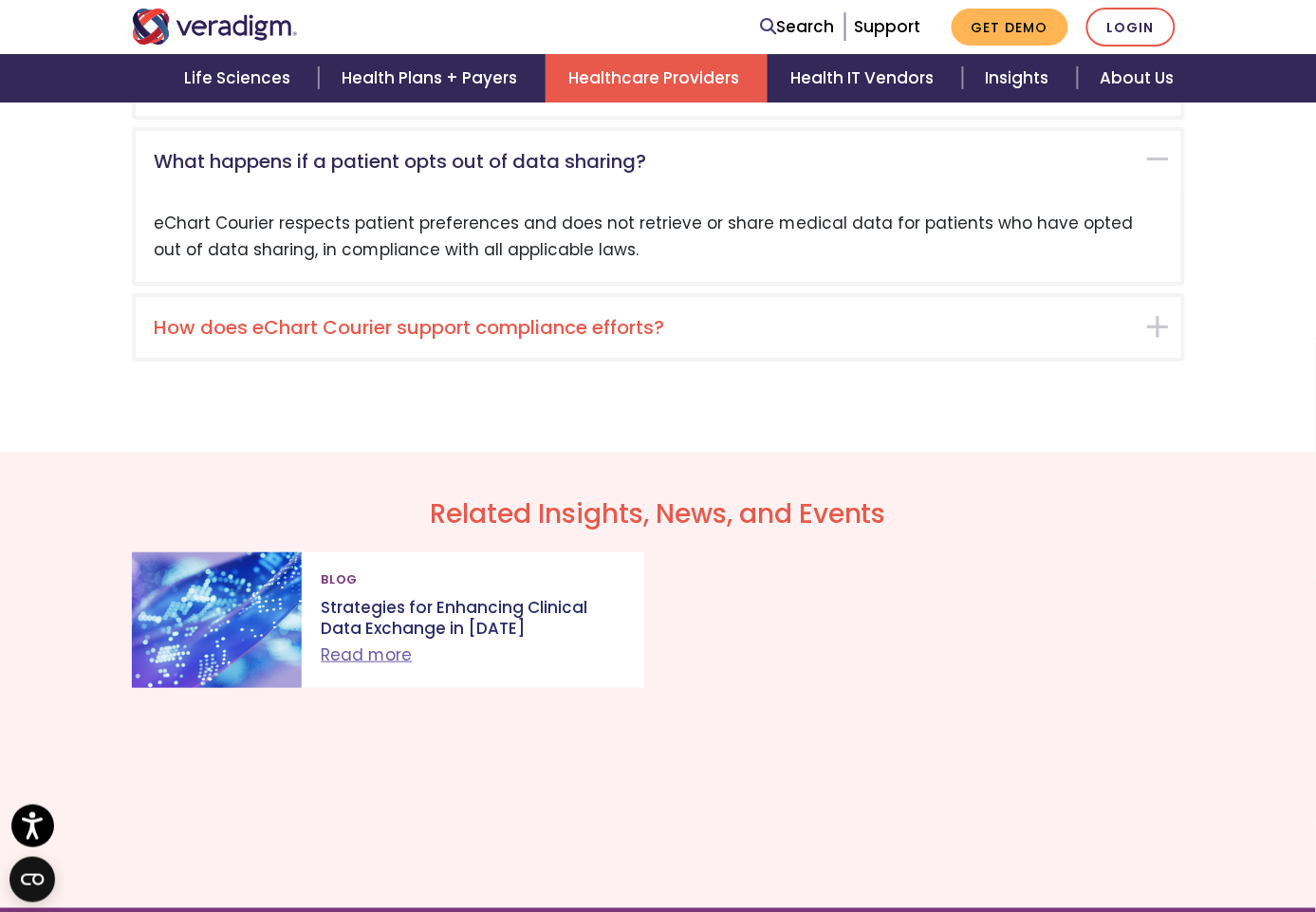
click at [365, 319] on div "How does eChart Courier support compliance efforts?" at bounding box center [658, 326] width 1046 height 60
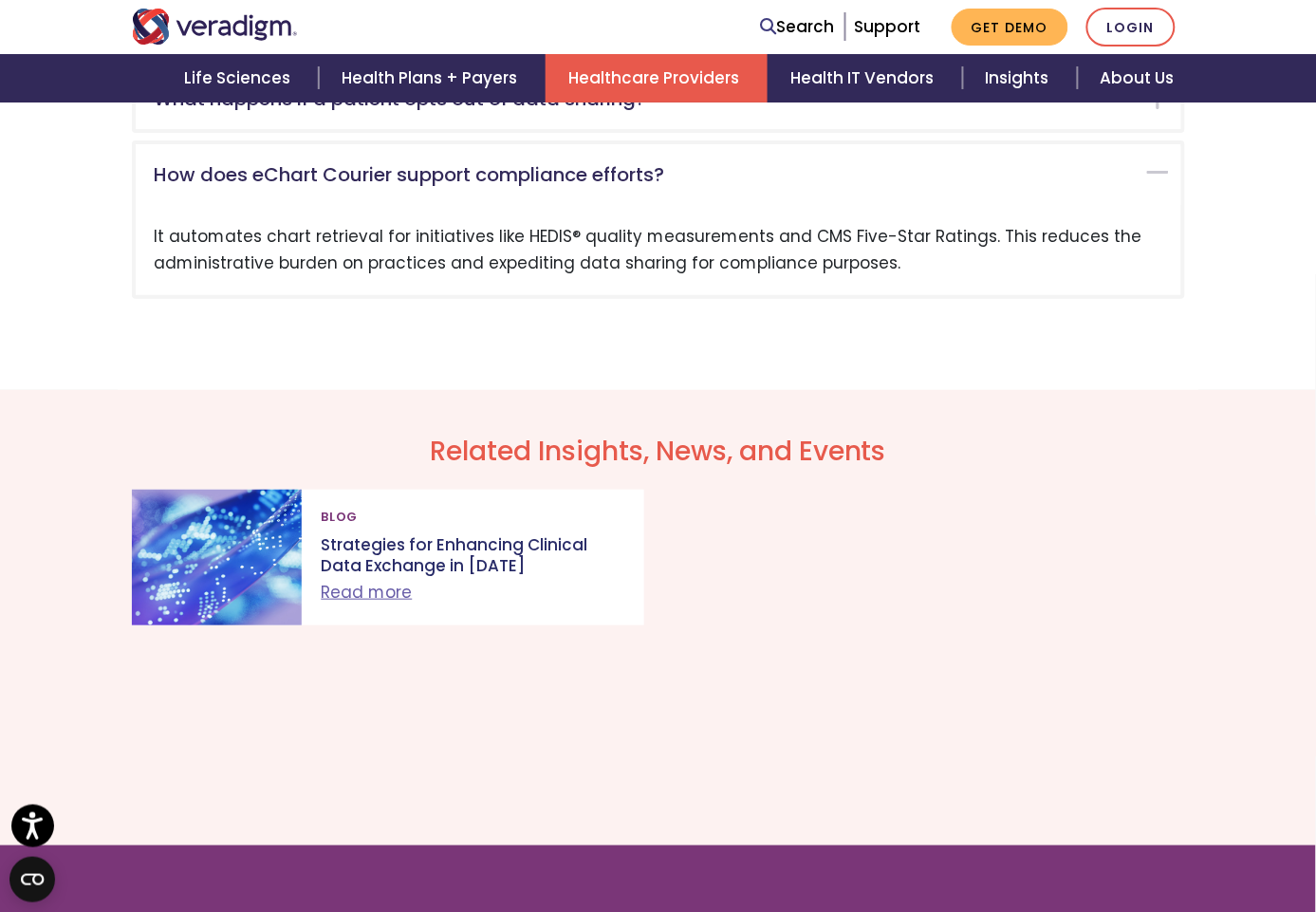
scroll to position [3354, 0]
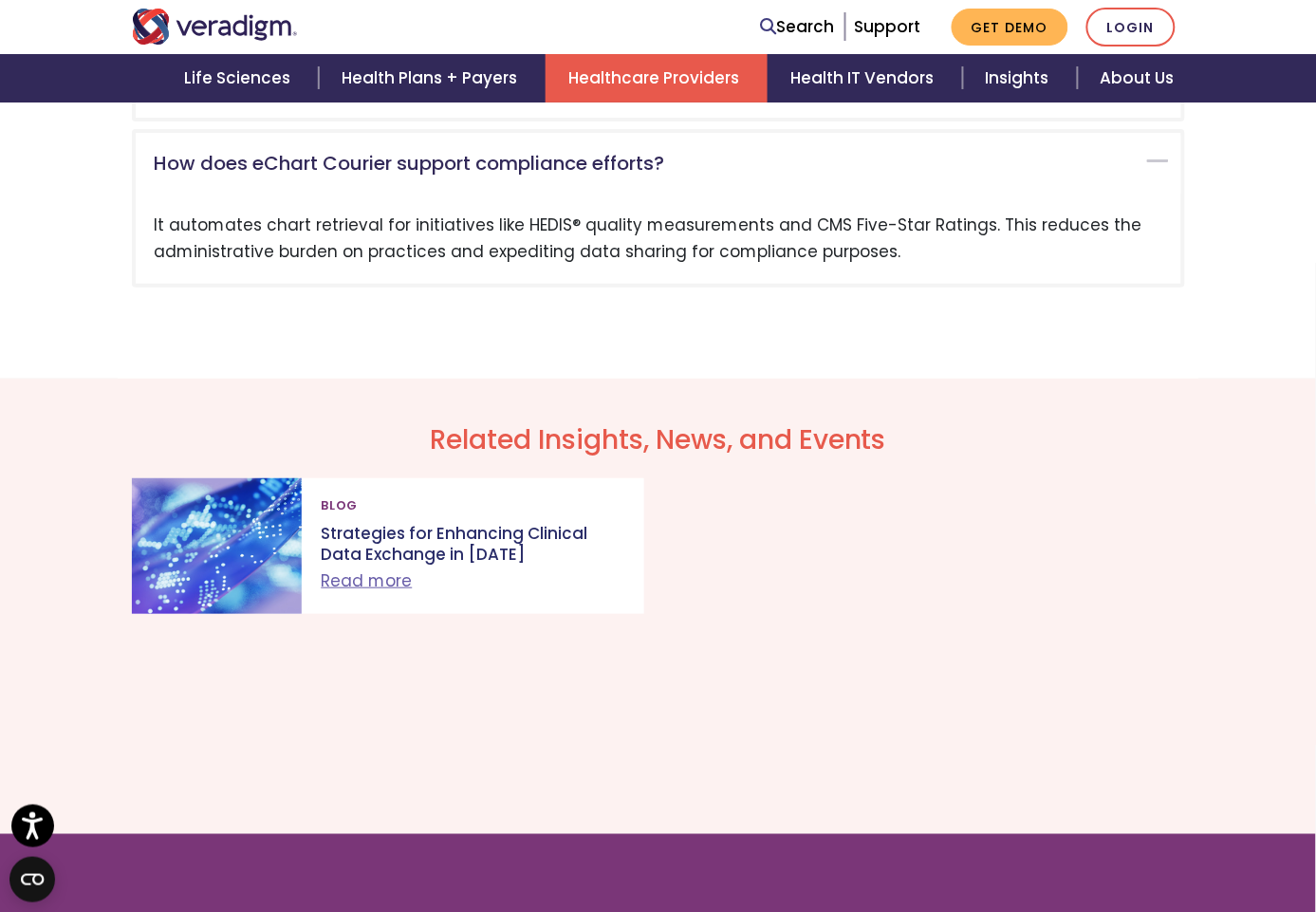
drag, startPoint x: 168, startPoint y: 200, endPoint x: 629, endPoint y: 234, distance: 462.3
click at [629, 235] on div "It automates chart retrieval for initiatives like HEDIS® quality measurements a…" at bounding box center [658, 238] width 1046 height 89
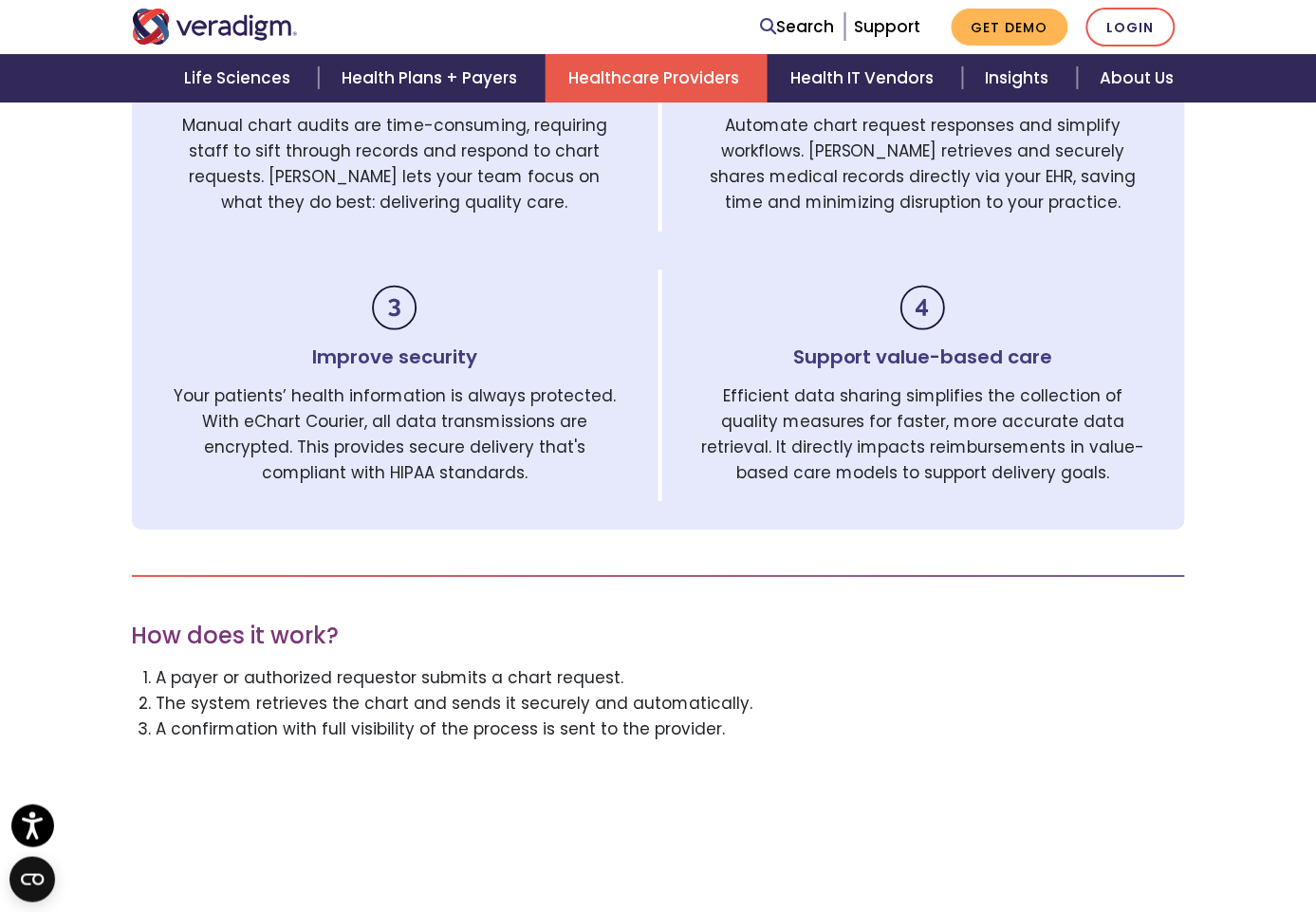
scroll to position [1141, 0]
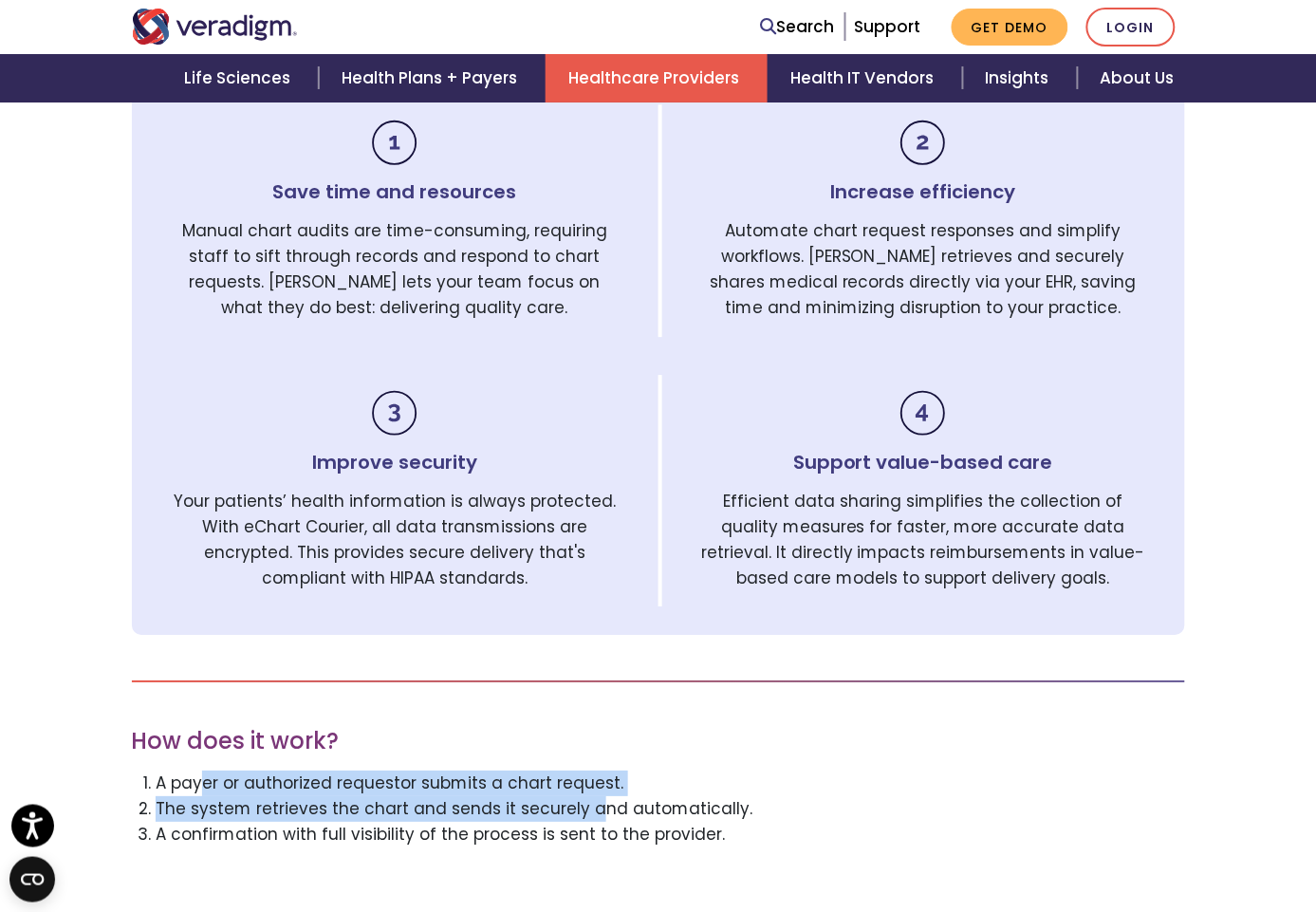
drag, startPoint x: 118, startPoint y: 703, endPoint x: 504, endPoint y: 719, distance: 386.3
click at [504, 771] on ol "A payer or authorized requestor submits a chart request. The system retrieves t…" at bounding box center [658, 809] width 1054 height 78
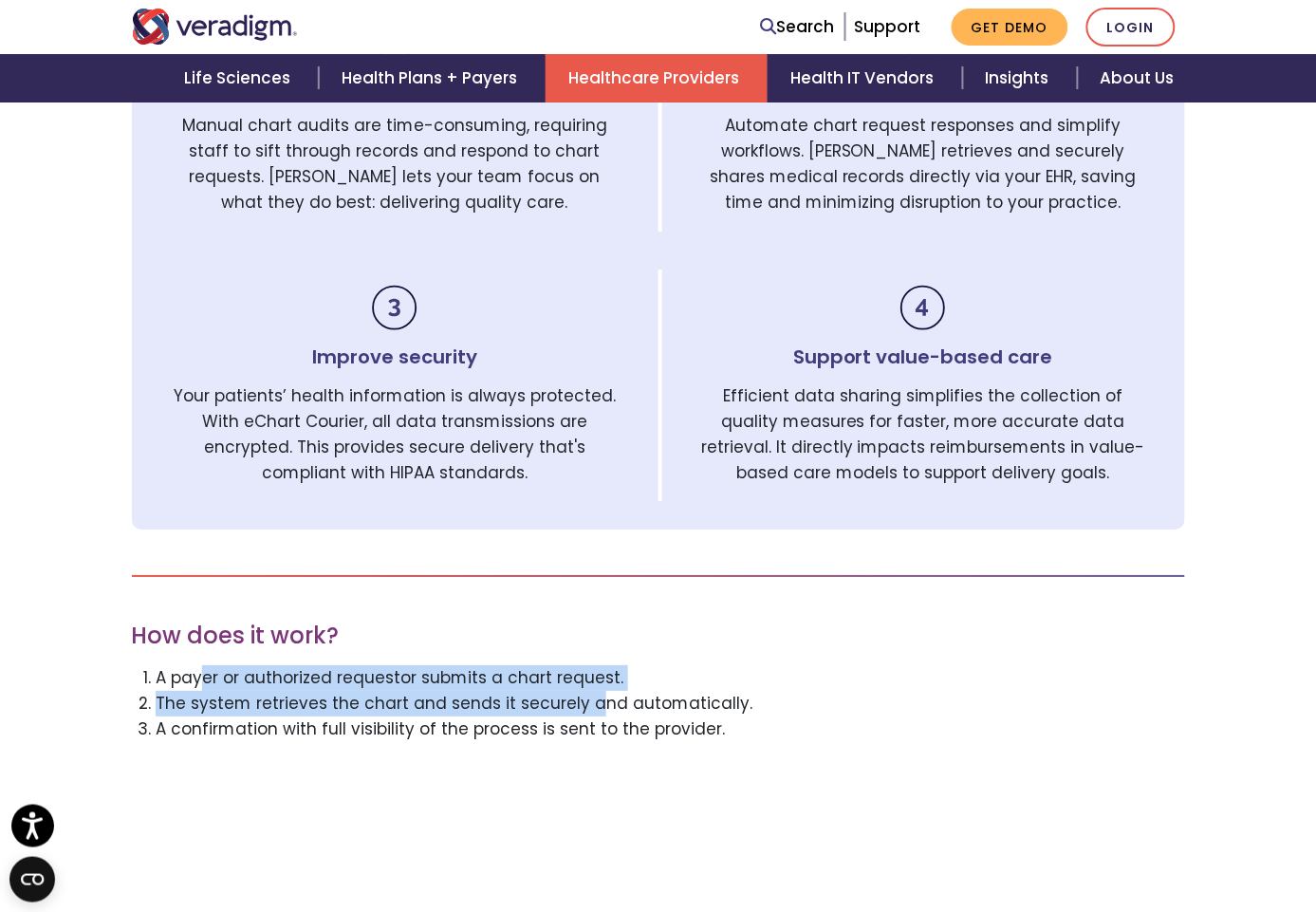
click at [155, 665] on li "A payer or authorized requestor submits a chart request." at bounding box center [670, 678] width 1030 height 26
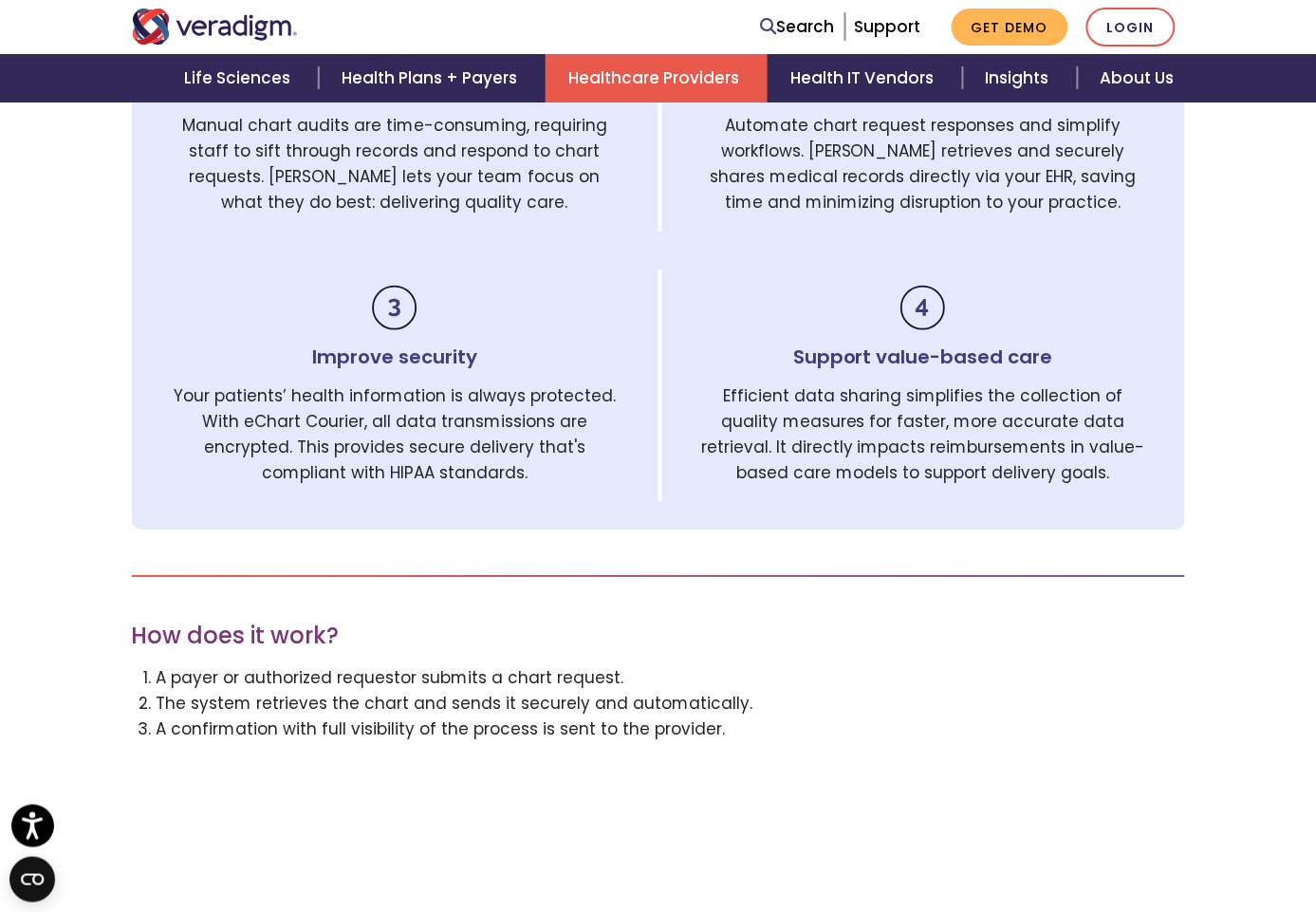
click at [155, 665] on li "A payer or authorized requestor submits a chart request." at bounding box center [670, 678] width 1030 height 26
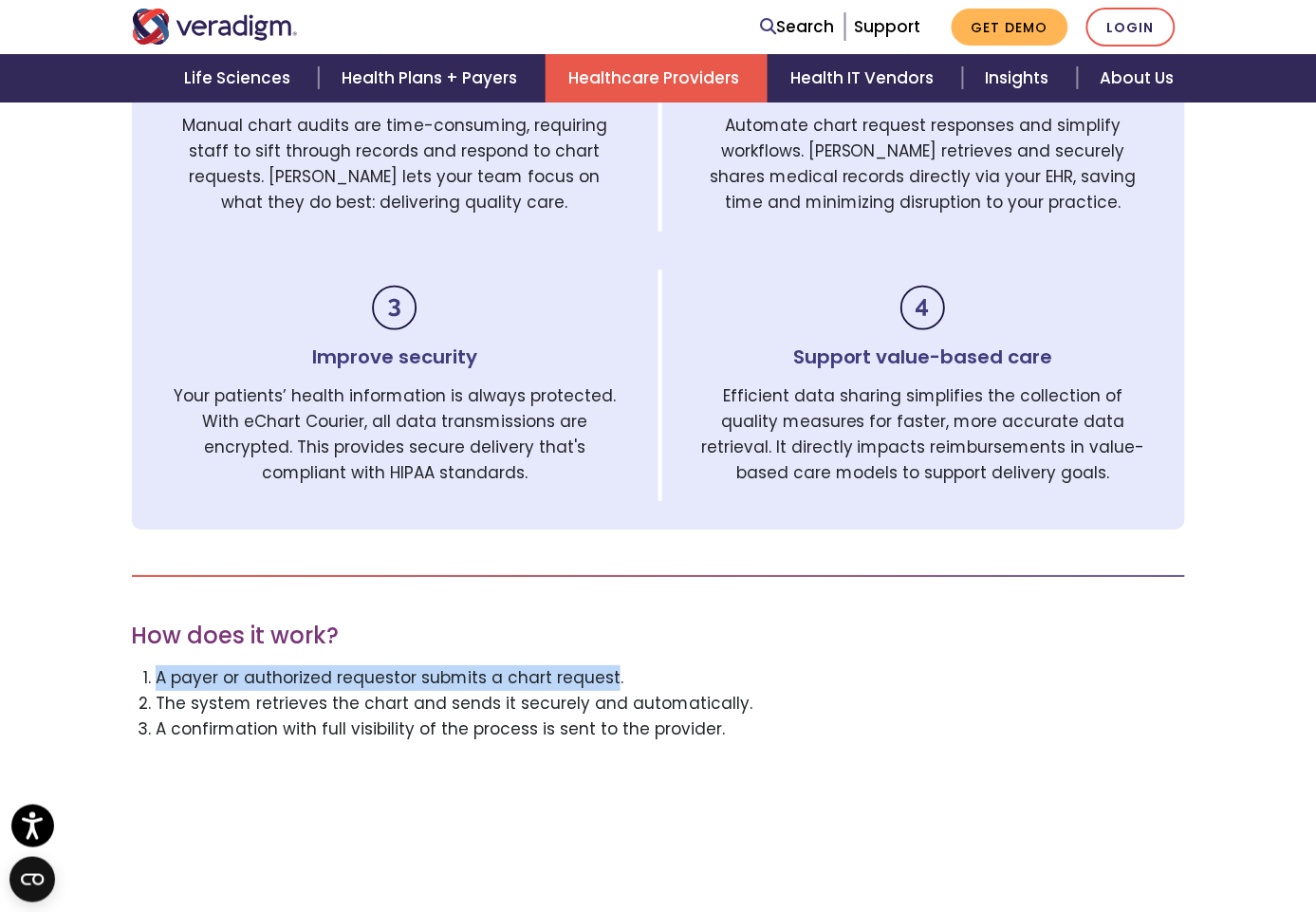
drag, startPoint x: 69, startPoint y: 597, endPoint x: 520, endPoint y: 591, distance: 451.0
click at [520, 665] on li "A payer or authorized requestor submits a chart request." at bounding box center [670, 678] width 1030 height 26
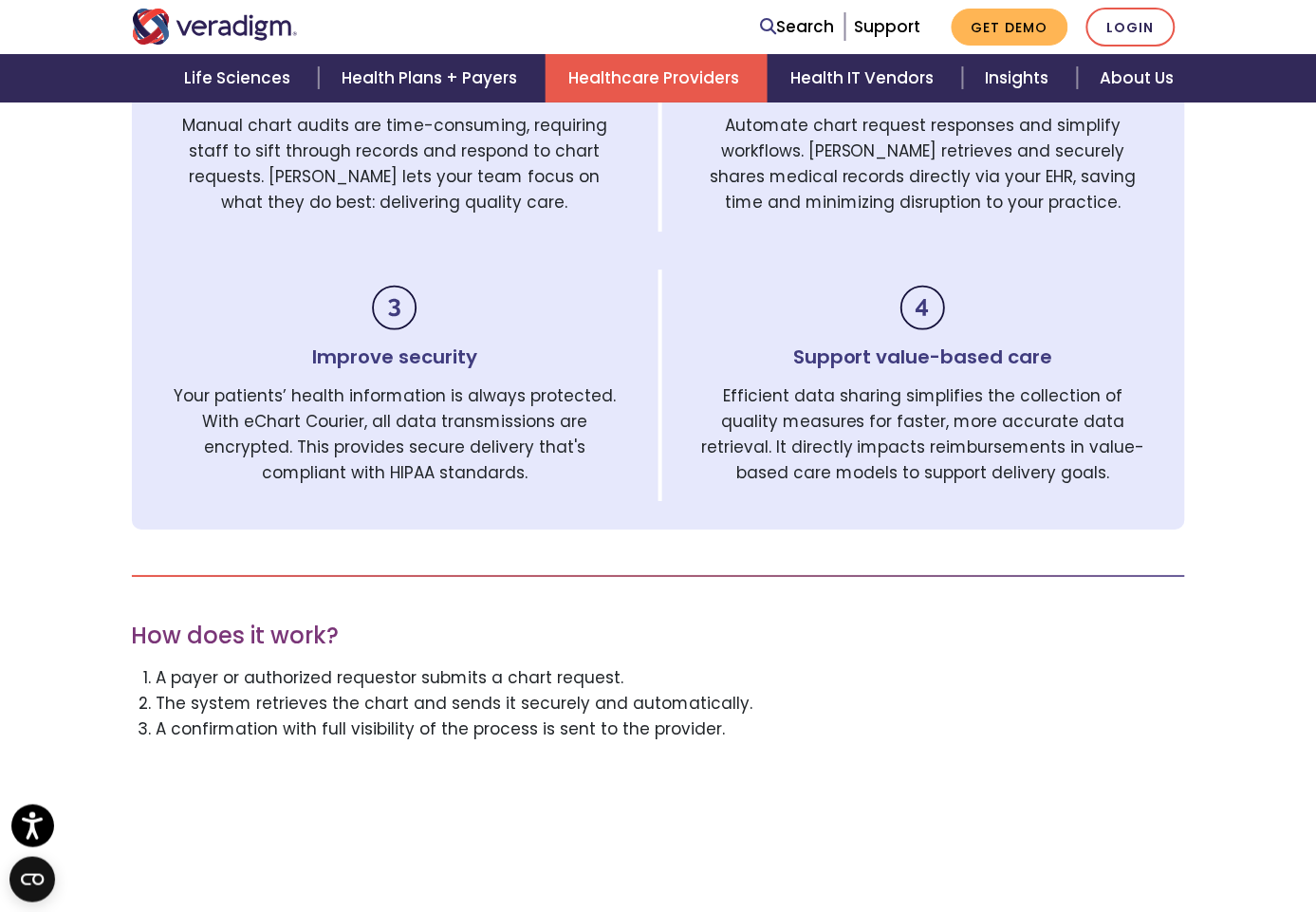
click at [155, 690] on li "The system retrieves the chart and sends it securely and automatically." at bounding box center [670, 703] width 1030 height 26
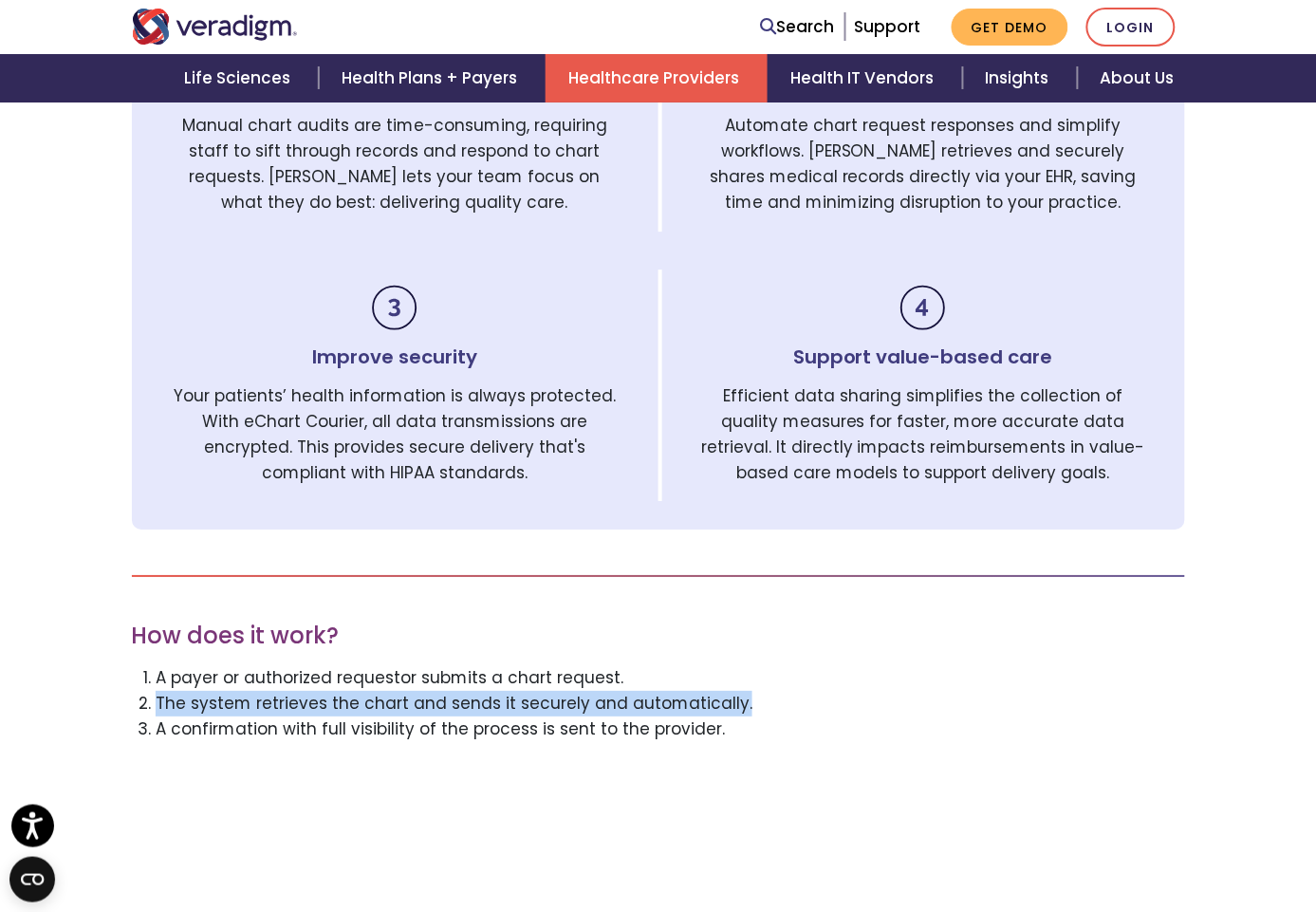
drag, startPoint x: 54, startPoint y: 613, endPoint x: 658, endPoint y: 624, distance: 604.1
click at [658, 690] on li "The system retrieves the chart and sends it securely and automatically." at bounding box center [670, 703] width 1030 height 26
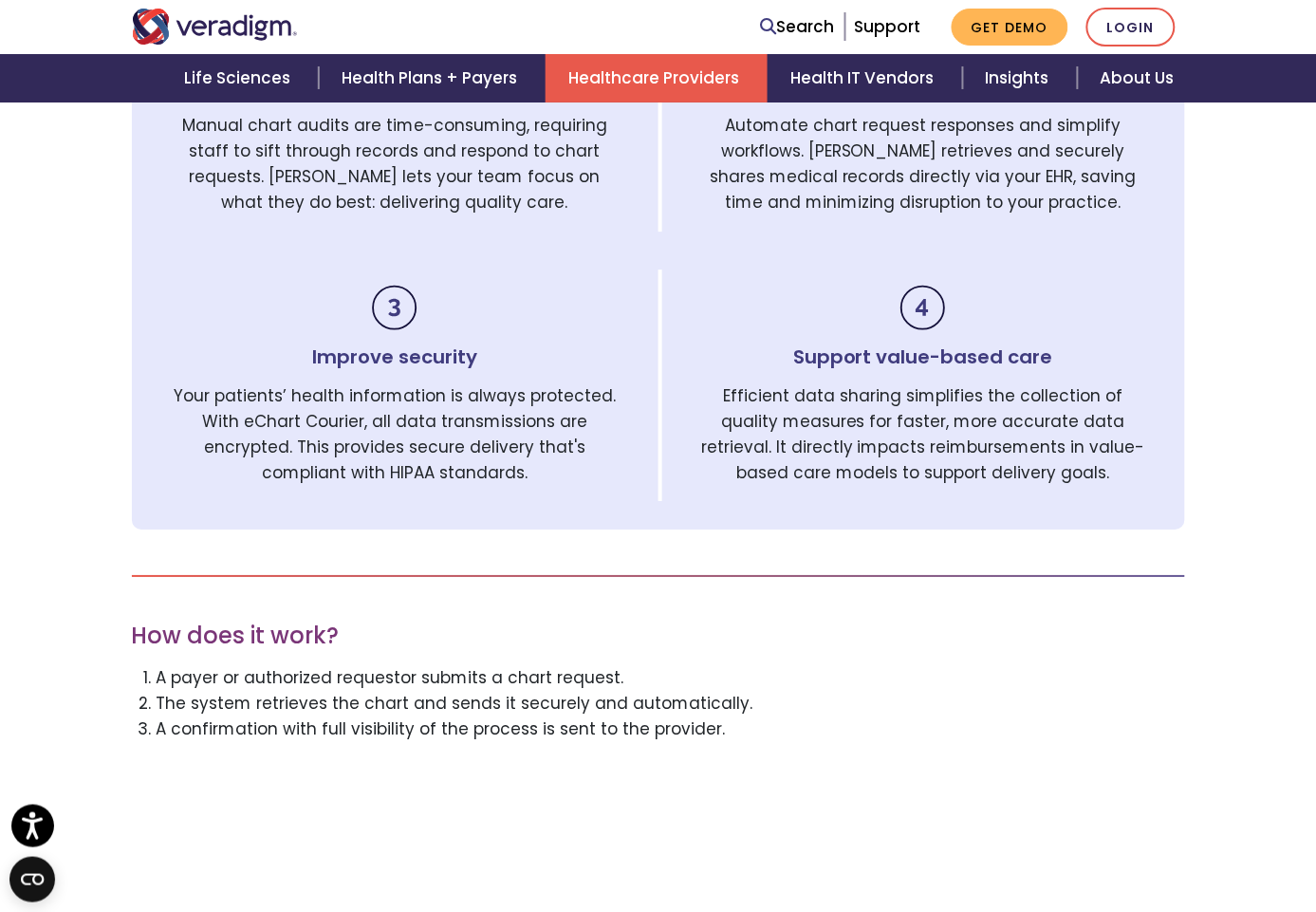
click at [226, 716] on li "A confirmation with full visibility of the process is sent to the provider." at bounding box center [670, 729] width 1030 height 26
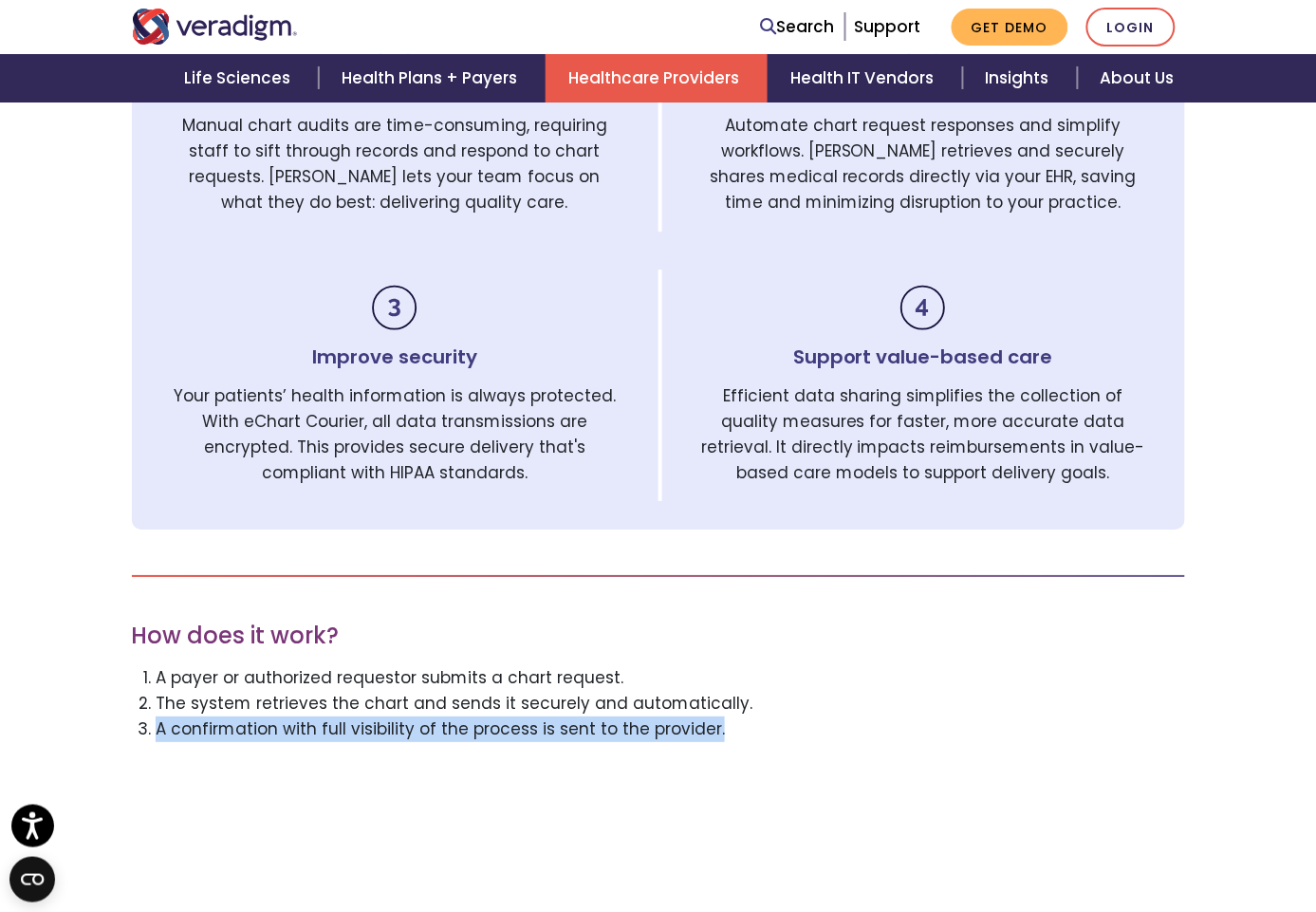
drag, startPoint x: 67, startPoint y: 641, endPoint x: 674, endPoint y: 636, distance: 607.0
click at [674, 716] on li "A confirmation with full visibility of the process is sent to the provider." at bounding box center [670, 729] width 1030 height 26
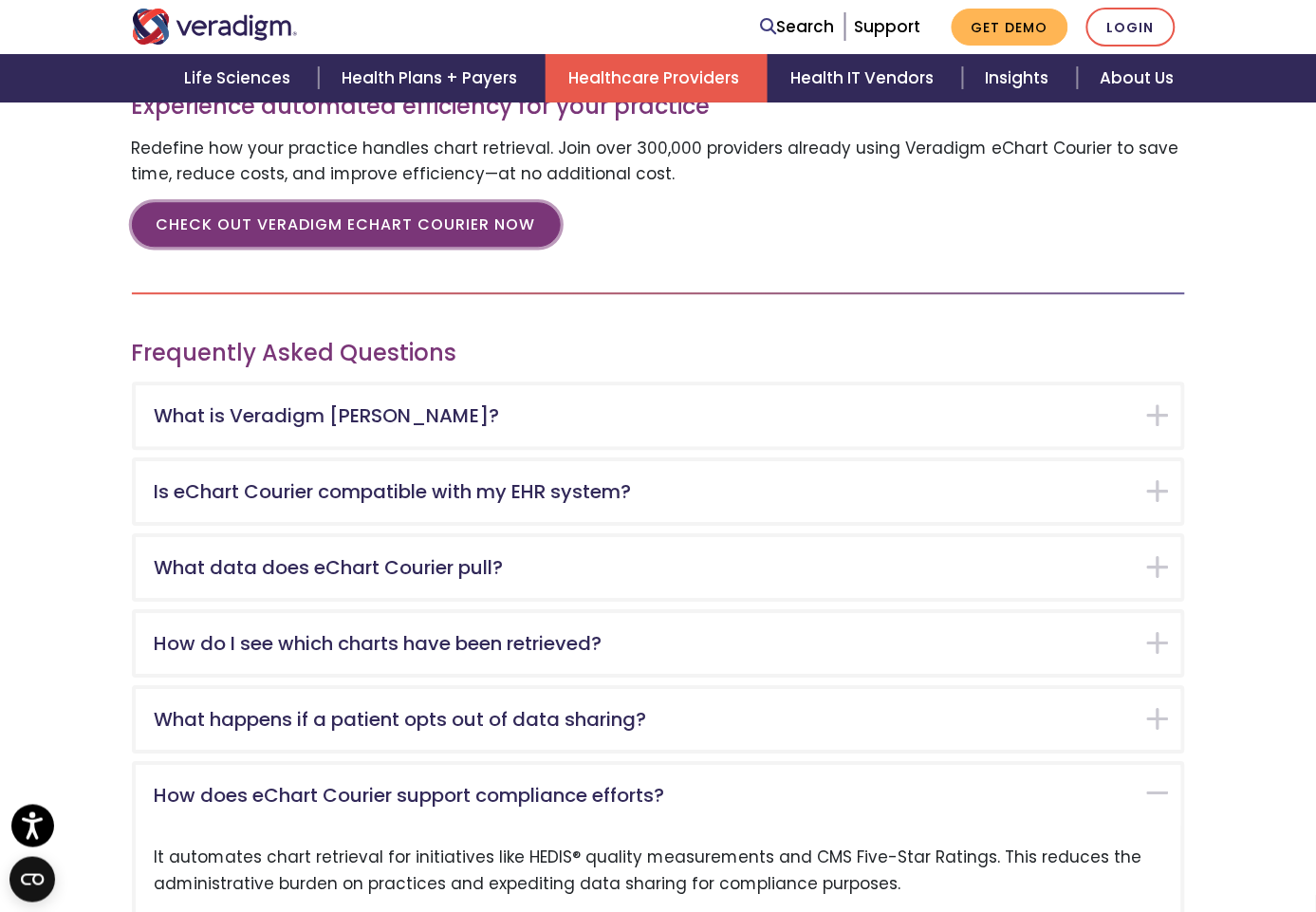
scroll to position [2511, 0]
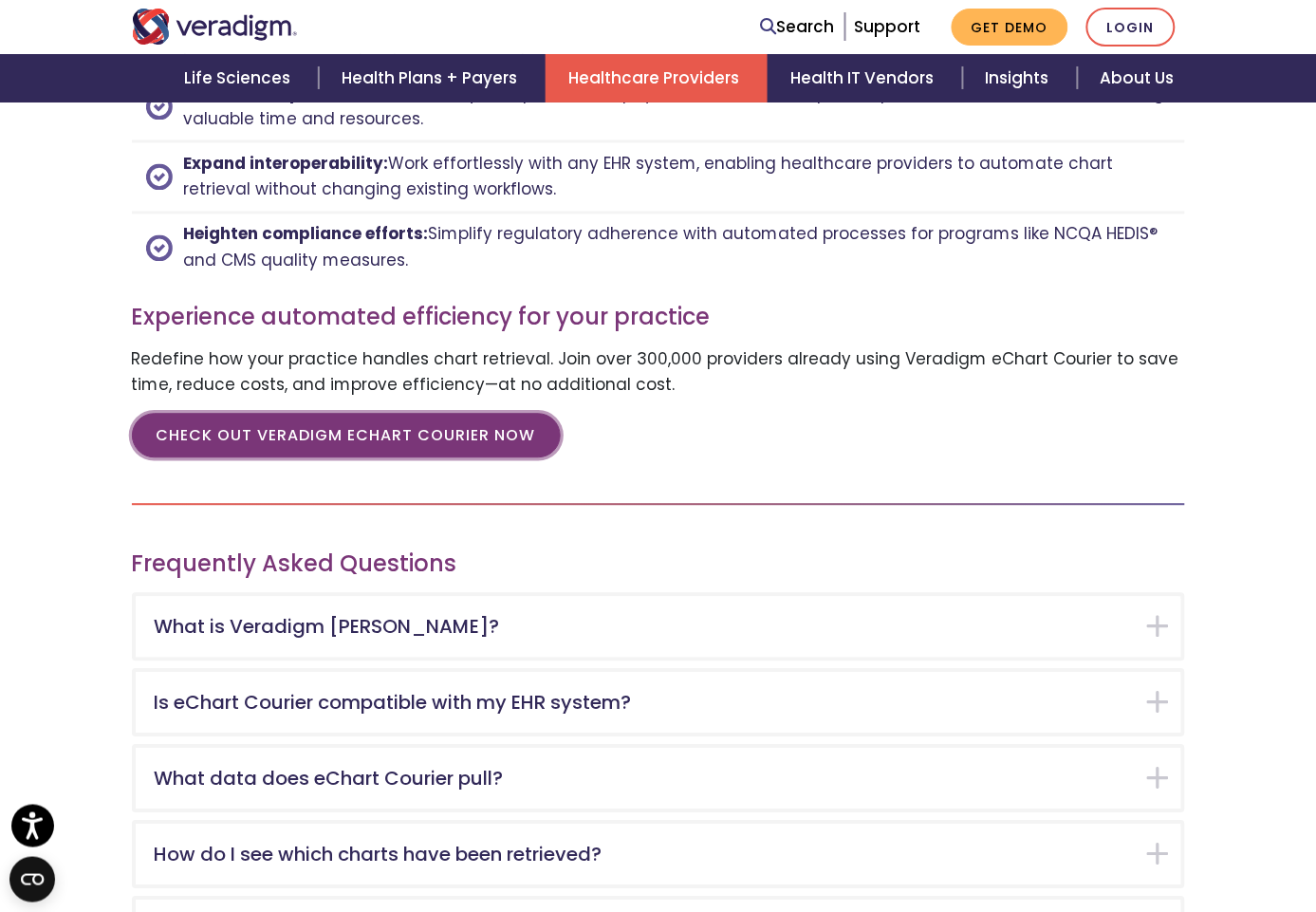
click at [222, 413] on link "CHECK OUT VERADIGM ECHART COURIER NOW" at bounding box center [345, 435] width 428 height 44
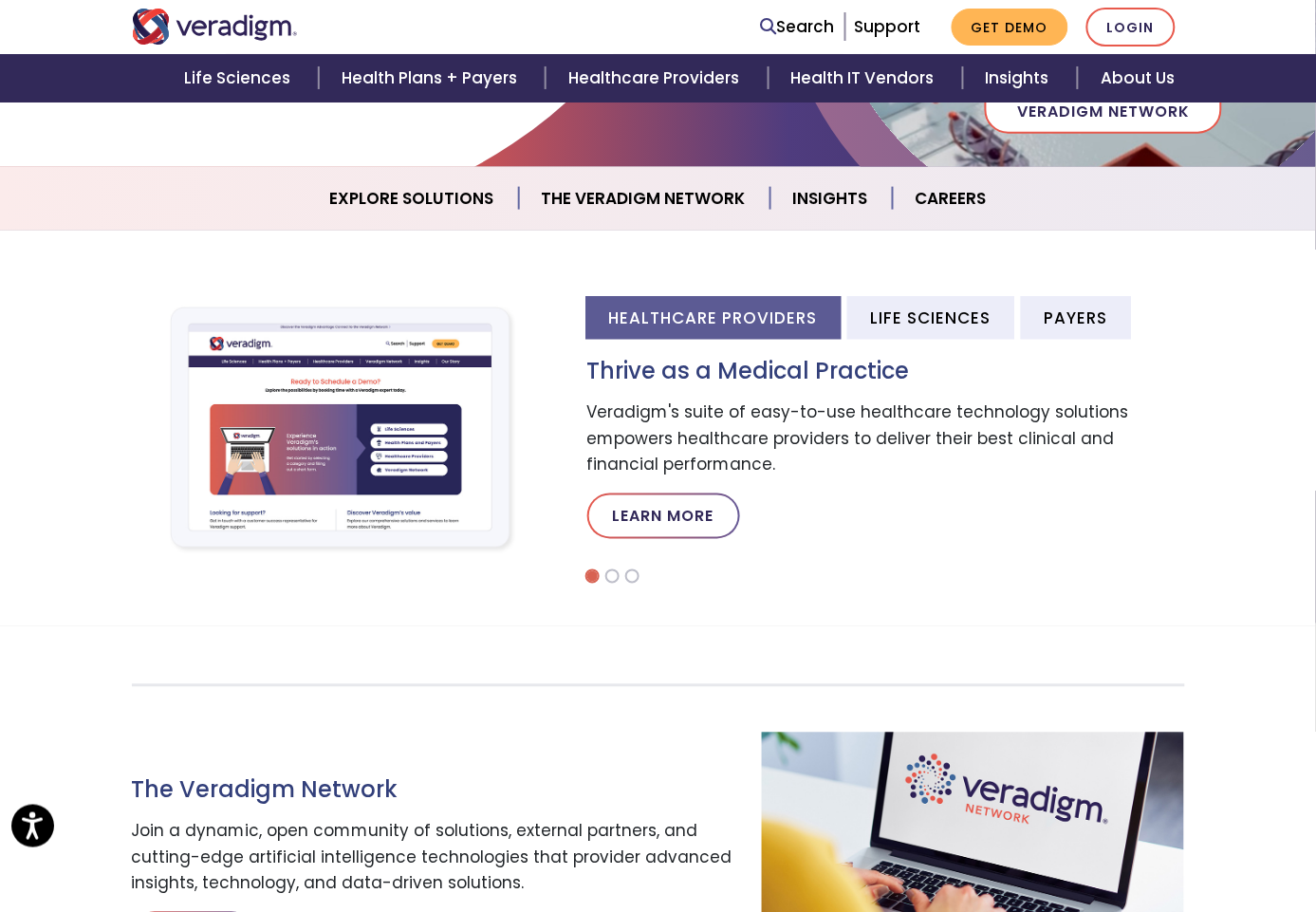
scroll to position [368, 0]
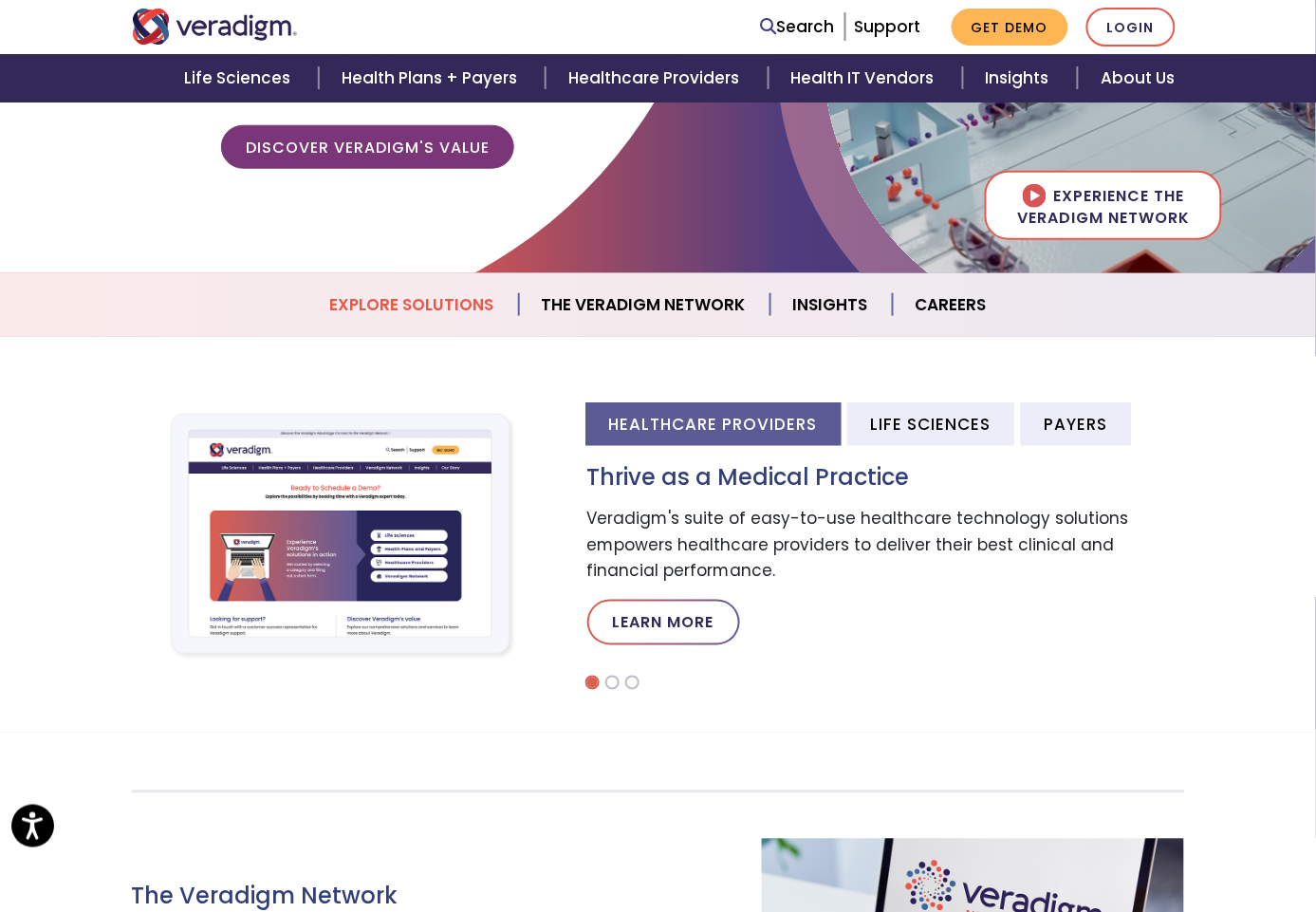
click at [416, 304] on link "Explore Solutions" at bounding box center [414, 305] width 212 height 48
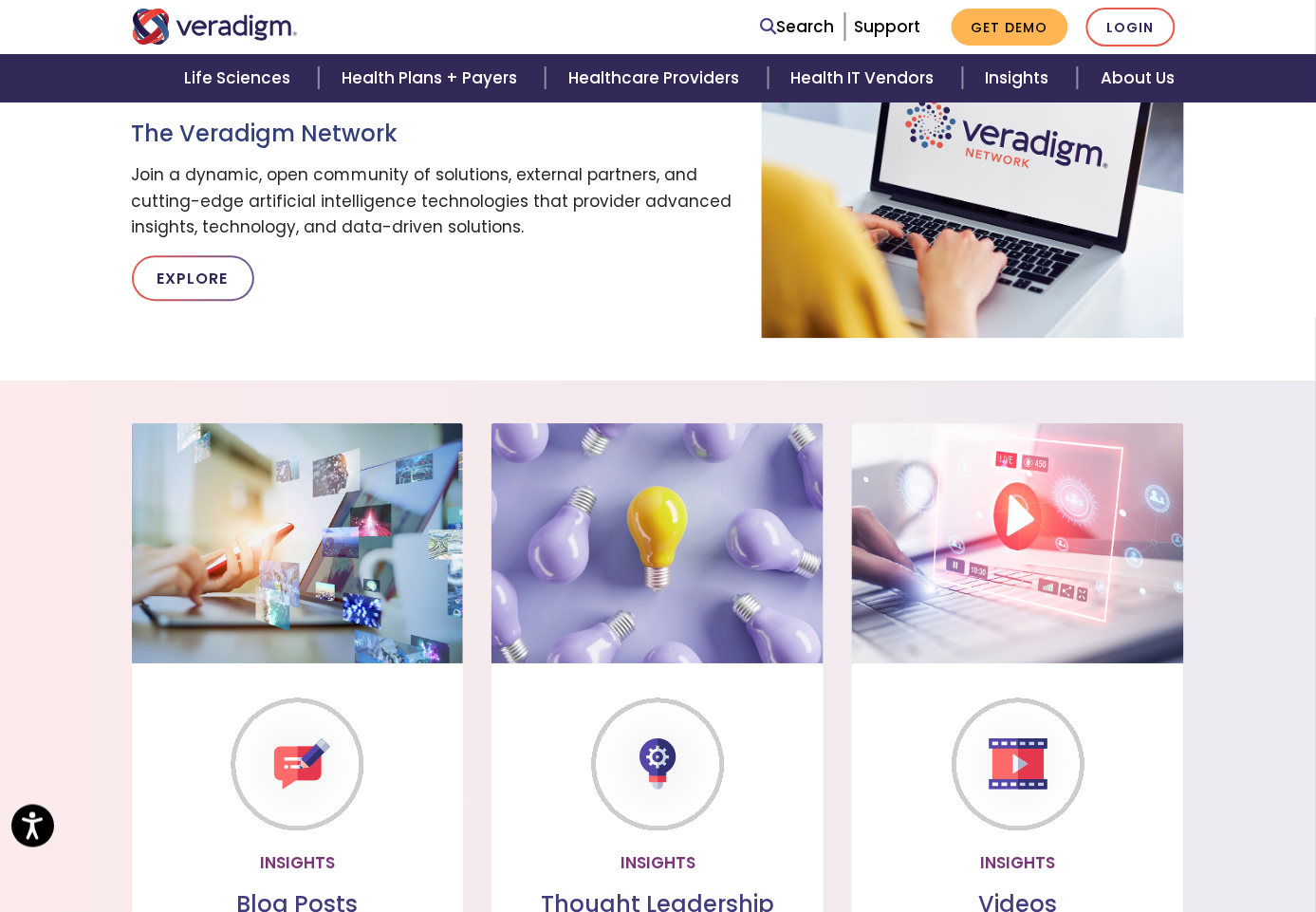
scroll to position [393, 0]
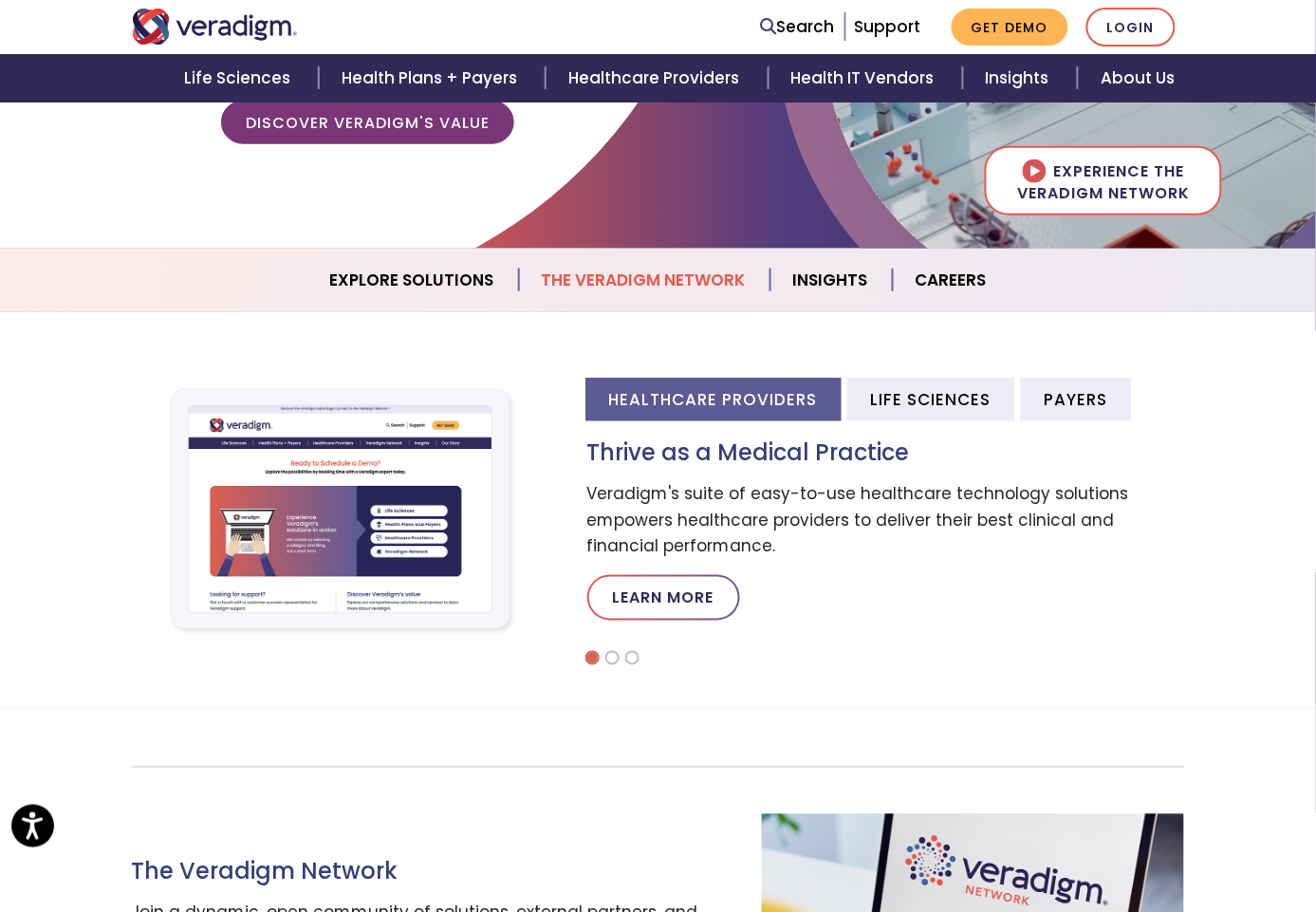
click at [620, 261] on link "The Veradigm Network" at bounding box center [645, 280] width 251 height 48
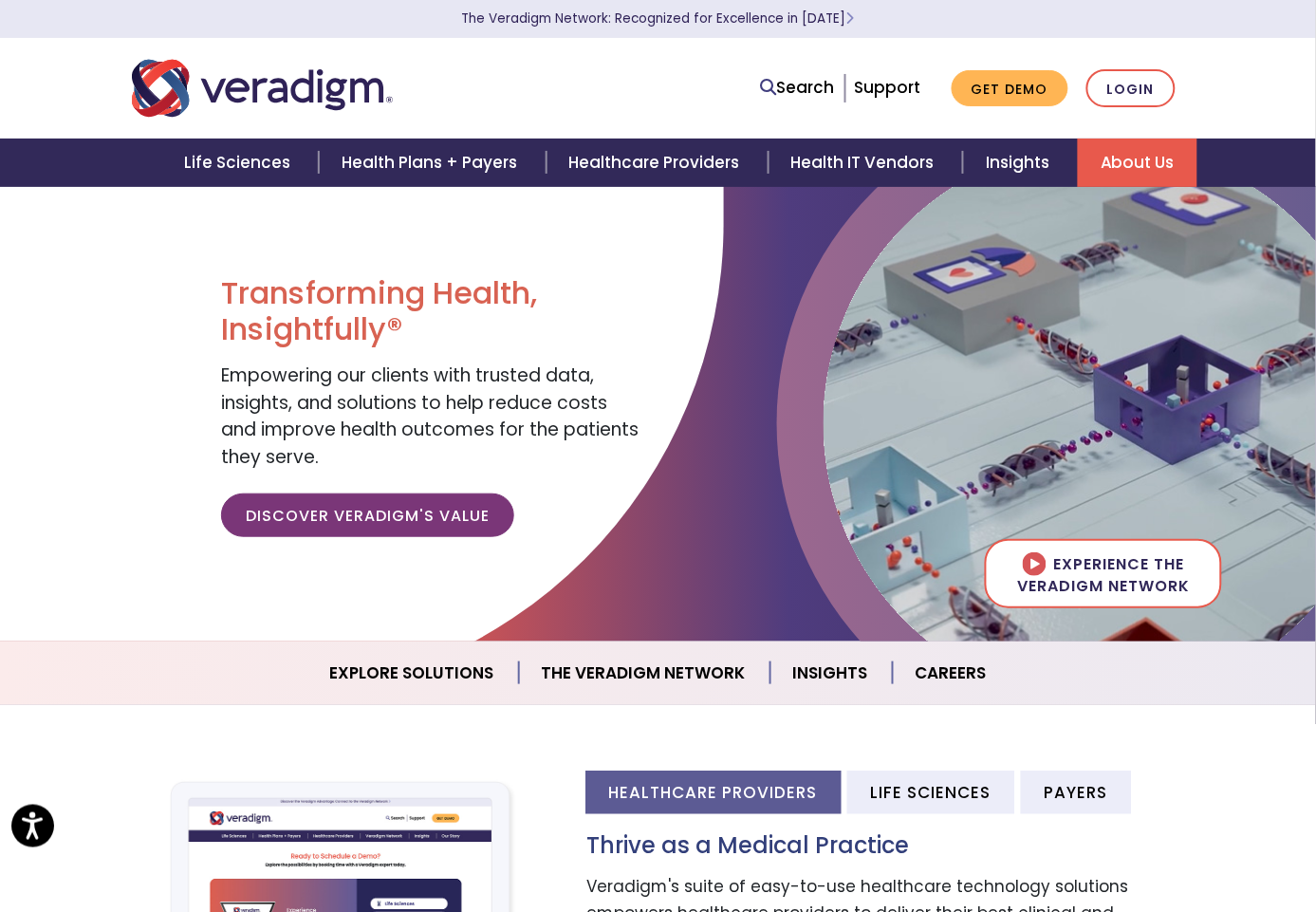
click at [1114, 158] on link "About Us" at bounding box center [1137, 162] width 120 height 48
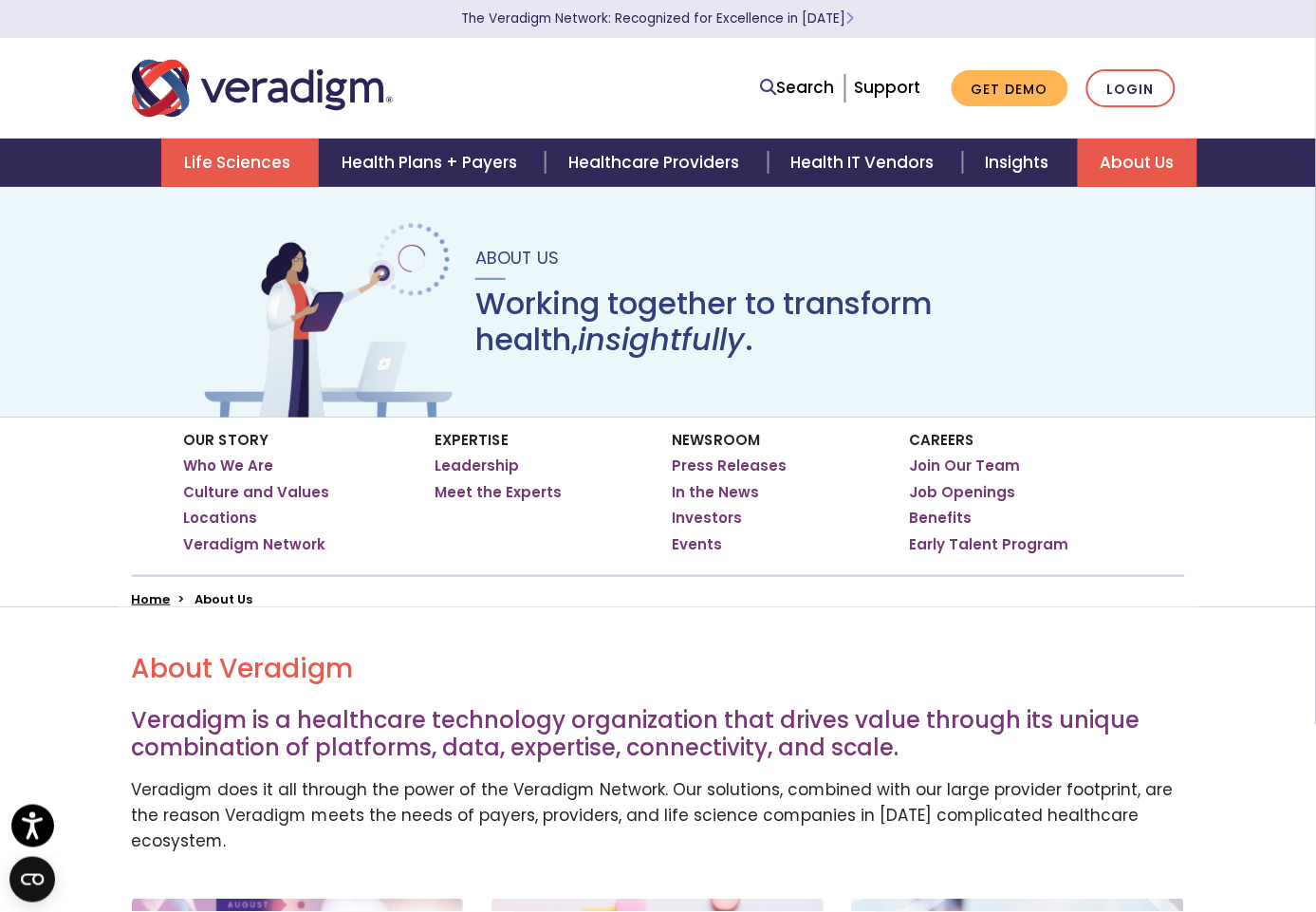
click at [234, 156] on link "Life Sciences" at bounding box center [239, 162] width 157 height 48
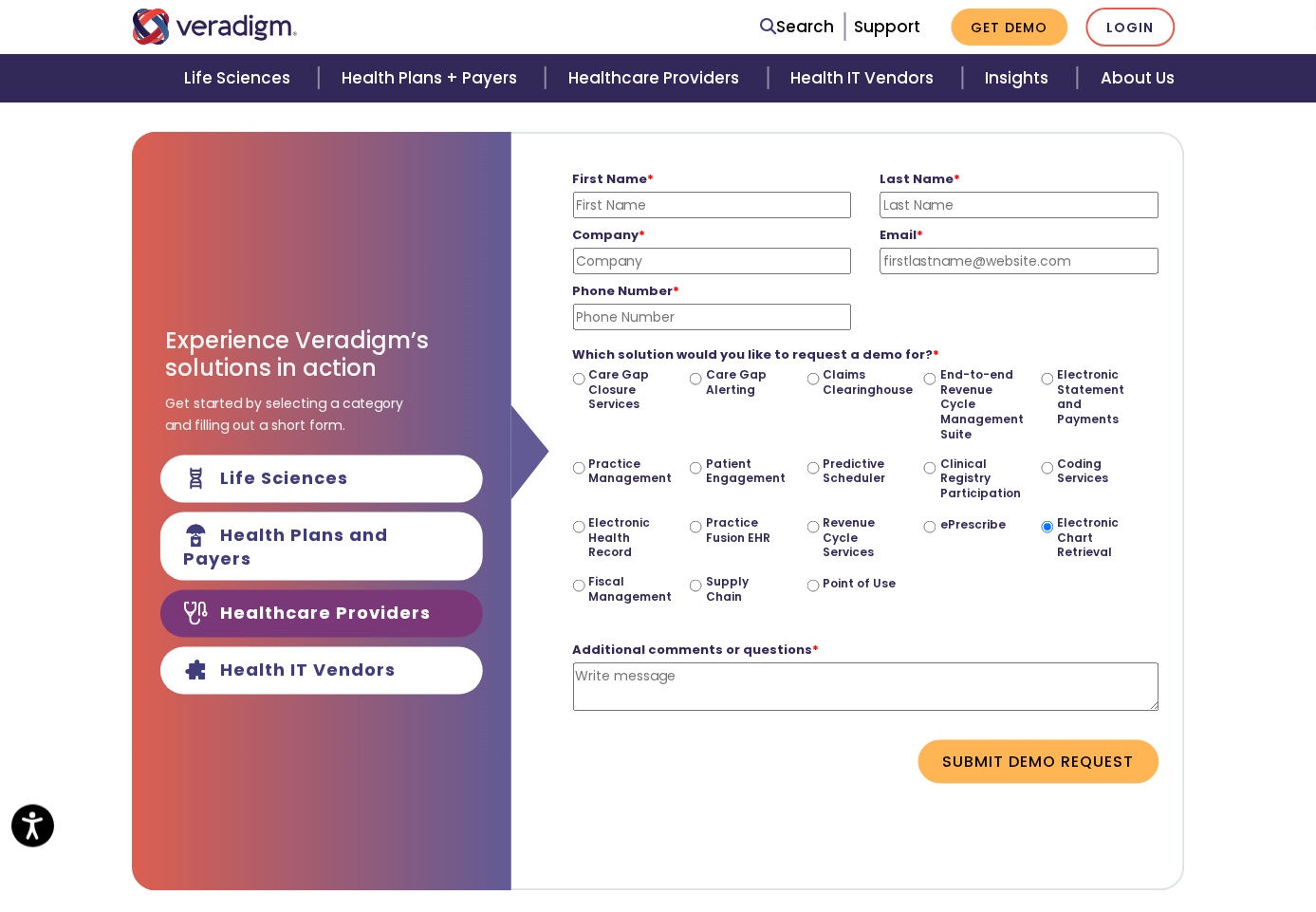
scroll to position [421, 0]
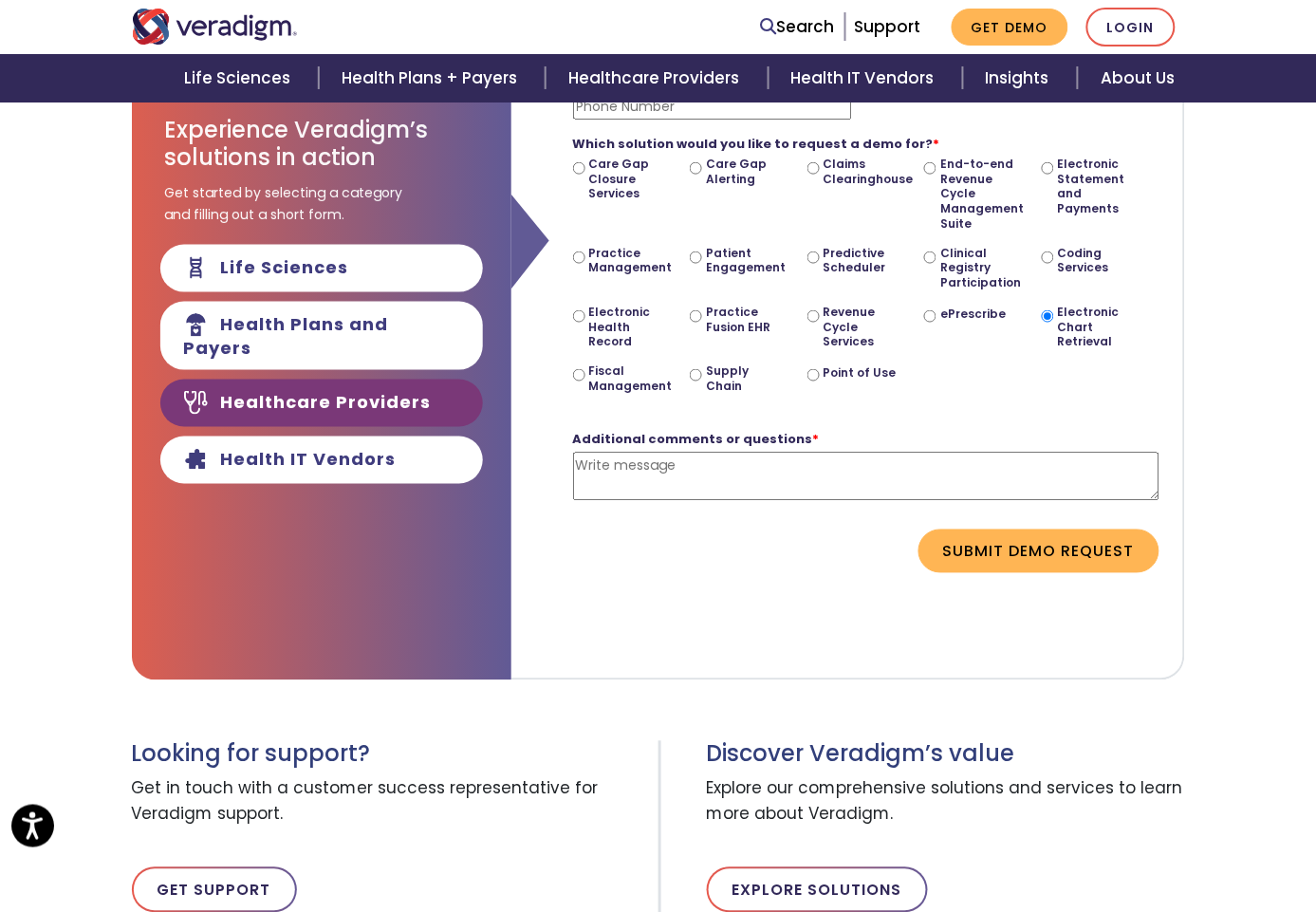
click at [1054, 311] on input "Electronic Chart Retrieval" at bounding box center [1048, 317] width 12 height 12
click at [1114, 305] on label "Electronic Chart Retrieval" at bounding box center [1095, 326] width 76 height 45
click at [1054, 311] on input "Electronic Chart Retrieval" at bounding box center [1048, 317] width 12 height 12
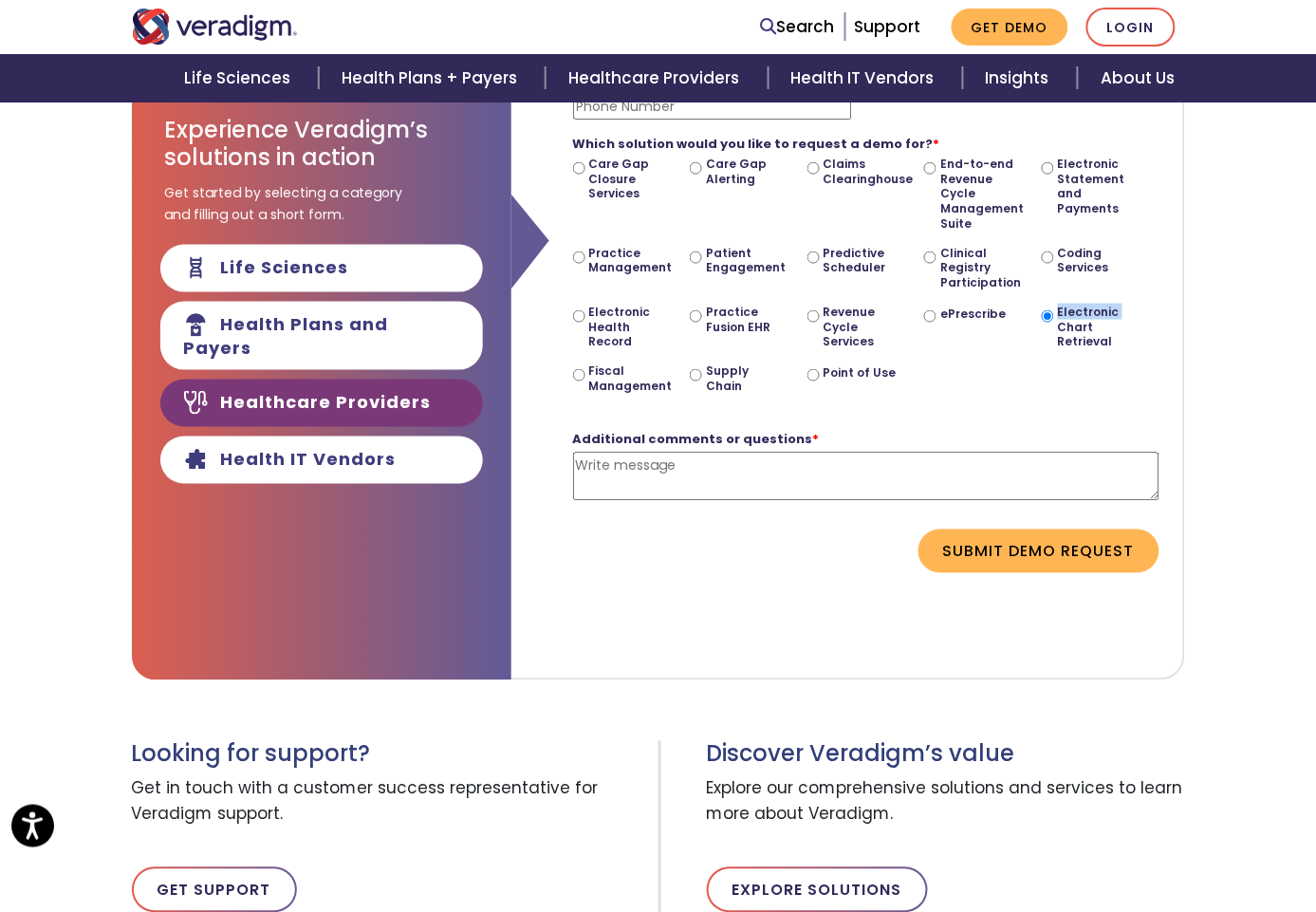
click at [1114, 305] on label "Electronic Chart Retrieval" at bounding box center [1095, 326] width 76 height 45
click at [1054, 311] on input "Electronic Chart Retrieval" at bounding box center [1048, 317] width 12 height 12
click at [1114, 305] on label "Electronic Chart Retrieval" at bounding box center [1095, 326] width 76 height 45
click at [1054, 311] on input "Electronic Chart Retrieval" at bounding box center [1048, 317] width 12 height 12
copy div "Electronic Chart Retrieval"
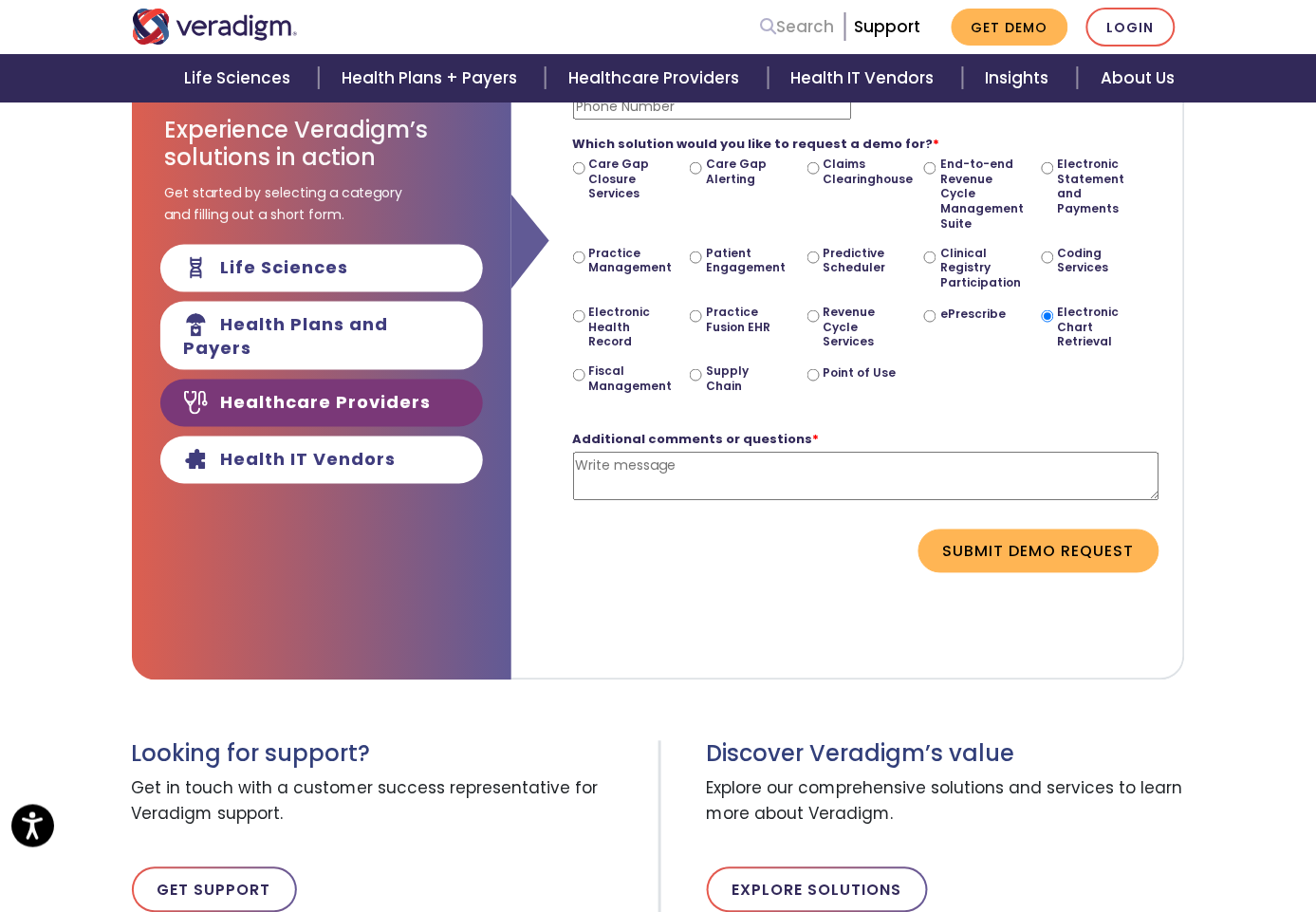
click at [835, 29] on link "Search" at bounding box center [798, 27] width 74 height 26
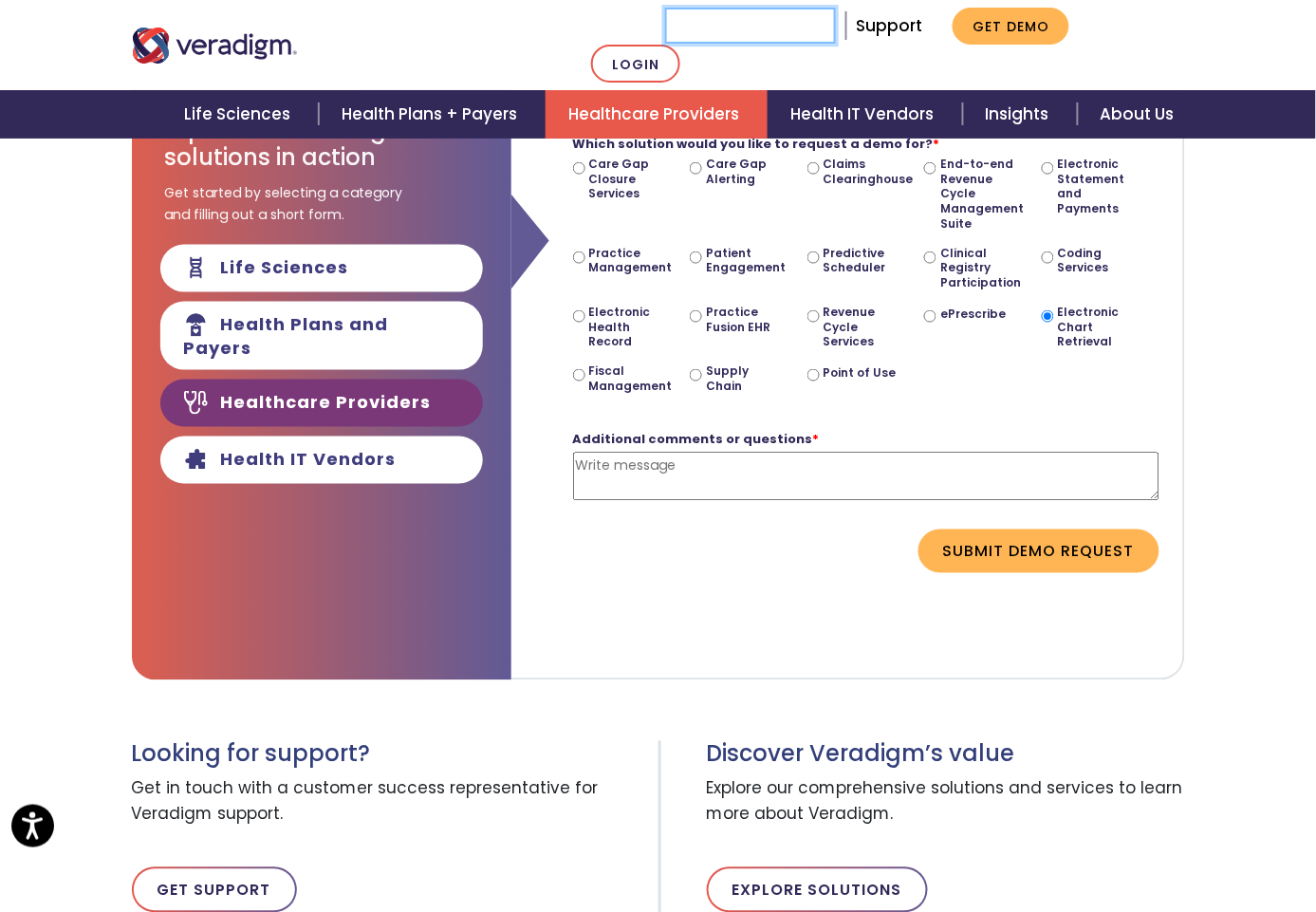
paste input "Electronic Chart Retrieval"
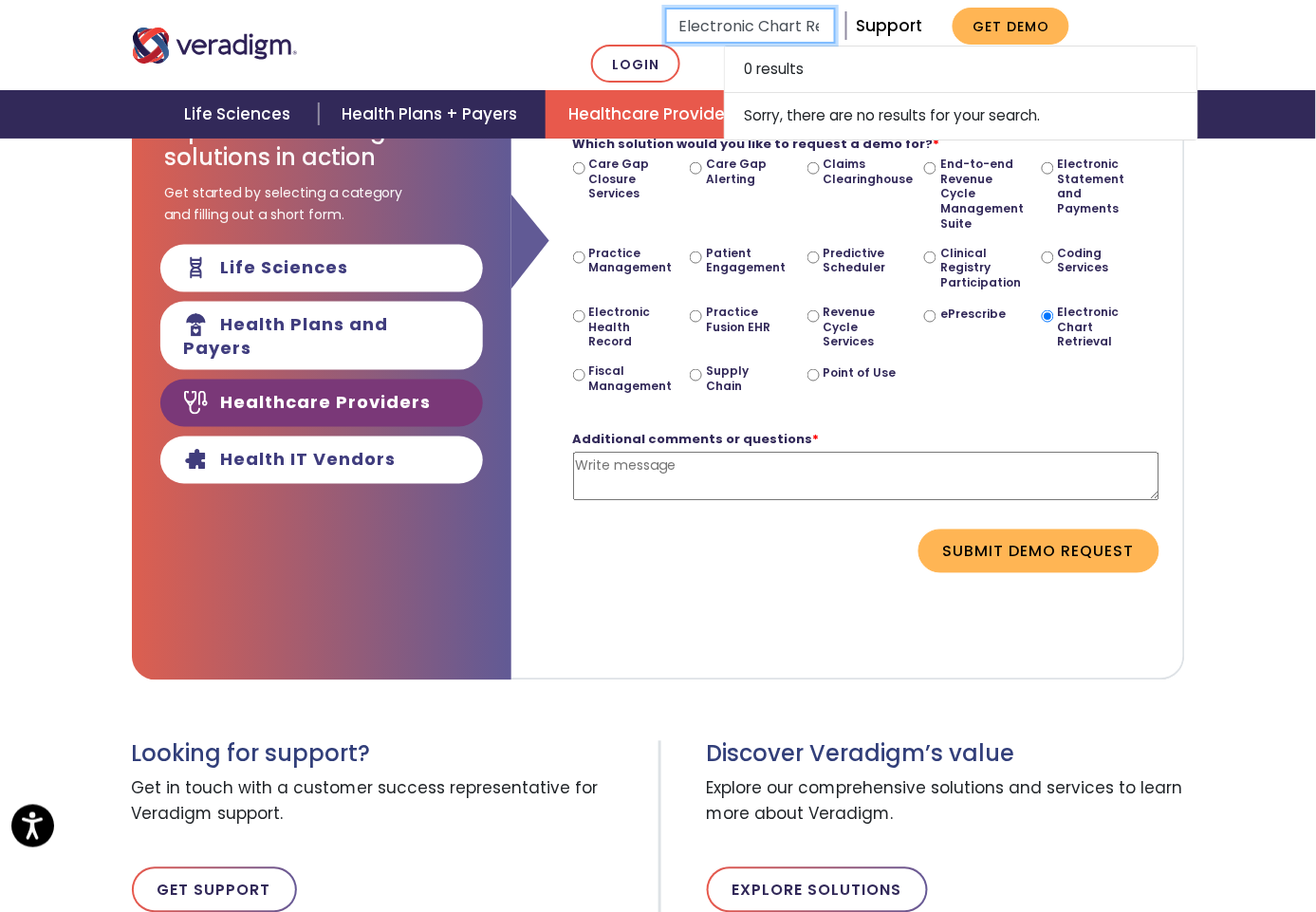
scroll to position [0, 51]
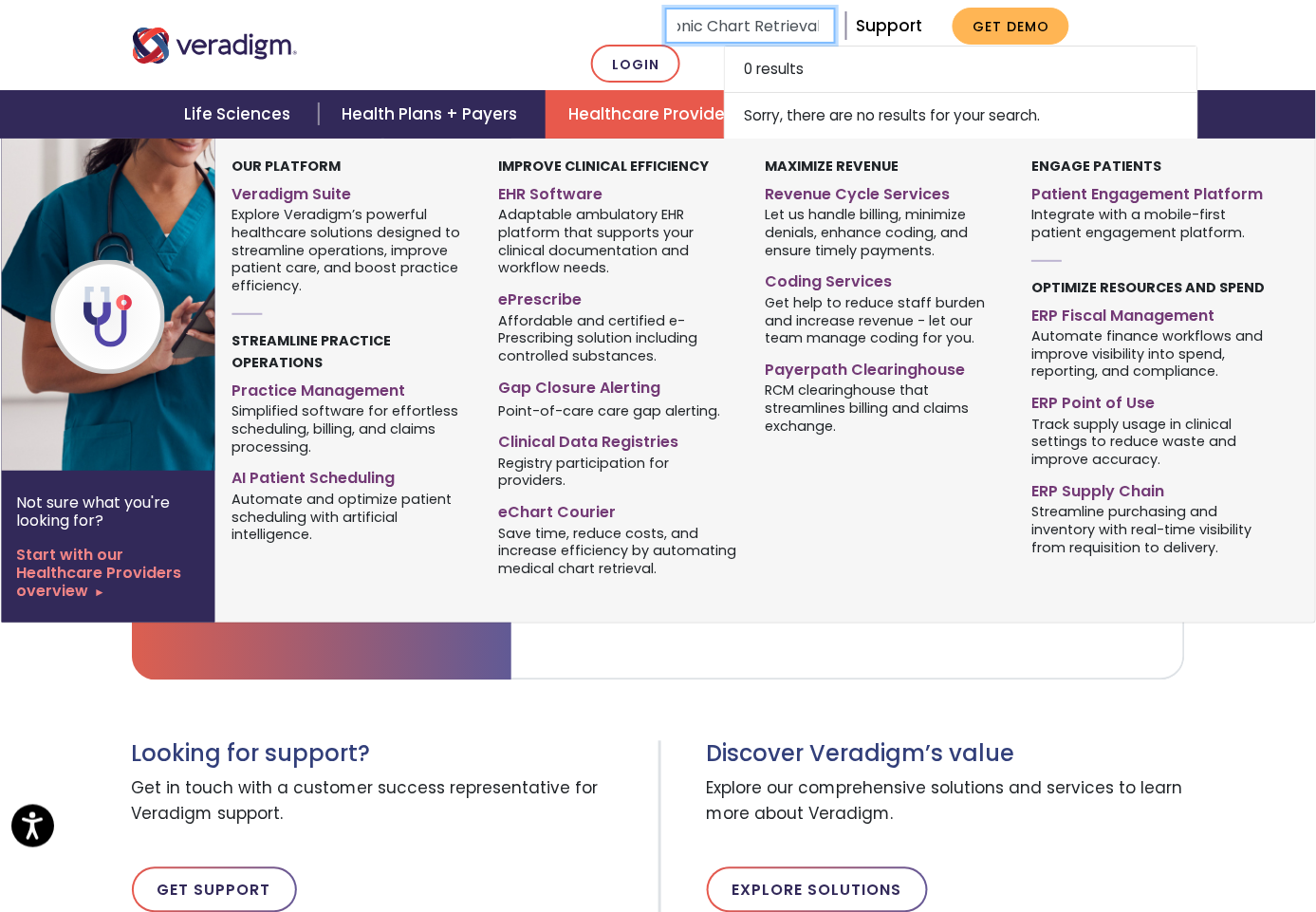
type input "Electronic Chart Retrieval"
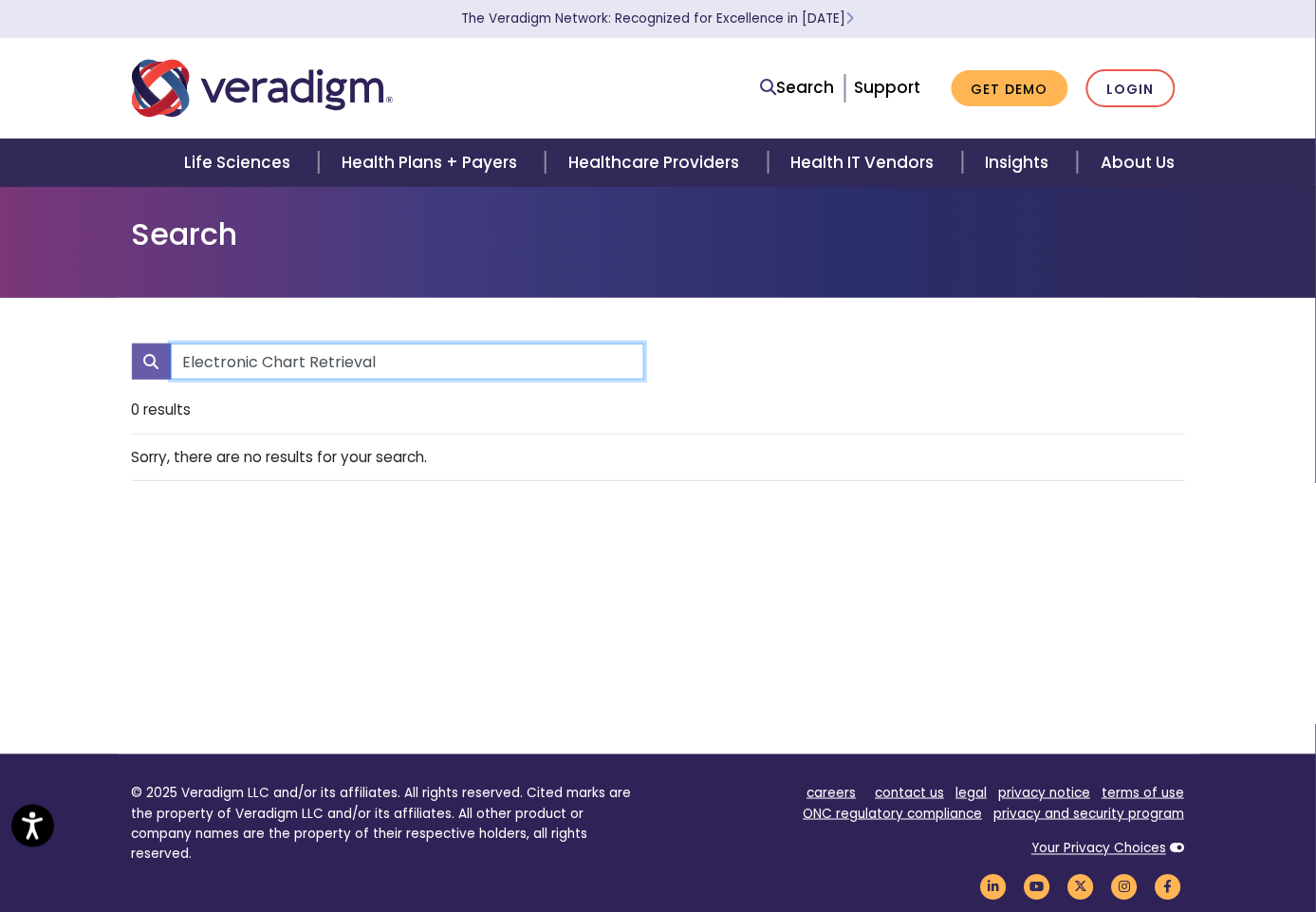
drag, startPoint x: 357, startPoint y: 353, endPoint x: 355, endPoint y: 363, distance: 10.2
click at [359, 353] on input "Electronic Chart Retrieval" at bounding box center [408, 361] width 474 height 36
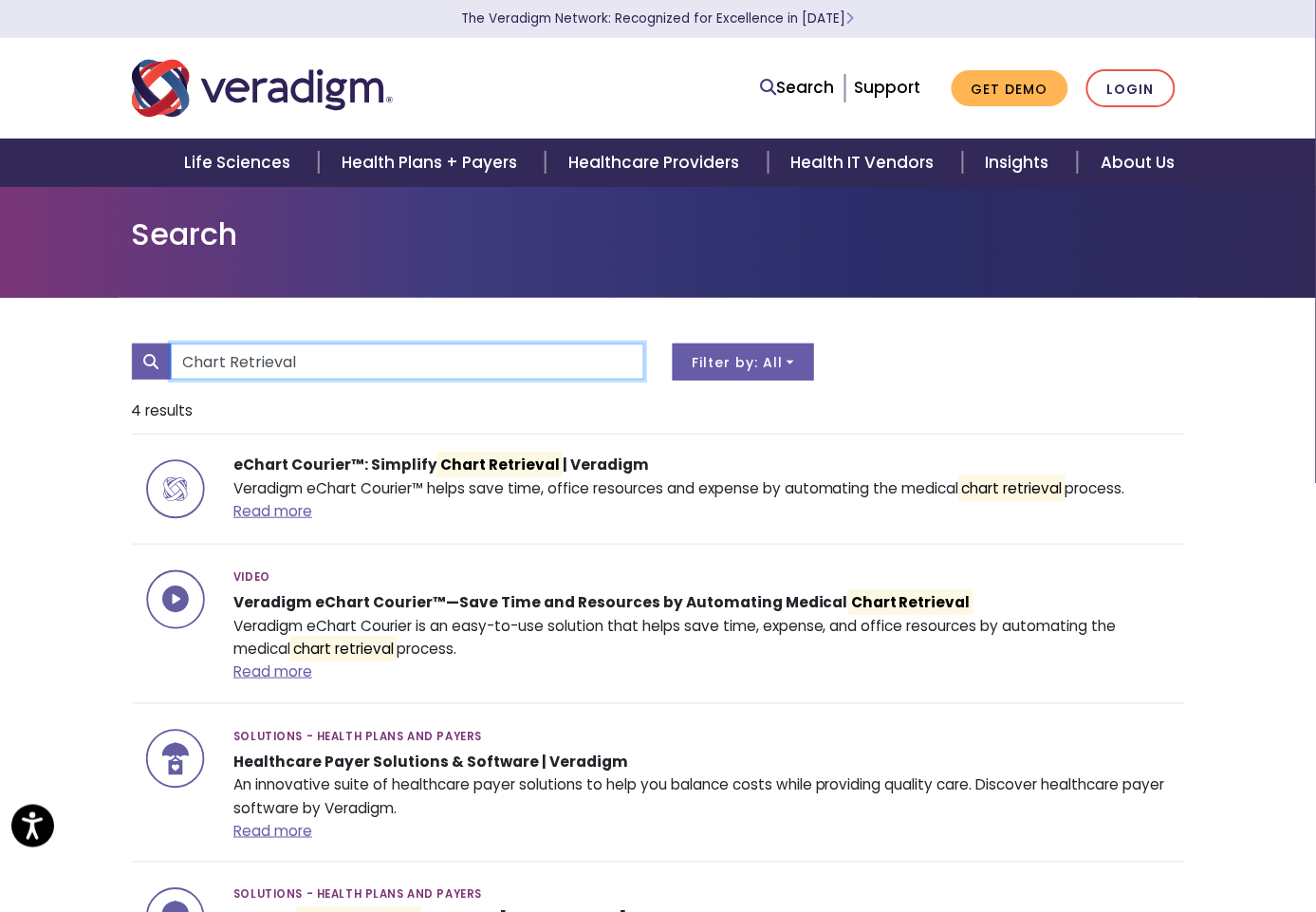
type input "Chart Retrieval"
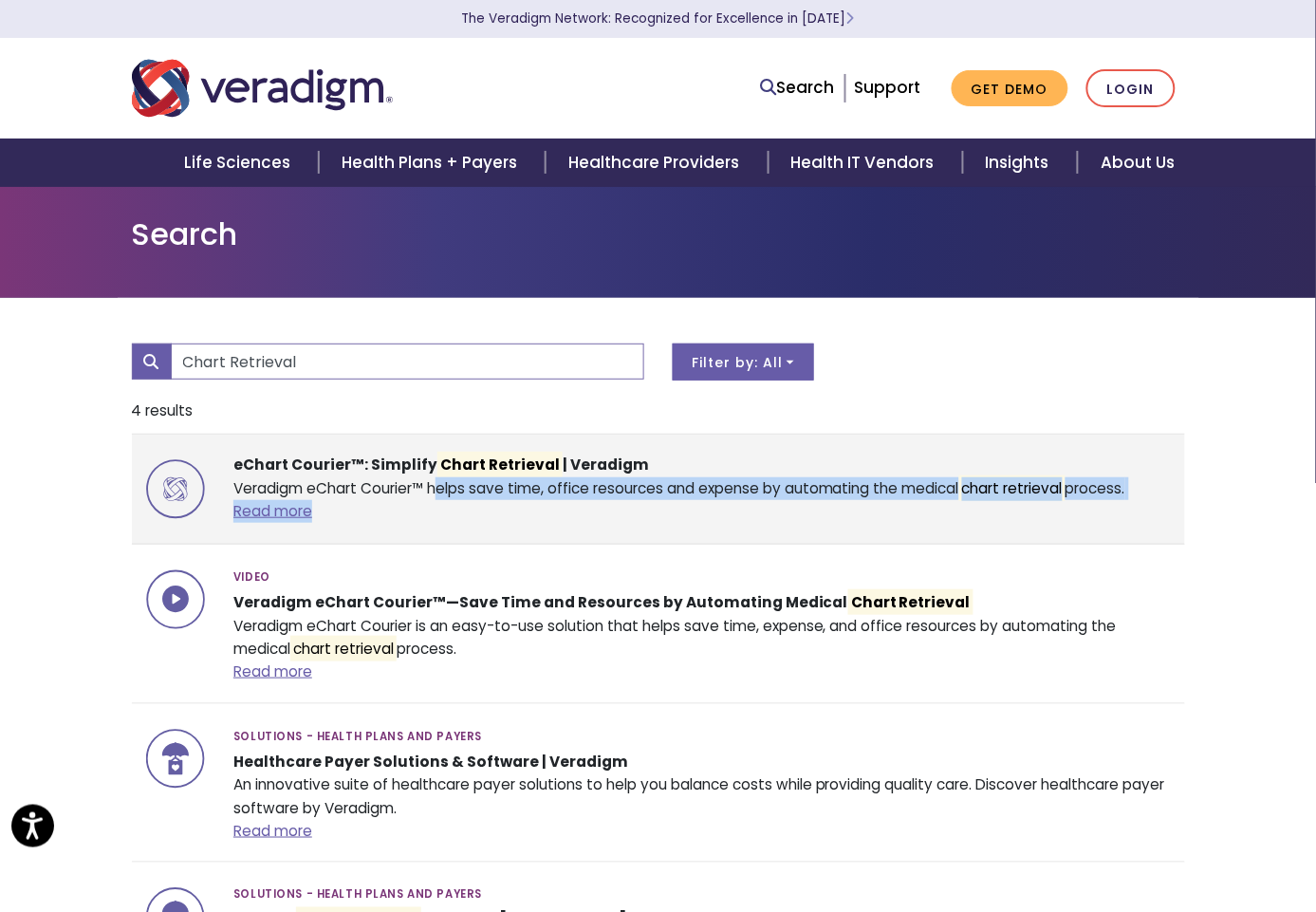
drag, startPoint x: 392, startPoint y: 488, endPoint x: 1106, endPoint y: 500, distance: 714.1
click at [1106, 500] on div "eChart Courier™: Simplify Chart Retrieval | Veradigm Veradigm eChart Courier™ h…" at bounding box center [703, 489] width 966 height 71
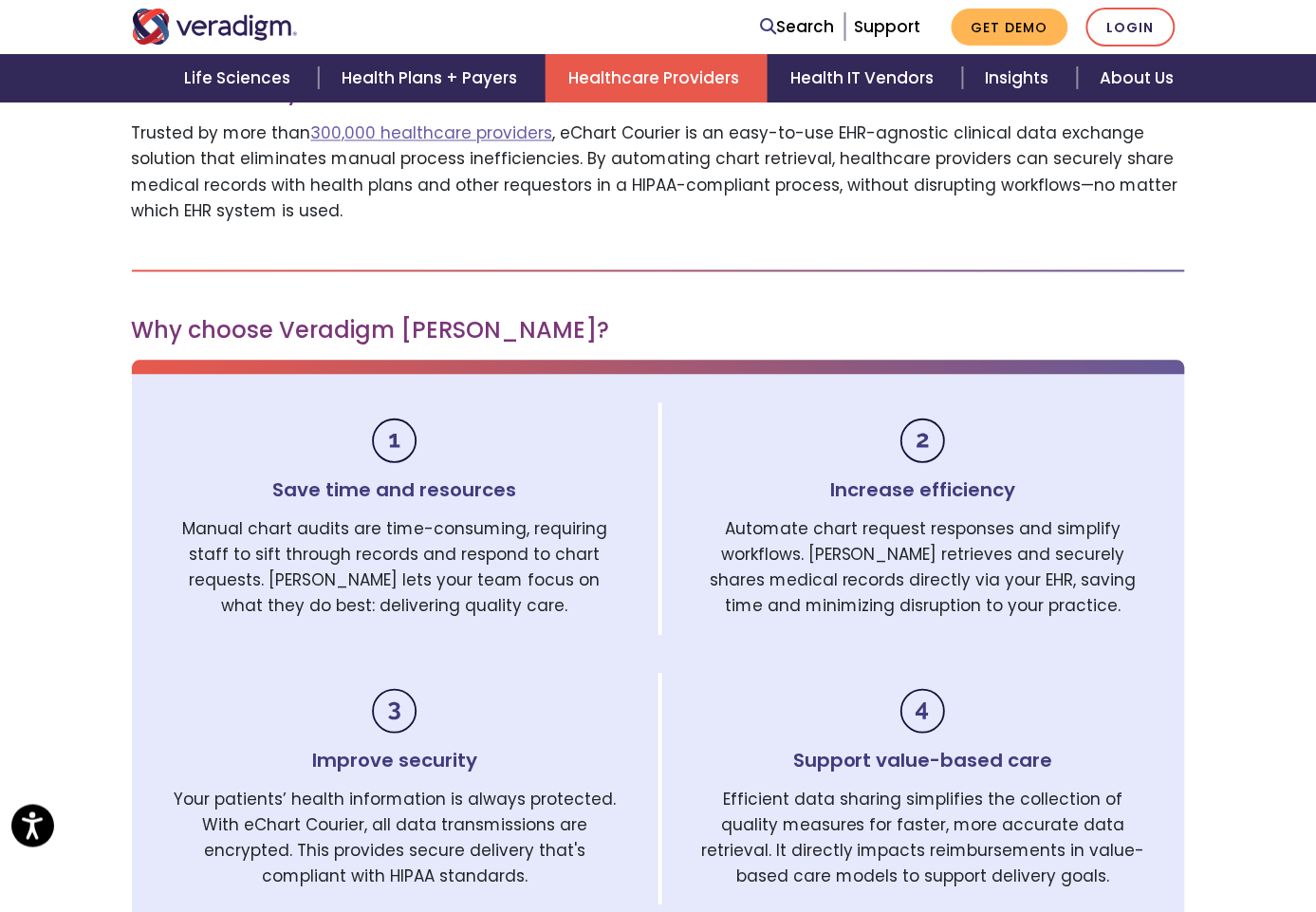
scroll to position [737, 0]
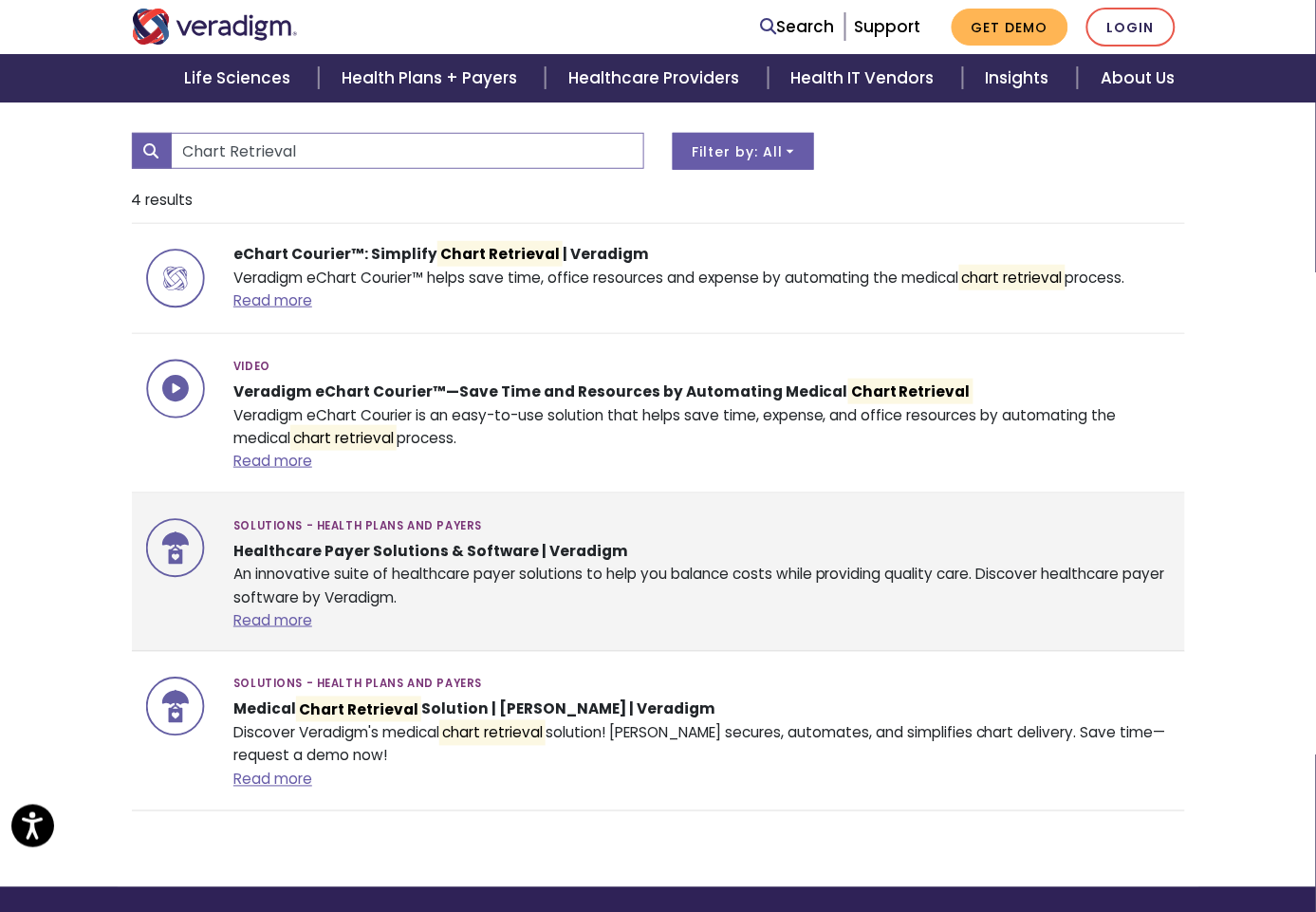
scroll to position [316, 0]
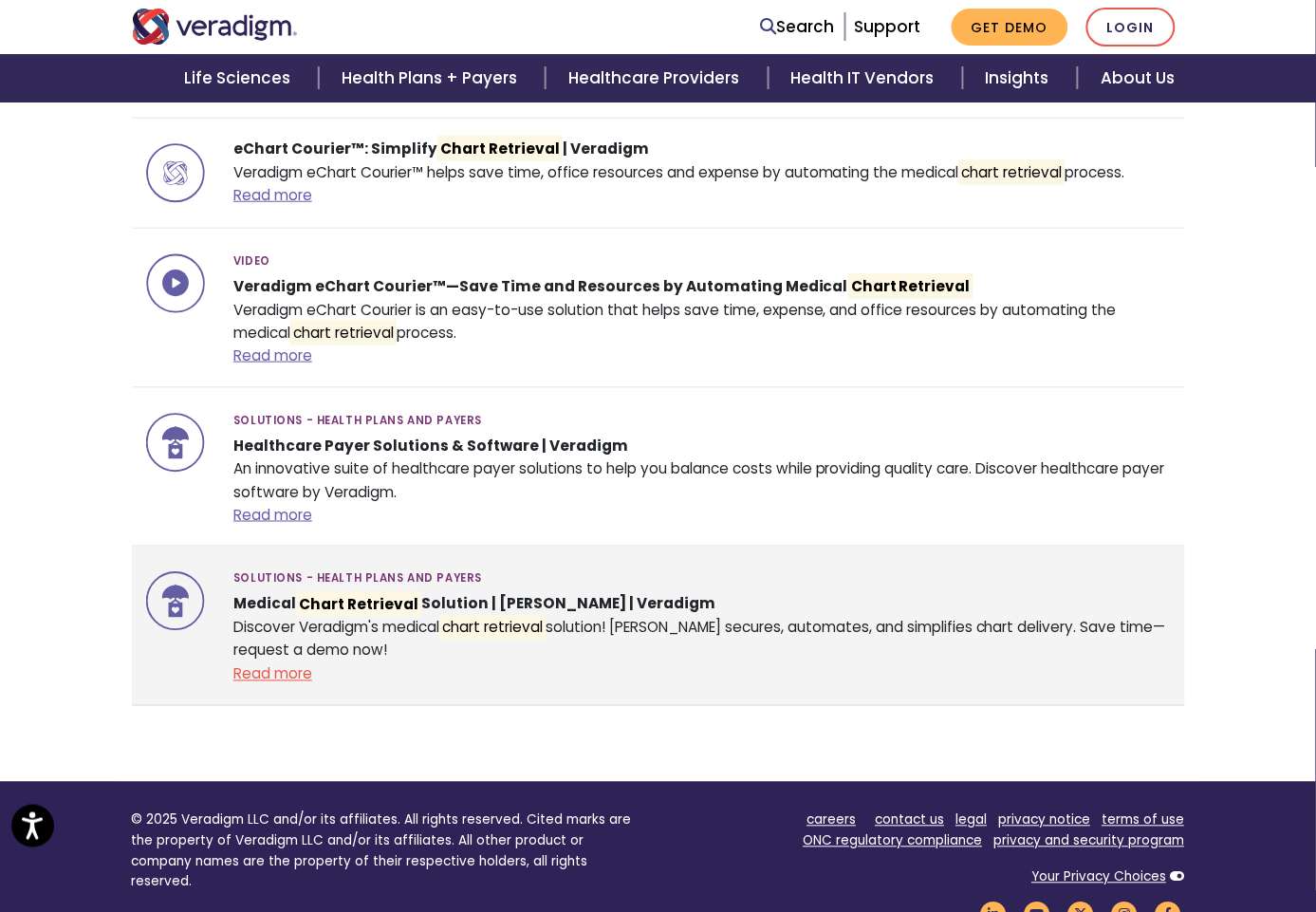
click at [234, 670] on link "Read more" at bounding box center [273, 674] width 79 height 20
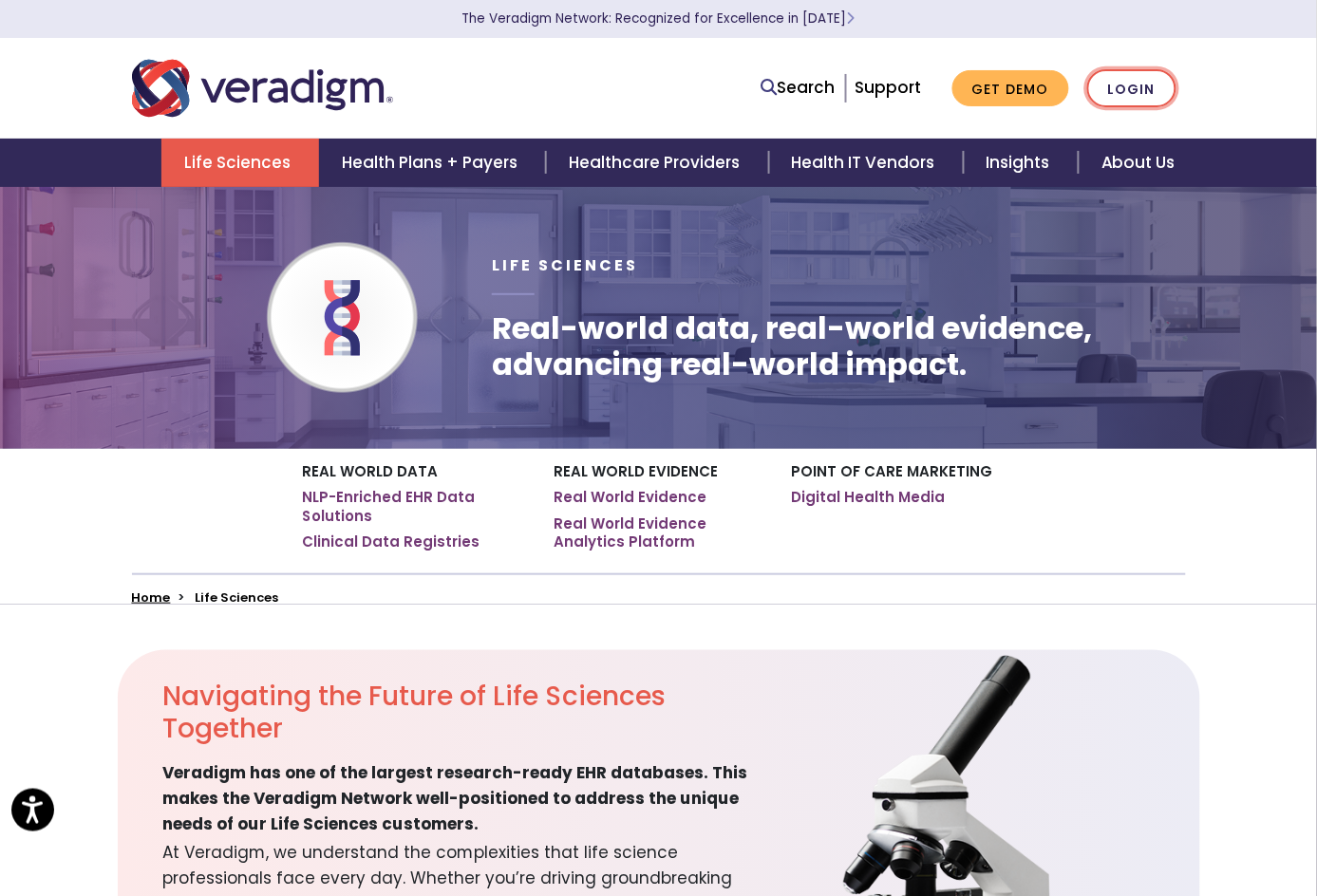
click at [1176, 79] on link "Login" at bounding box center [1132, 88] width 89 height 39
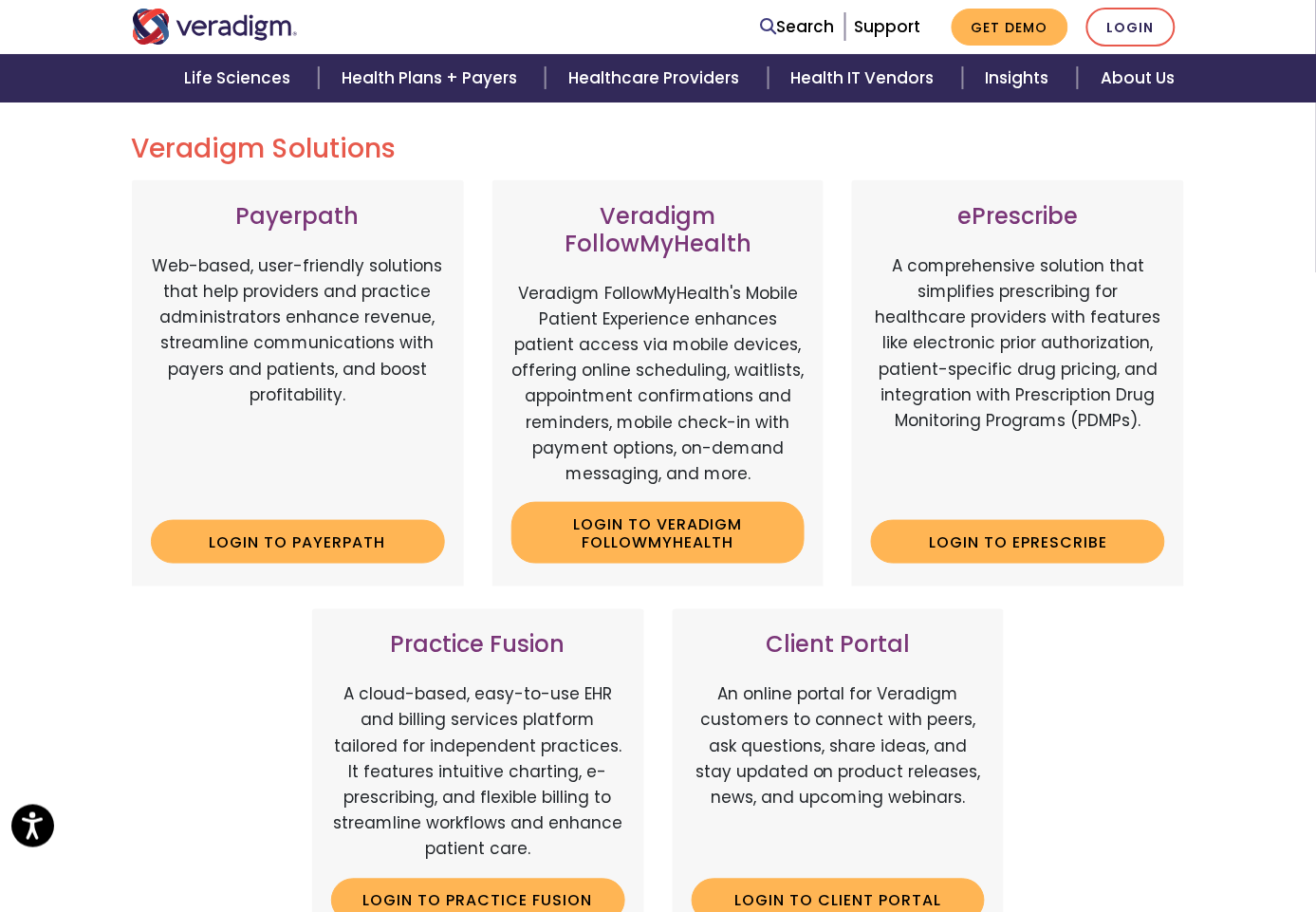
scroll to position [316, 0]
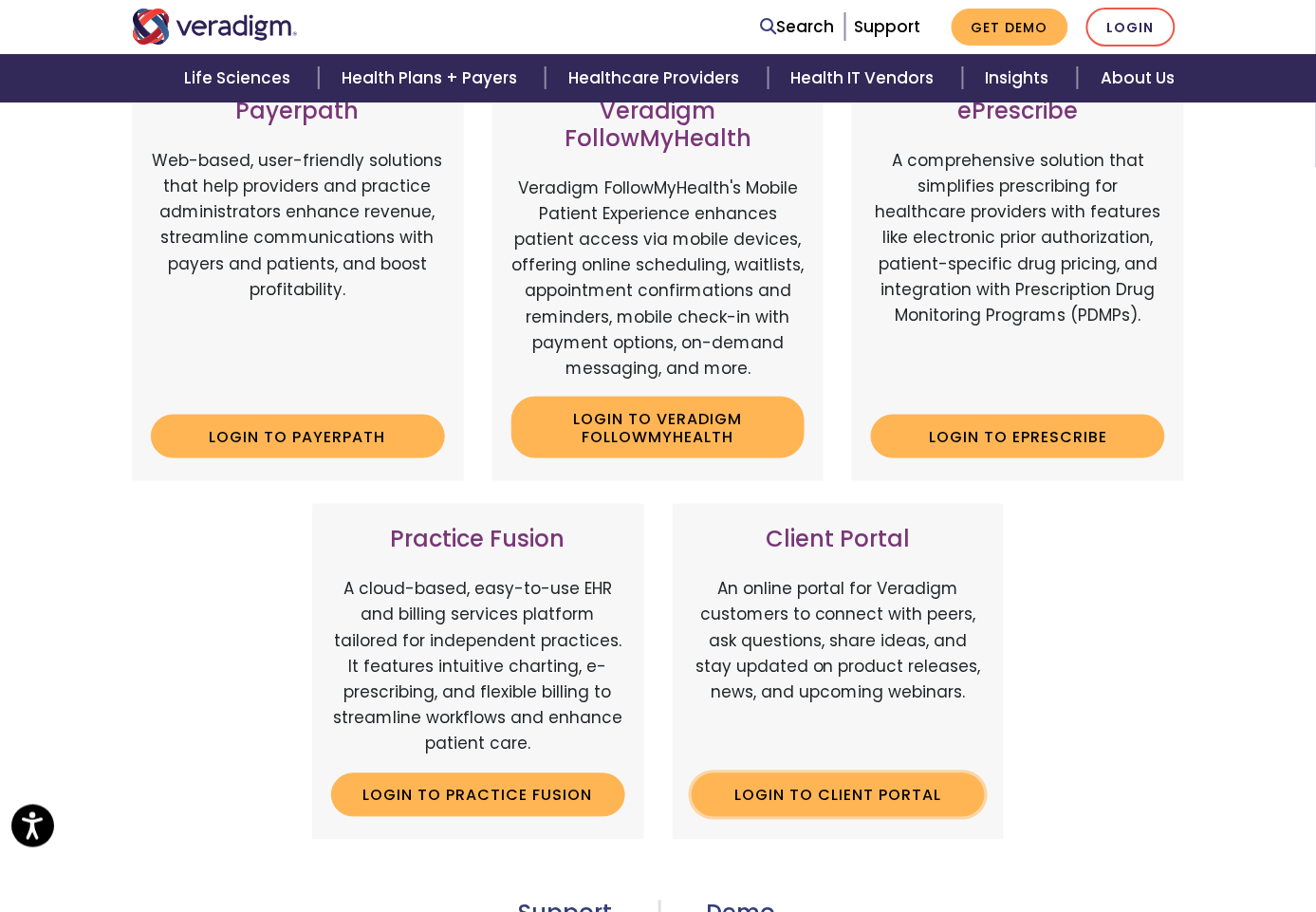
click at [854, 774] on link "Login to Client Portal" at bounding box center [838, 795] width 294 height 44
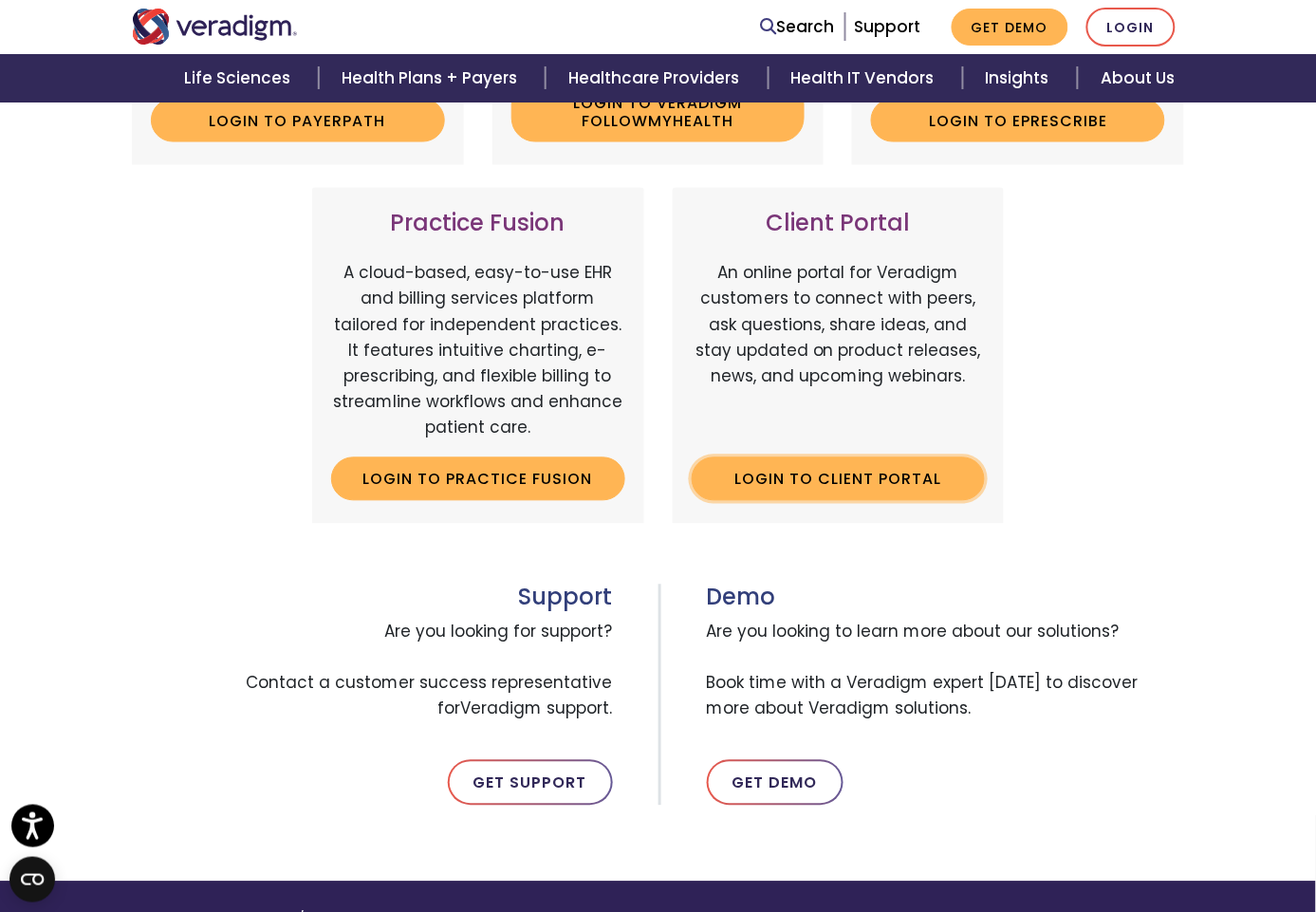
scroll to position [843, 0]
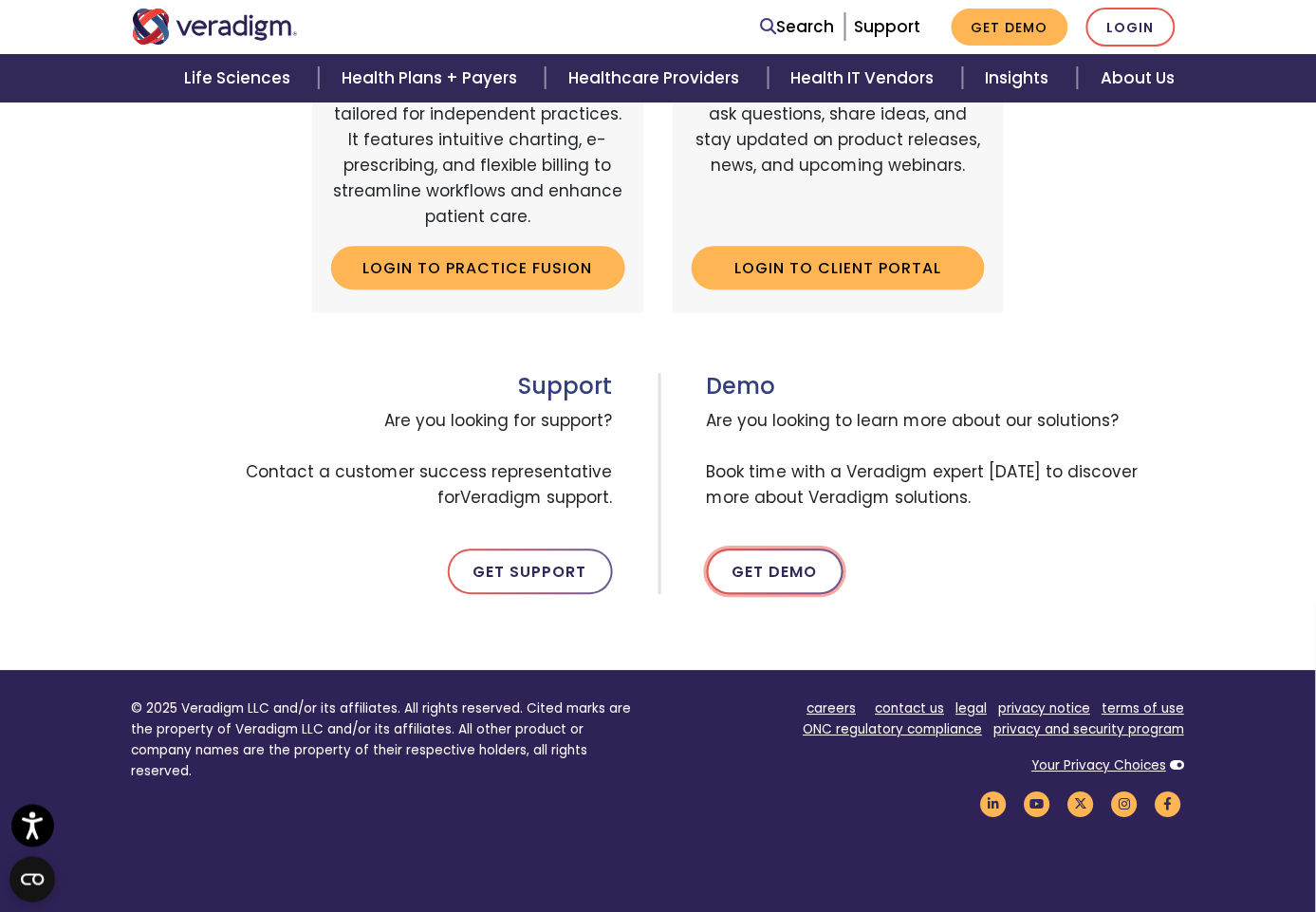
click at [774, 549] on link "Get Demo" at bounding box center [775, 572] width 137 height 46
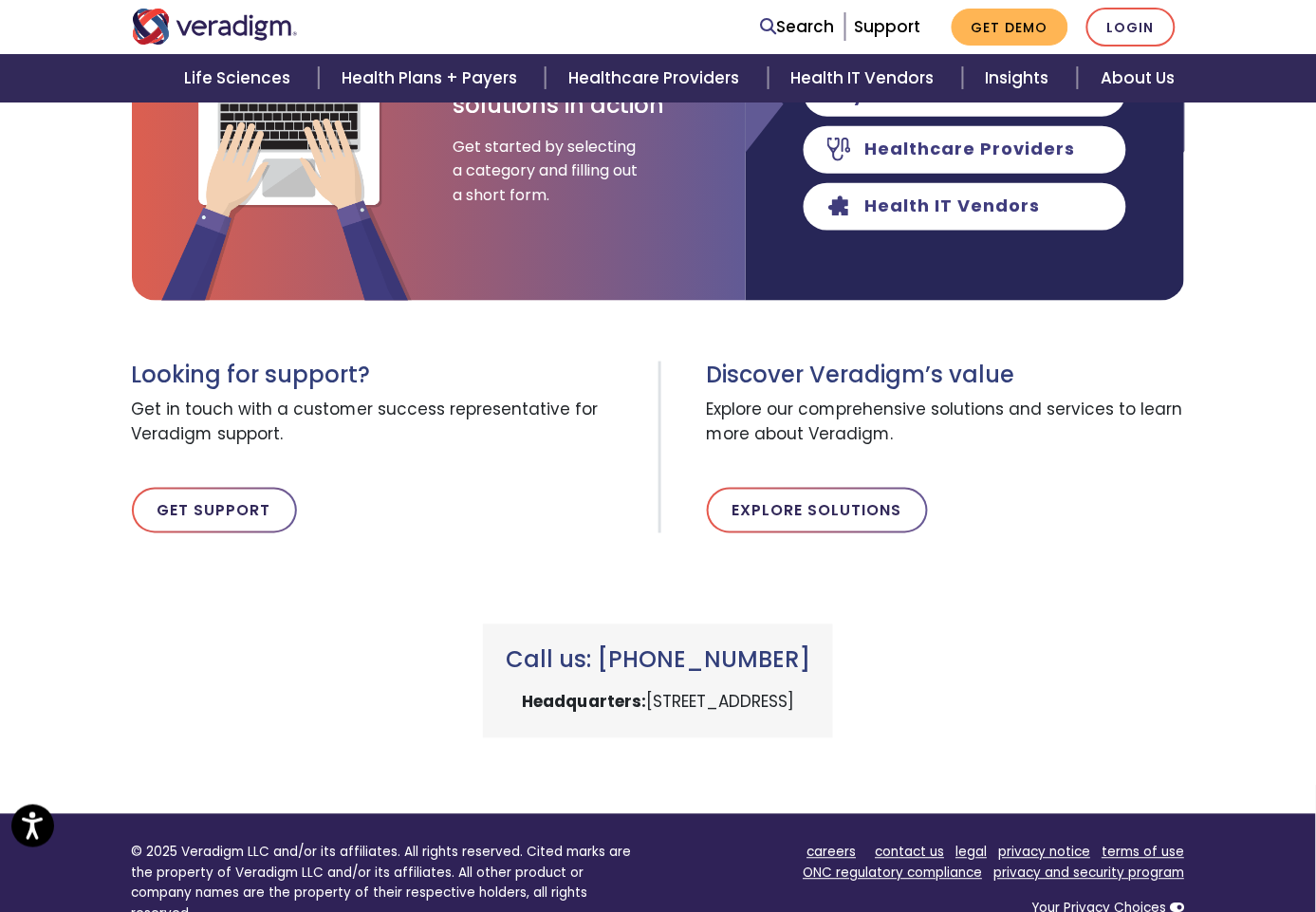
scroll to position [526, 0]
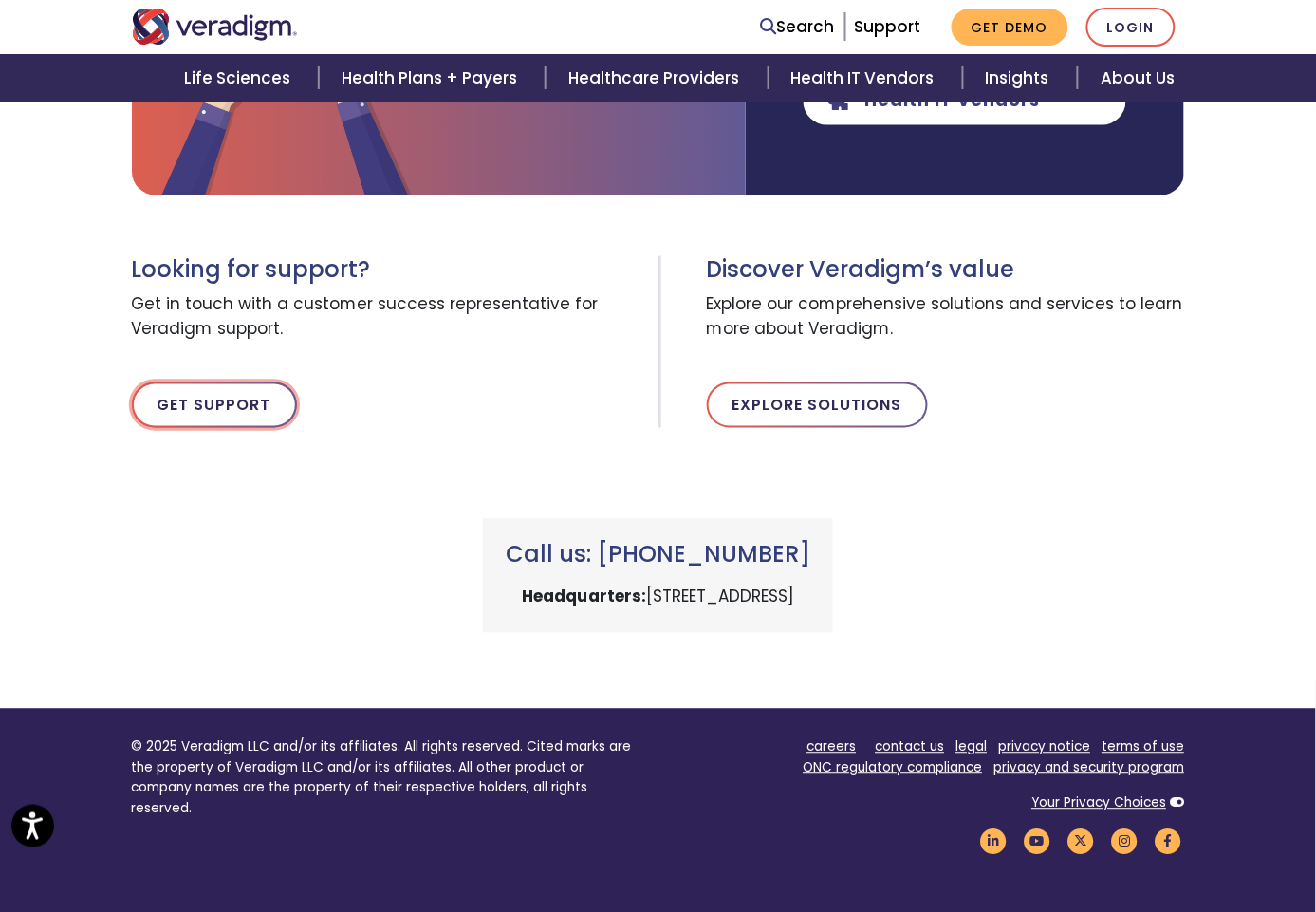
click at [139, 392] on link "Get Support" at bounding box center [214, 405] width 165 height 46
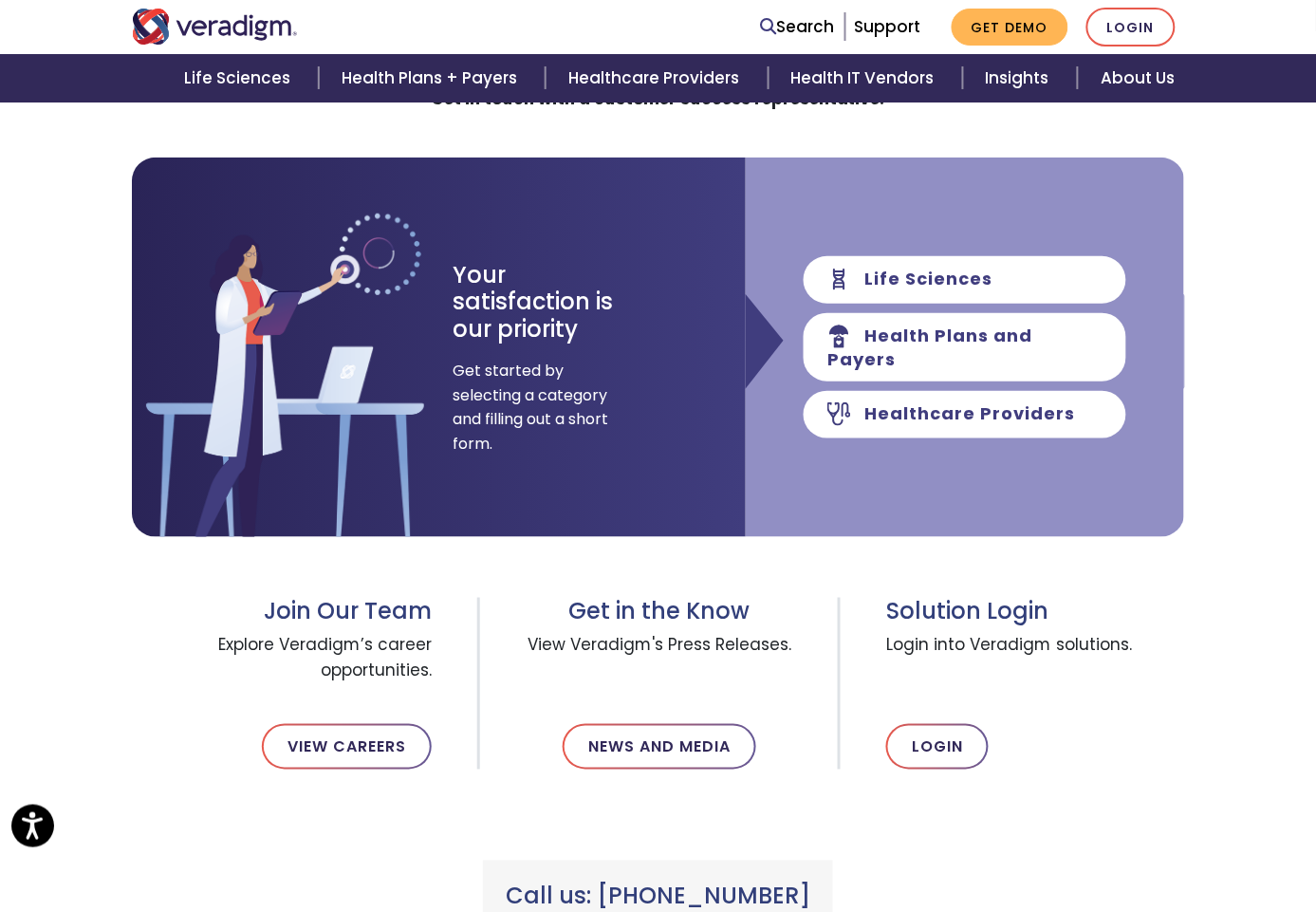
scroll to position [316, 0]
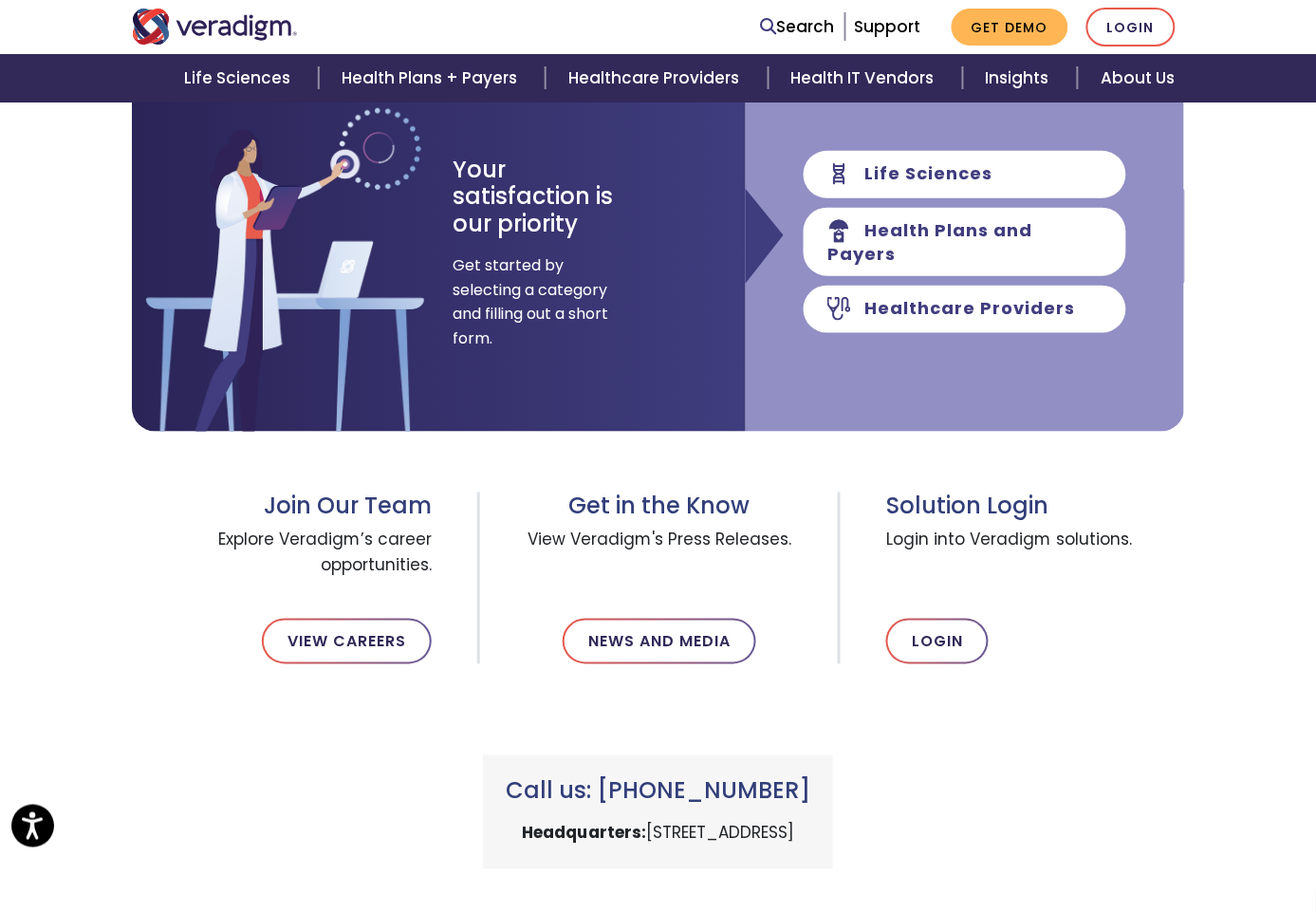
click at [141, 32] on img "Veradigm logo" at bounding box center [215, 27] width 166 height 36
